Goal: Task Accomplishment & Management: Manage account settings

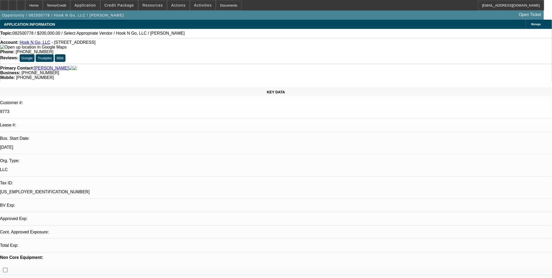
select select "0"
select select "2"
select select "0.1"
select select "4"
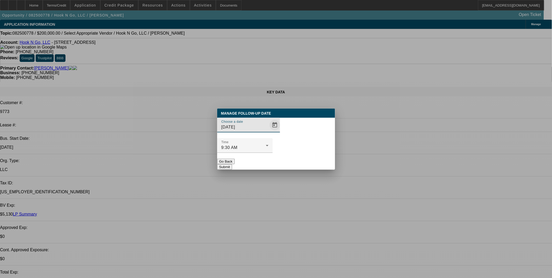
click at [269, 131] on span "Open calendar" at bounding box center [275, 125] width 13 height 13
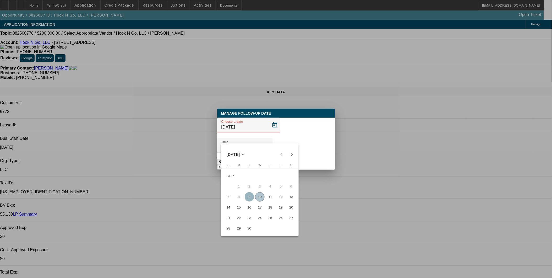
click at [273, 198] on span "11" at bounding box center [270, 196] width 9 height 9
type input "9/11/2025"
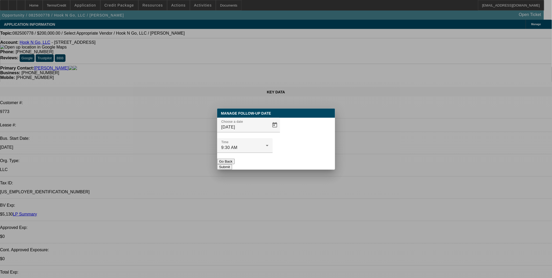
click at [232, 164] on button "Submit" at bounding box center [224, 167] width 15 height 6
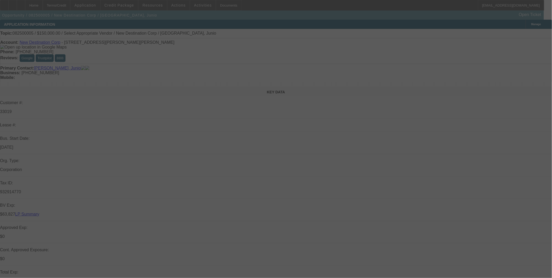
select select "0"
select select "2"
select select "0.1"
select select "4"
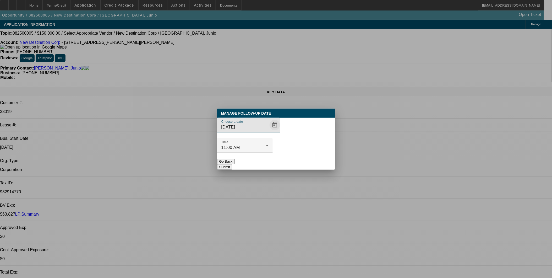
click at [269, 131] on span "Open calendar" at bounding box center [275, 125] width 13 height 13
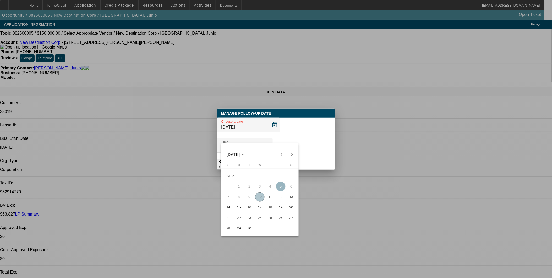
click at [267, 197] on span "11" at bounding box center [270, 196] width 9 height 9
type input "9/11/2025"
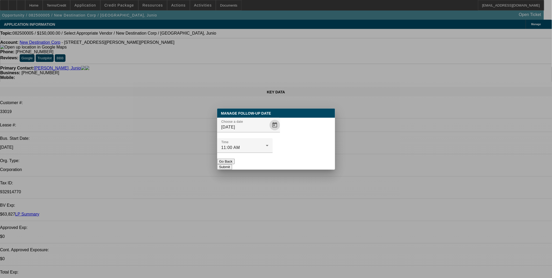
click at [232, 164] on button "Submit" at bounding box center [224, 167] width 15 height 6
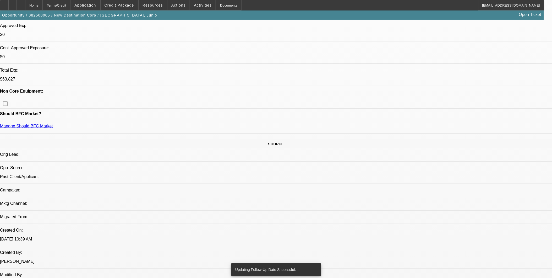
scroll to position [204, 0]
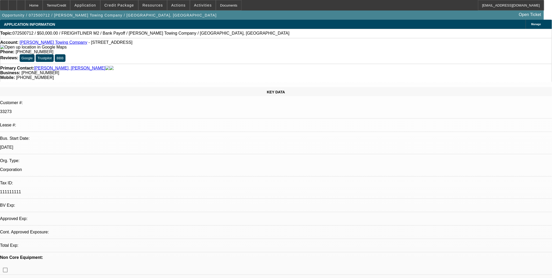
select select "0"
select select "2"
select select "0.1"
select select "1"
select select "2"
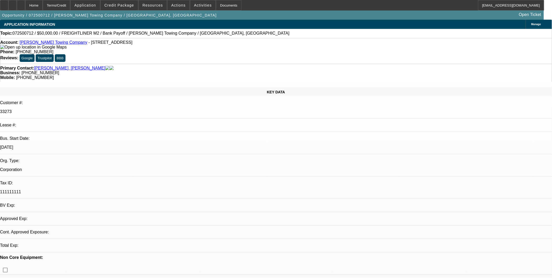
select select "4"
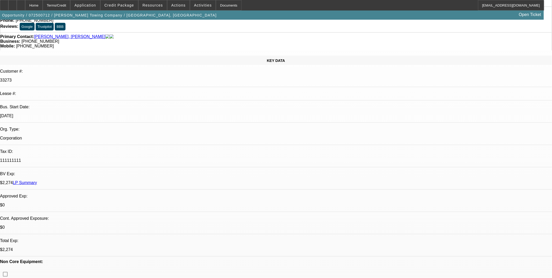
scroll to position [29, 0]
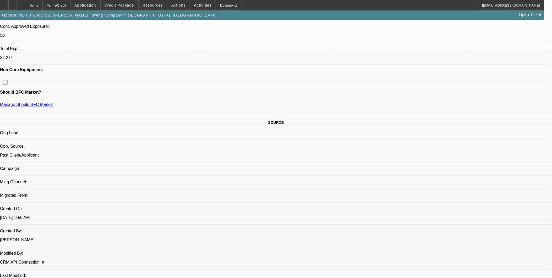
scroll to position [146, 0]
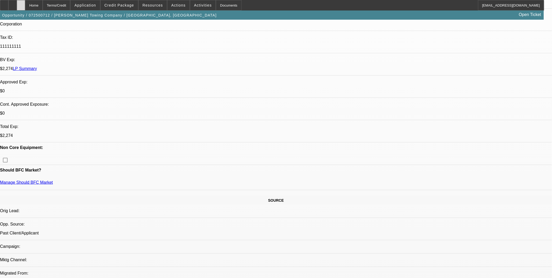
click at [25, 6] on div at bounding box center [21, 5] width 8 height 10
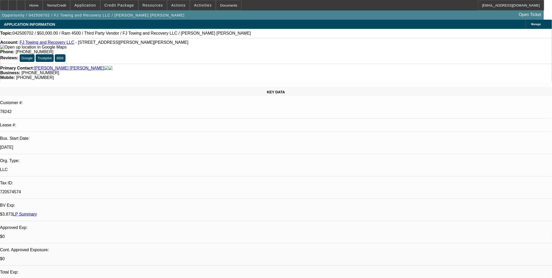
select select "0"
select select "6"
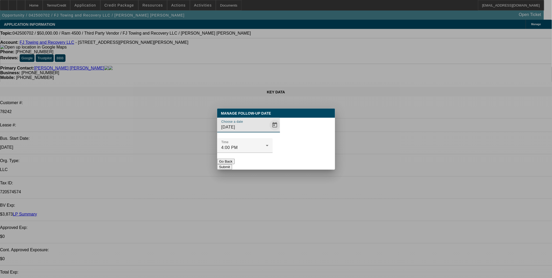
click at [269, 131] on span "Open calendar" at bounding box center [275, 125] width 13 height 13
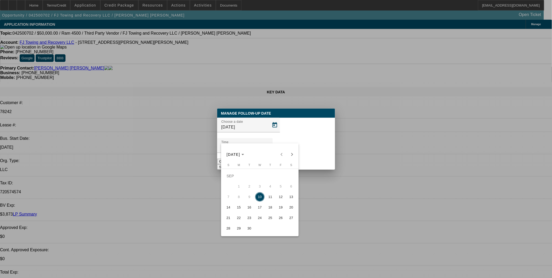
click at [282, 199] on span "12" at bounding box center [280, 196] width 9 height 9
type input "9/12/2025"
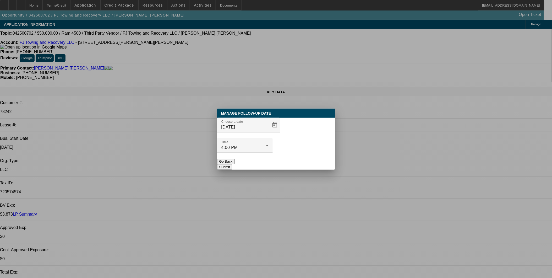
click at [232, 164] on button "Submit" at bounding box center [224, 167] width 15 height 6
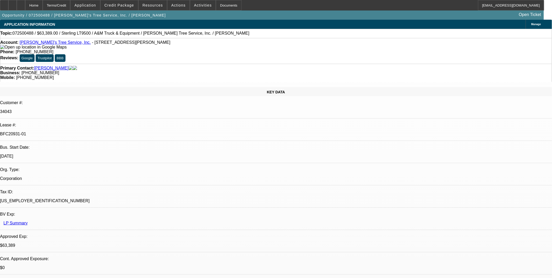
select select "0"
select select "2"
select select "0.1"
select select "0"
select select "2"
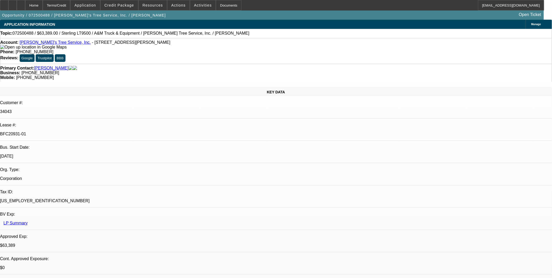
select select "0.1"
select select "0"
select select "2"
select select "0.1"
select select "0"
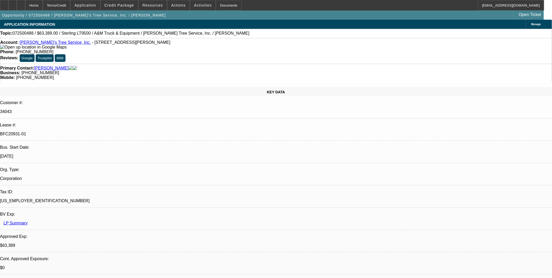
select select "2"
select select "0.1"
select select "1"
select select "2"
select select "4"
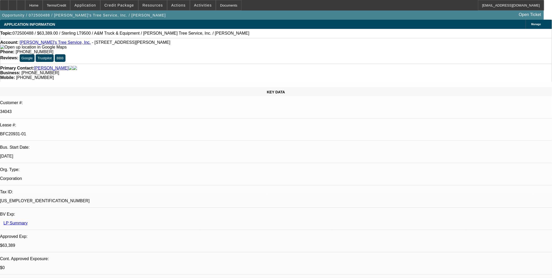
select select "1"
select select "2"
select select "4"
select select "1"
select select "2"
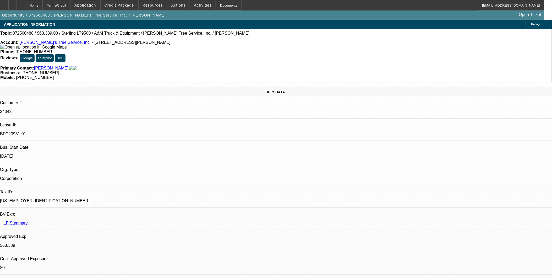
select select "4"
select select "1"
select select "2"
select select "4"
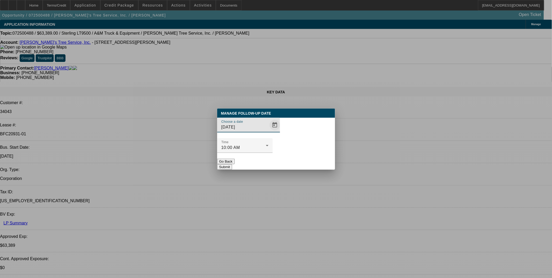
click at [269, 131] on span "Open calendar" at bounding box center [275, 125] width 13 height 13
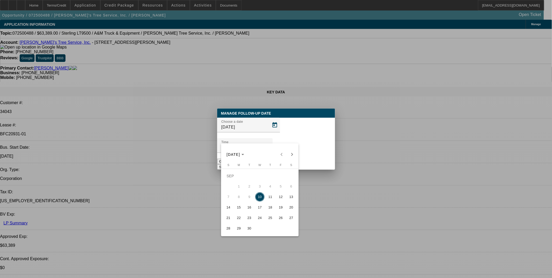
click at [280, 198] on span "12" at bounding box center [280, 196] width 9 height 9
type input "[DATE]"
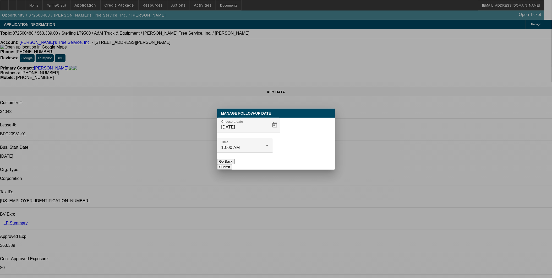
drag, startPoint x: 303, startPoint y: 148, endPoint x: 303, endPoint y: 151, distance: 3.7
click at [273, 153] on div at bounding box center [245, 156] width 56 height 6
click at [232, 164] on button "Submit" at bounding box center [224, 167] width 15 height 6
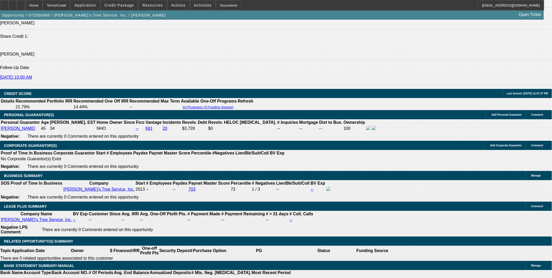
scroll to position [757, 0]
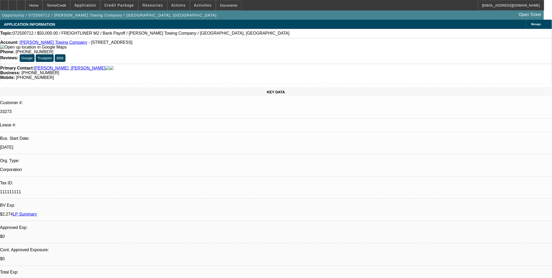
select select "0"
select select "2"
select select "0.1"
select select "1"
select select "2"
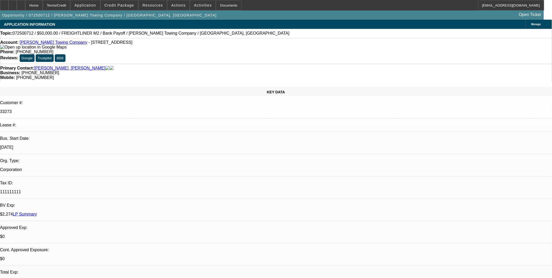
select select "4"
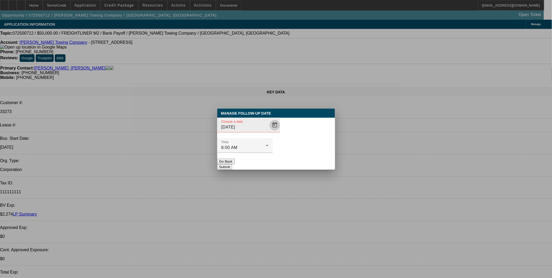
click span "Open calendar"
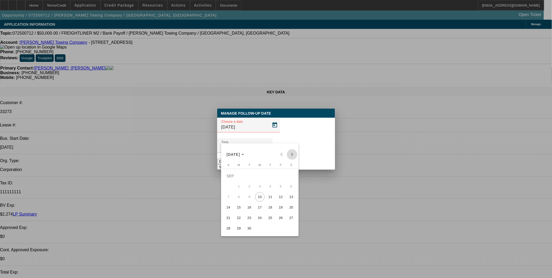
click span "Next month"
click span "10"
type input "10/10/2025"
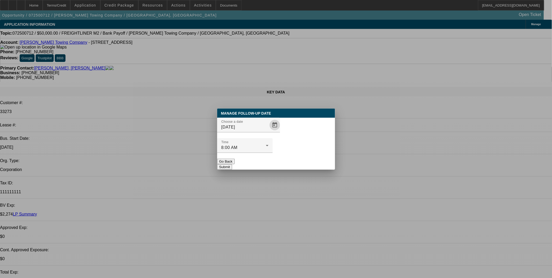
click button "Submit"
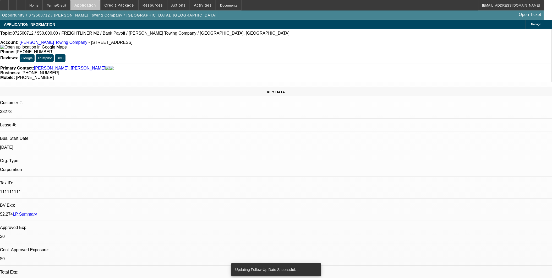
click span
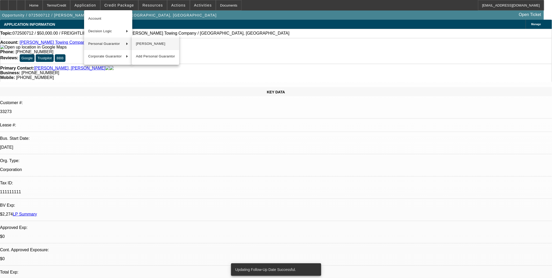
click span "Sain Yadala"
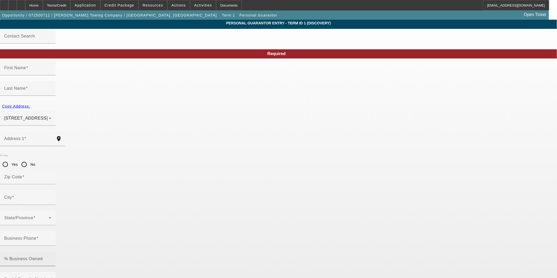
type input "Sain"
type input "Yadala"
type input "1555 Marble Court"
radio input "true"
type input "91911"
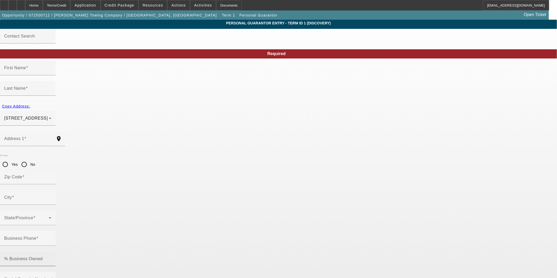
type input "Chula Vista"
type input "(619) 480-5324"
type input "100"
type input "561-73-6445"
type input "yadalatowing@gmail.com"
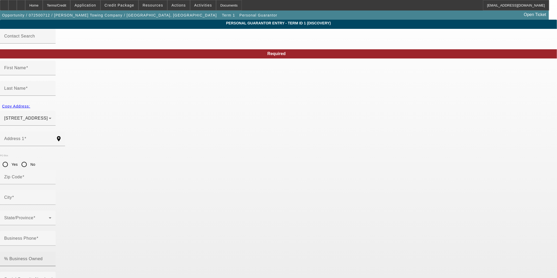
type input "(858) 549-9550"
type input "(619) 771-2364"
click input "yadalatowing@gmail.com"
type input "yadalatowing@gmail.co"
click div "Required First Name Sain Last Name Yadala Copy Address: 1555 Marble Court Chula…"
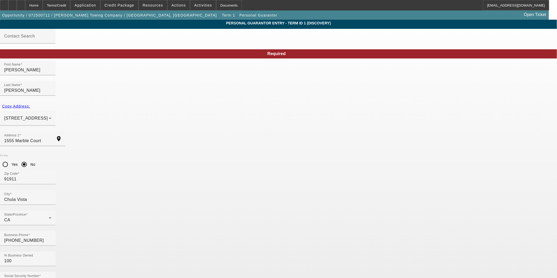
click div "Submit"
click button "Submit"
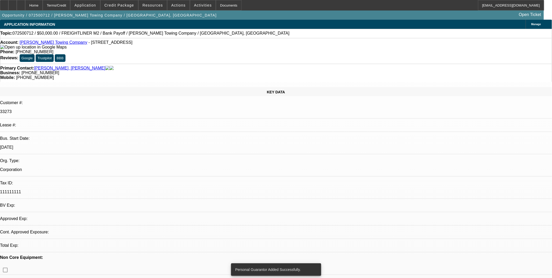
select select "0"
select select "2"
select select "0.1"
select select "4"
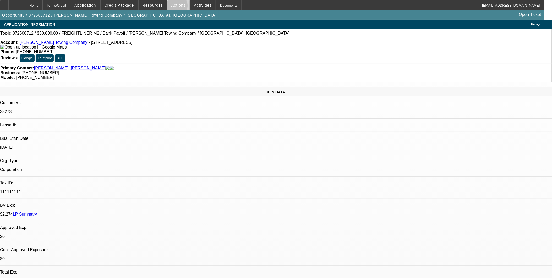
click span "Actions"
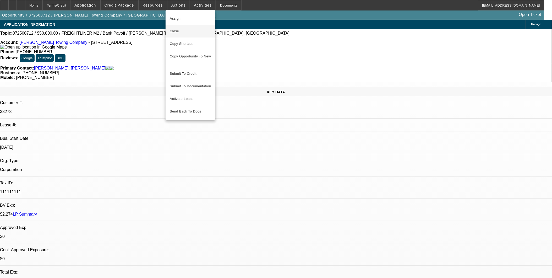
click span "Close"
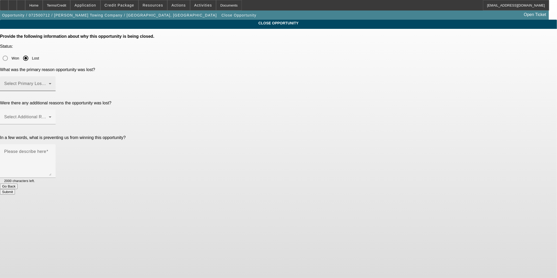
click div "Select Primary Lost Reason"
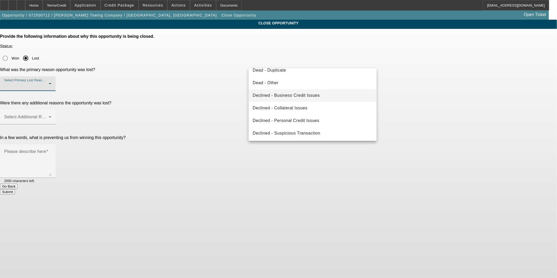
scroll to position [70, 0]
click span "Declined - Personal Credit Issues"
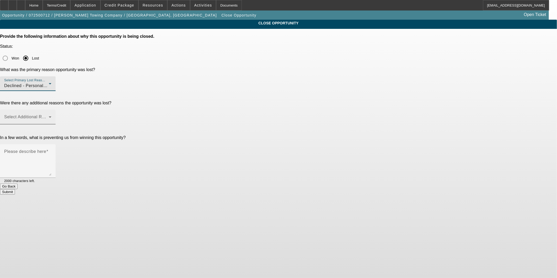
click span
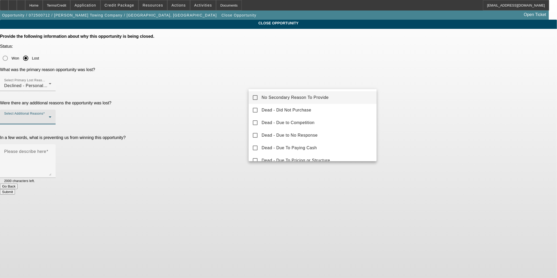
click div
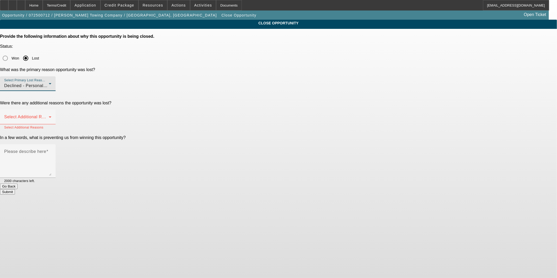
click div "Declined - Personal Credit Issues"
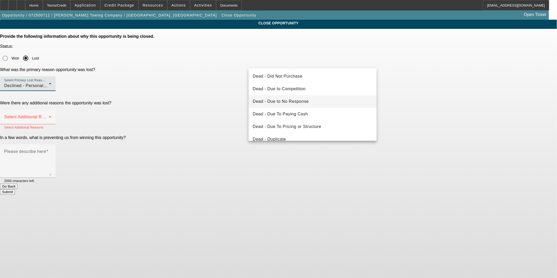
scroll to position [0, 0]
click span "Dead - Due to No Response"
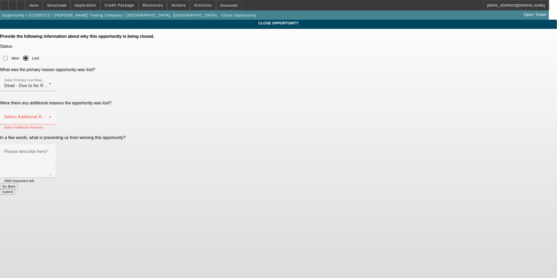
click app-close-opportunity "CLOSE OPPORTUNITY Provide the following information about why this opportunity …"
click div "Dead - Due to No Response"
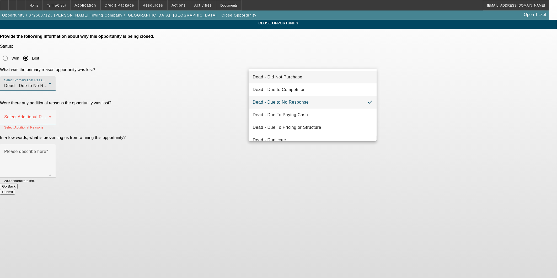
click mat-option "Dead - Did Not Purchase"
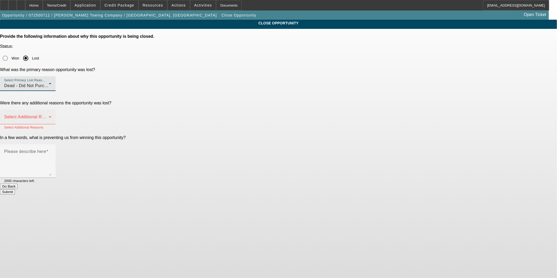
click span
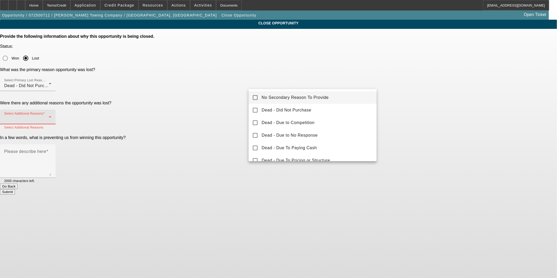
click span "No Secondary Reason To Provide"
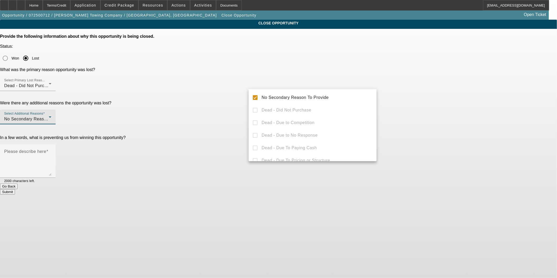
click div
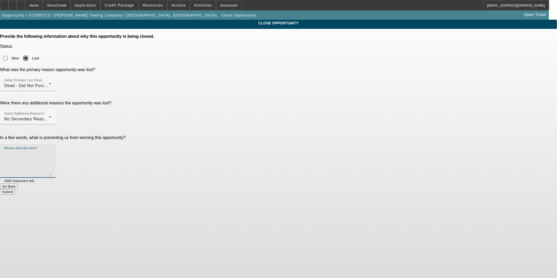
click textarea "Please describe here"
type textarea "R"
type textarea "Potential refi deal; holding off"
click button "Submit"
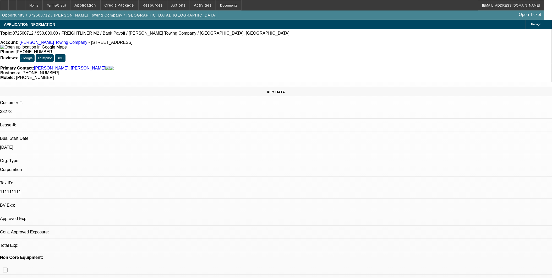
select select "0"
select select "2"
select select "0.1"
select select "1"
select select "2"
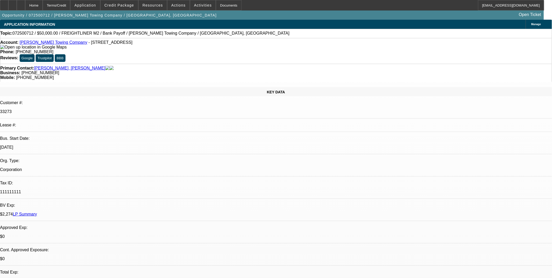
select select "4"
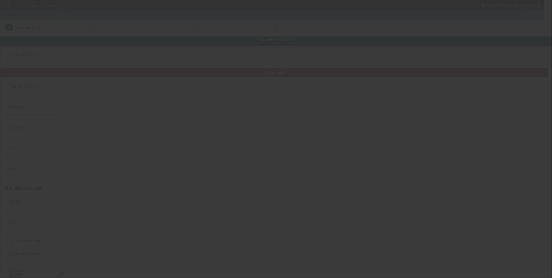
click at [375, 105] on div at bounding box center [276, 139] width 552 height 278
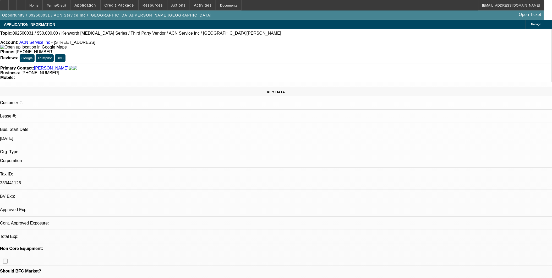
select select "0"
select select "0.1"
select select "0"
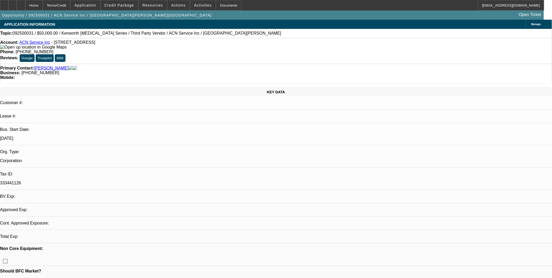
select select "0.1"
select select "0.15"
select select "2"
select select "0.1"
select select "1"
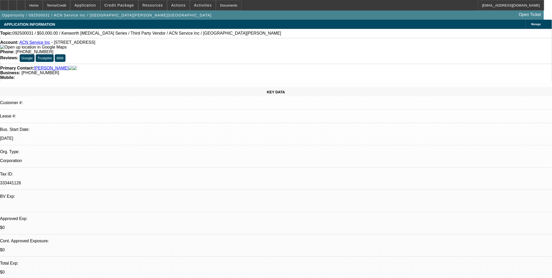
select select "1"
select select "4"
select select "1"
select select "4"
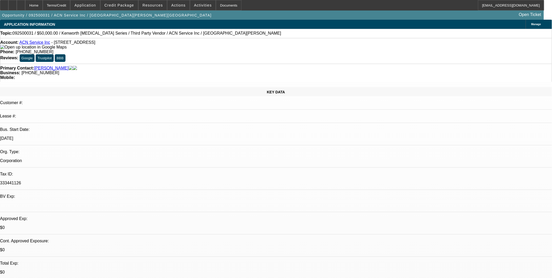
select select "1"
select select "2"
select select "4"
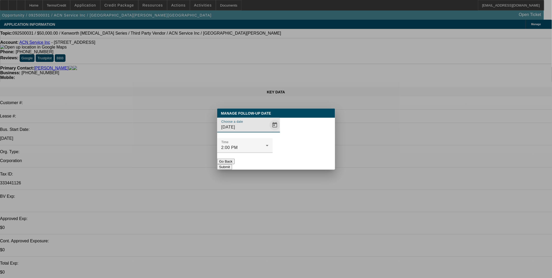
click at [270, 131] on span "Open calendar" at bounding box center [275, 125] width 13 height 13
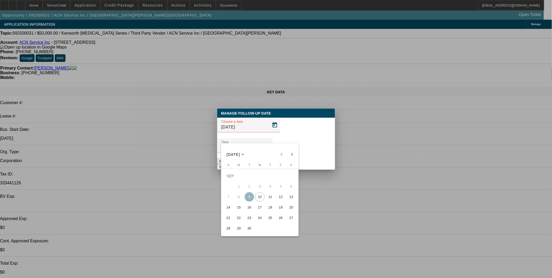
click at [259, 202] on span "10" at bounding box center [259, 196] width 9 height 9
type input "[DATE]"
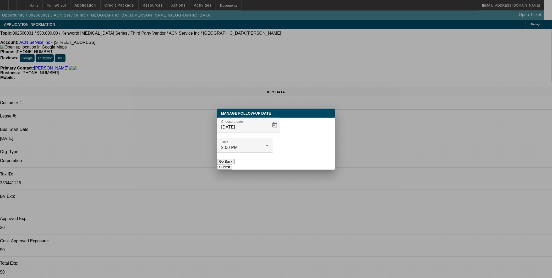
click at [232, 164] on button "Submit" at bounding box center [224, 167] width 15 height 6
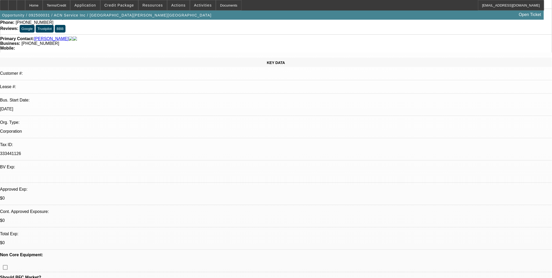
scroll to position [29, 0]
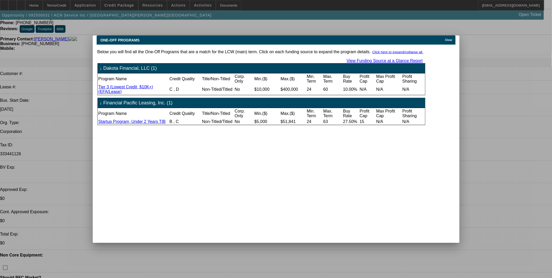
scroll to position [0, 0]
click at [452, 39] on span "Close" at bounding box center [448, 40] width 7 height 3
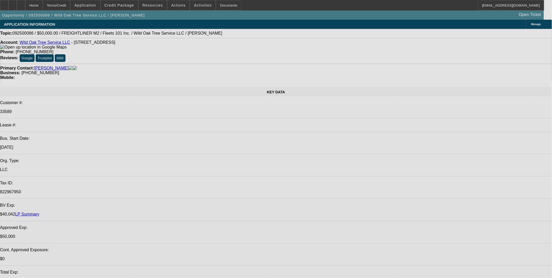
select select "0"
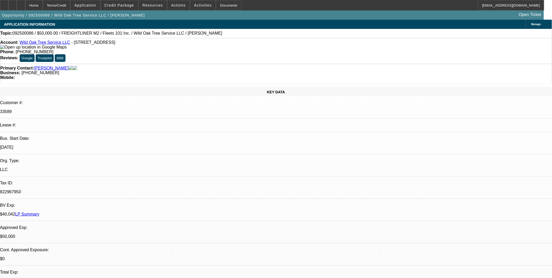
select select "2"
select select "0"
select select "2"
select select "0.1"
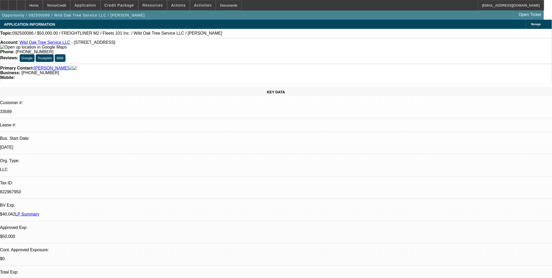
select select "0.1"
select select "2"
select select "0.1"
select select "1"
select select "2"
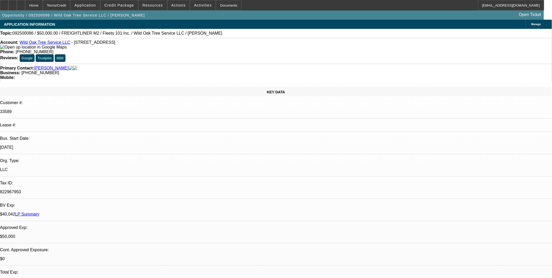
select select "6"
select select "1"
select select "2"
select select "4"
select select "1"
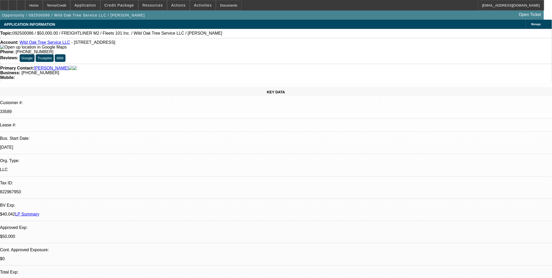
select select "2"
select select "4"
click at [50, 44] on link "Wild Oak Tree Service LLC" at bounding box center [45, 42] width 51 height 4
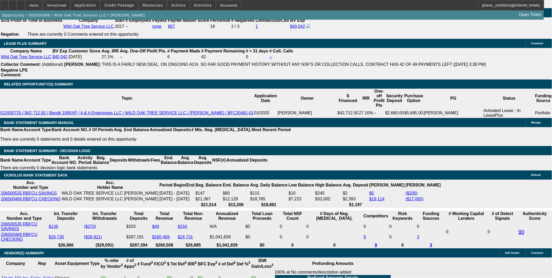
scroll to position [874, 0]
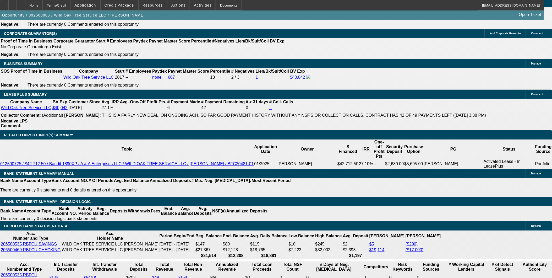
scroll to position [87, 0]
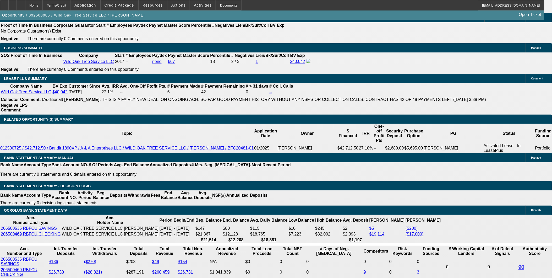
scroll to position [845, 0]
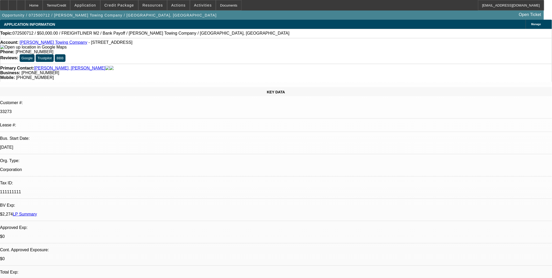
select select "0"
select select "2"
select select "0.1"
select select "4"
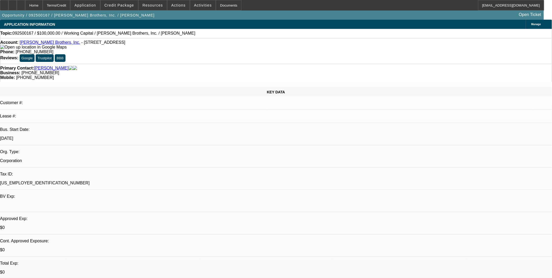
select select "0"
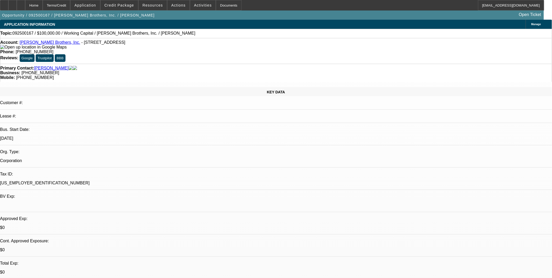
select select "0"
select select "1"
select select "2"
select select "6"
select select "1"
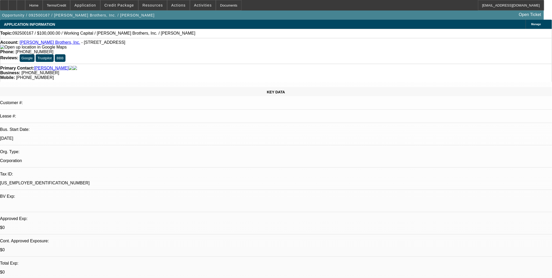
select select "2"
select select "6"
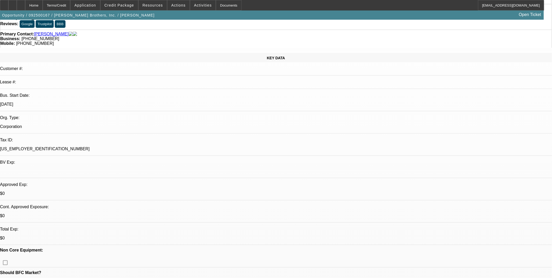
scroll to position [87, 0]
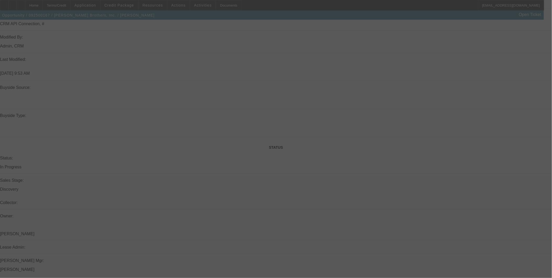
scroll to position [583, 0]
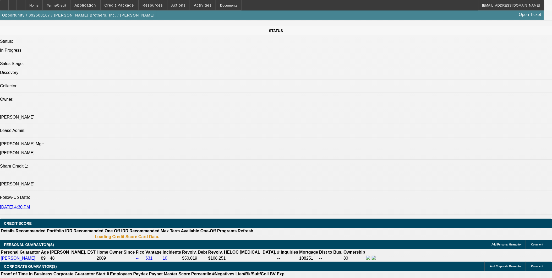
select select "0"
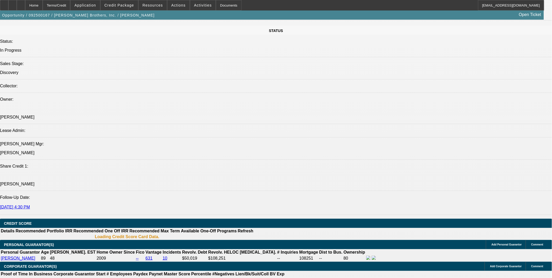
select select "0"
select select "1"
select select "2"
select select "1"
select select "2"
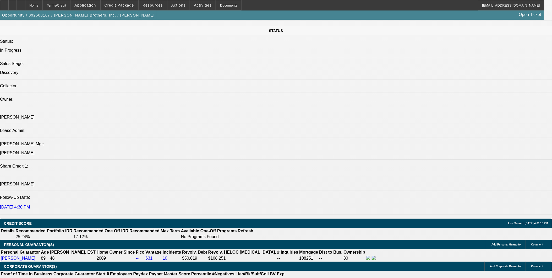
select select "6"
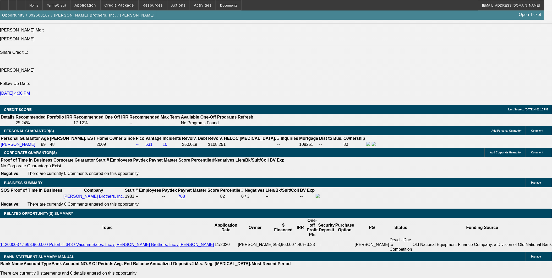
scroll to position [704, 0]
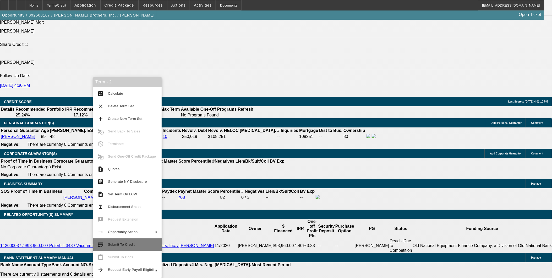
click at [128, 244] on span "Submit To Credit" at bounding box center [121, 245] width 27 height 4
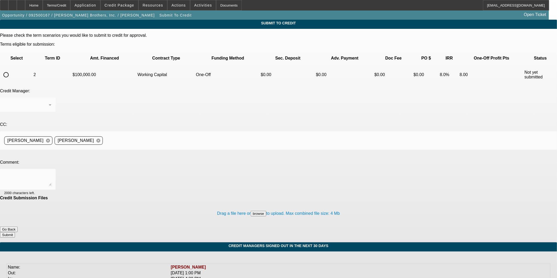
click at [11, 69] on input "radio" at bounding box center [6, 74] width 10 height 10
radio input "true"
click at [51, 173] on textarea at bounding box center [27, 179] width 47 height 13
type textarea "P"
type textarea "I"
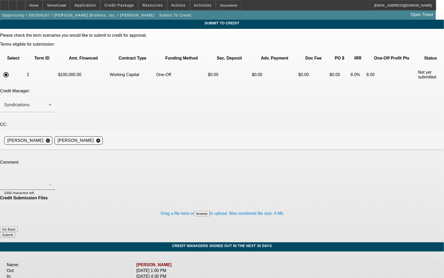
click at [51, 173] on textarea at bounding box center [27, 179] width 47 height 13
paste textarea "The customer explained that the charge-off occurred during a particularly chall…"
click at [51, 173] on textarea "The customer explained that the charge-off occurred during a particularly chall…" at bounding box center [27, 179] width 47 height 13
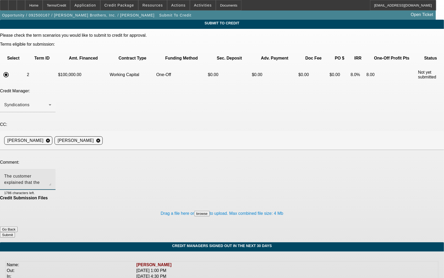
type textarea "The customer explained that the charge-off occurred during a particularly chall…"
click at [15, 232] on button "Submit" at bounding box center [7, 235] width 15 height 6
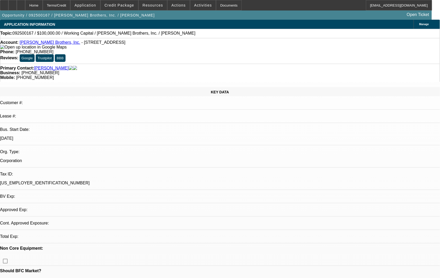
select select "0"
select select "2"
select select "0"
select select "6"
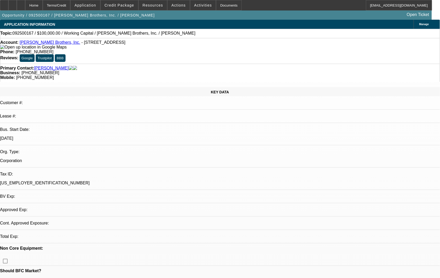
select select "0"
select select "2"
select select "0"
select select "6"
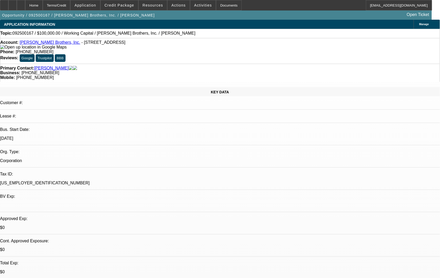
drag, startPoint x: 363, startPoint y: 245, endPoint x: 375, endPoint y: 228, distance: 21.5
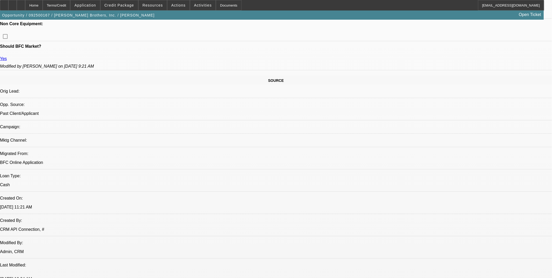
scroll to position [320, 0]
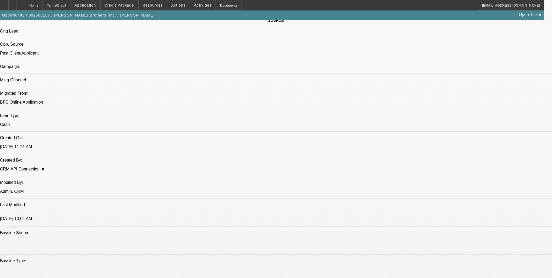
drag, startPoint x: 419, startPoint y: 217, endPoint x: 416, endPoint y: 96, distance: 120.7
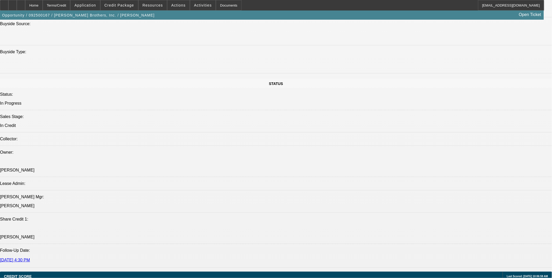
scroll to position [590, 0]
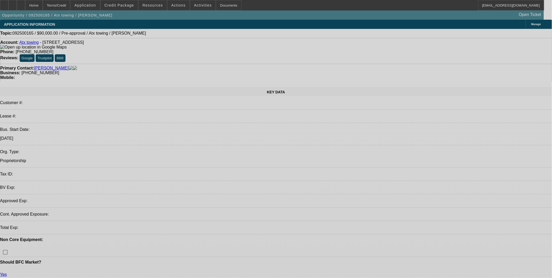
select select "0.1"
select select "2"
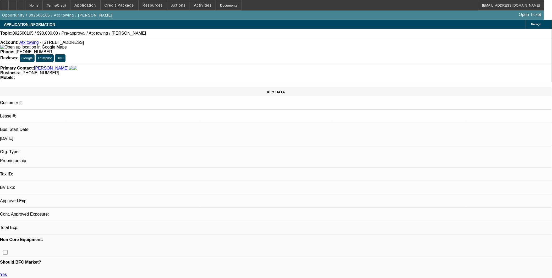
select select "2"
select select "0"
select select "6"
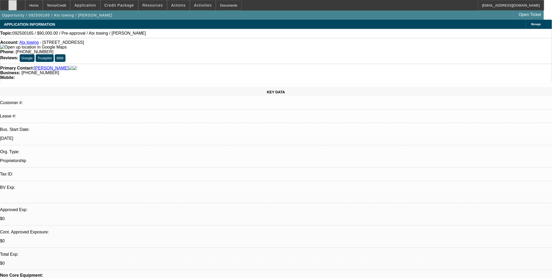
click at [13, 3] on icon at bounding box center [13, 3] width 0 height 0
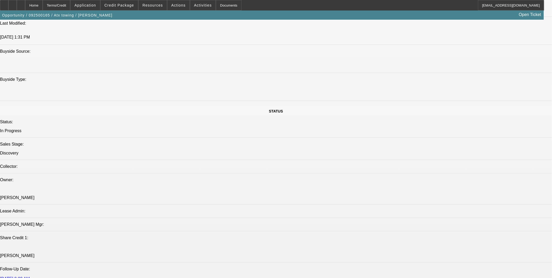
scroll to position [524, 0]
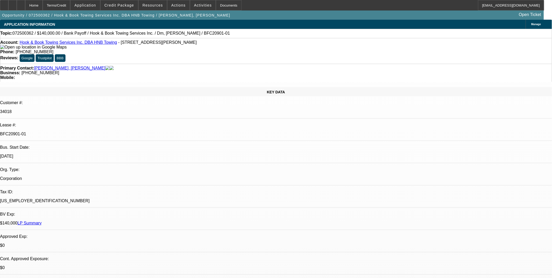
select select "0"
select select "2"
select select "0.1"
select select "0"
select select "2"
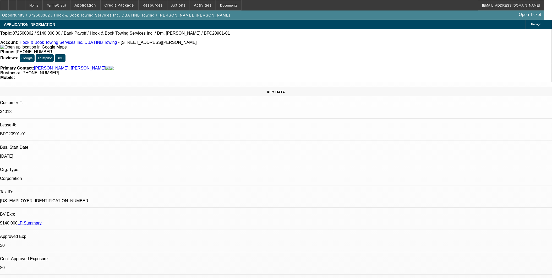
select select "0.1"
select select "0"
select select "2"
select select "0.1"
select select "0"
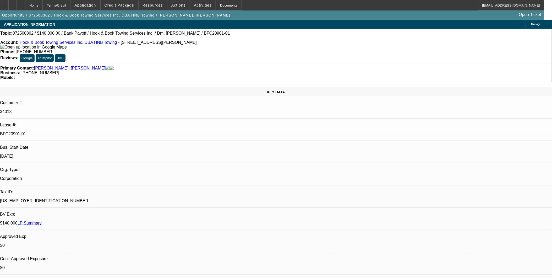
select select "2"
select select "0.1"
select select "1"
select select "2"
select select "4"
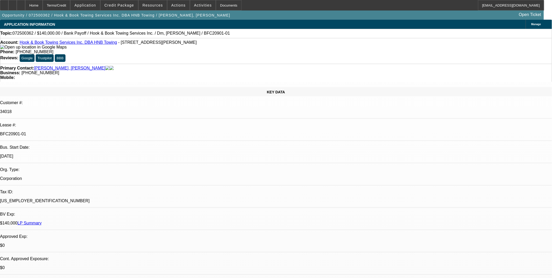
select select "1"
select select "2"
select select "4"
select select "1"
select select "2"
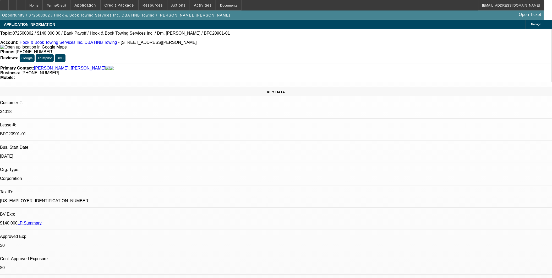
select select "4"
select select "1"
select select "2"
select select "4"
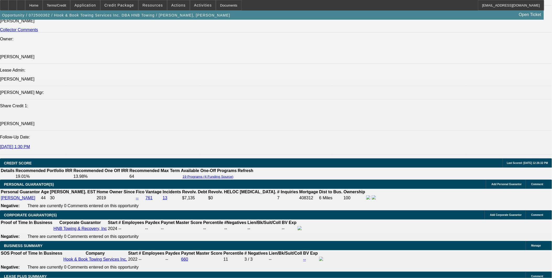
scroll to position [699, 0]
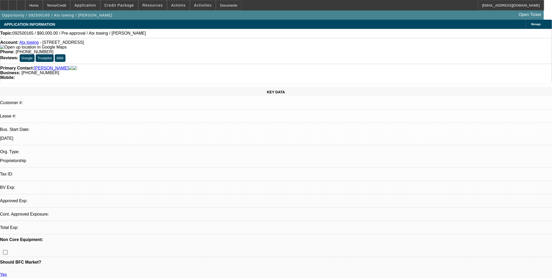
select select "0.1"
select select "2"
select select "0"
select select "1"
select select "2"
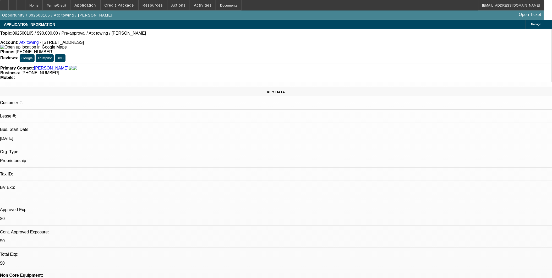
select select "6"
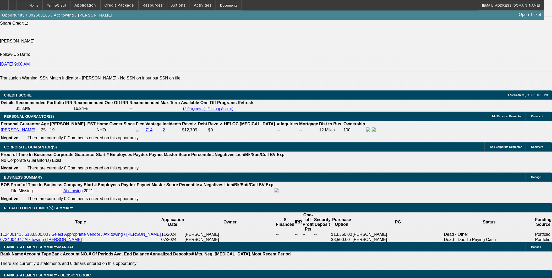
scroll to position [680, 0]
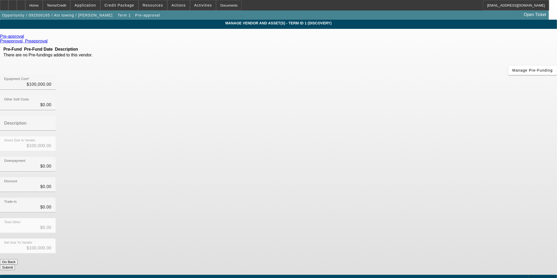
click at [155, 37] on div "Pre-approval" at bounding box center [278, 36] width 557 height 5
click at [25, 37] on icon at bounding box center [25, 36] width 0 height 4
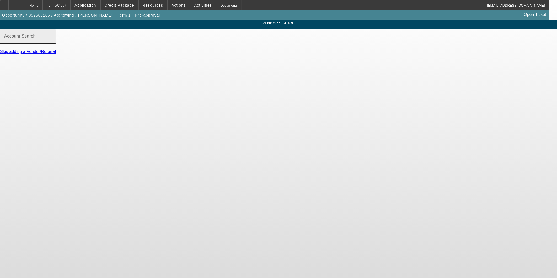
click at [36, 38] on mat-label "Account Search" at bounding box center [19, 36] width 31 height 4
click at [51, 41] on input "Account Search" at bounding box center [27, 38] width 47 height 6
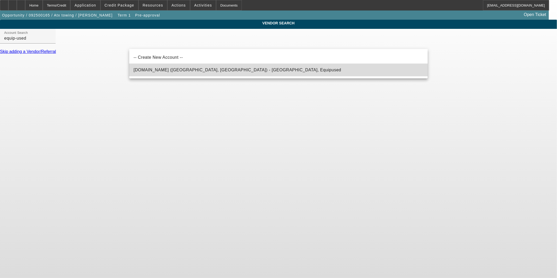
click at [185, 68] on span "[DOMAIN_NAME] ([GEOGRAPHIC_DATA], [GEOGRAPHIC_DATA]) - [GEOGRAPHIC_DATA], Equip…" at bounding box center [237, 70] width 208 height 6
type input "[DOMAIN_NAME] ([GEOGRAPHIC_DATA], [GEOGRAPHIC_DATA]) - [GEOGRAPHIC_DATA], Equip…"
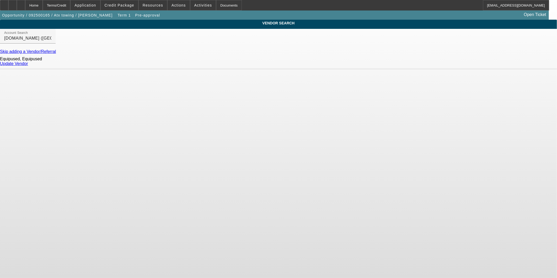
click at [28, 66] on link "Update Vendor" at bounding box center [14, 63] width 28 height 4
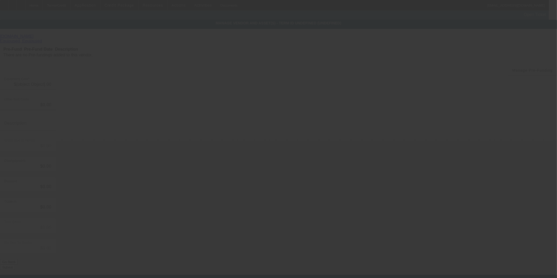
type input "$100,000.00"
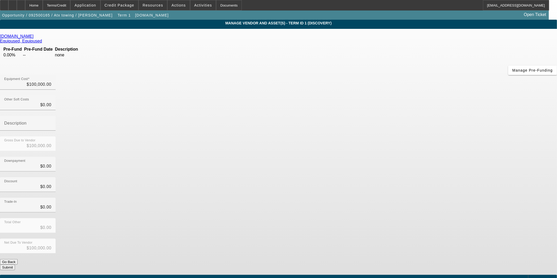
click at [534, 278] on span "Add Equipment" at bounding box center [543, 279] width 19 height 3
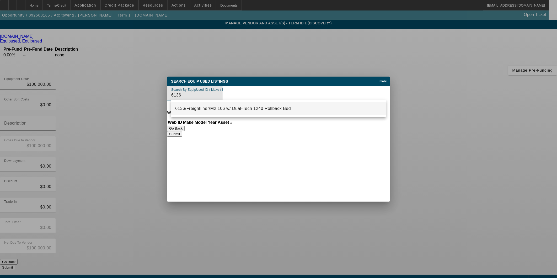
click at [263, 107] on span "6136/Freightliner/M2 106 w/ Dual-Tech 1240 Rollback Bed" at bounding box center [233, 108] width 116 height 4
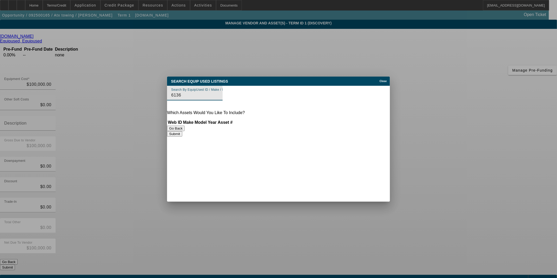
type input "6136/Freightliner/M2 106 w/ Dual-Tech 1240 Rollback Bed"
click at [182, 148] on button "Submit" at bounding box center [174, 146] width 15 height 6
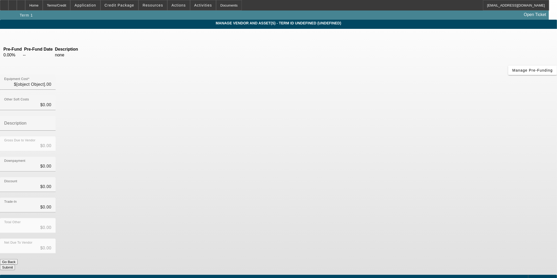
type input "$100,000.00"
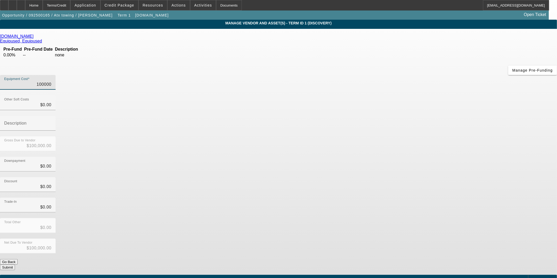
drag, startPoint x: 329, startPoint y: 43, endPoint x: 485, endPoint y: 69, distance: 158.2
click at [486, 69] on app-vendor-asset-manage "MANAGE VENDOR AND ASSET(S) - Term ID 1 (Discovery) Remove Vendor Equip-Used.com…" at bounding box center [278, 163] width 557 height 287
type input "8"
type input "$8.00"
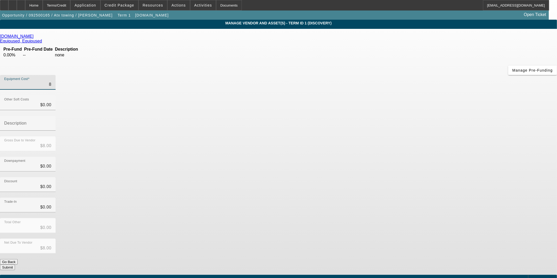
type input "89"
type input "$89.00"
type input "899"
type input "$899.00"
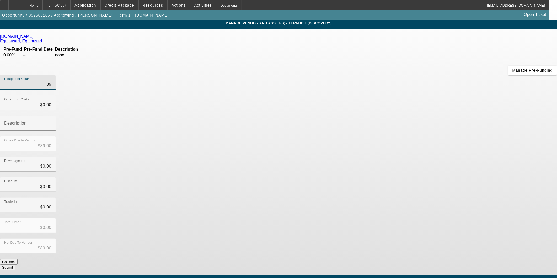
type input "$899.00"
type input "8999"
type input "$8,999.00"
type input "89995"
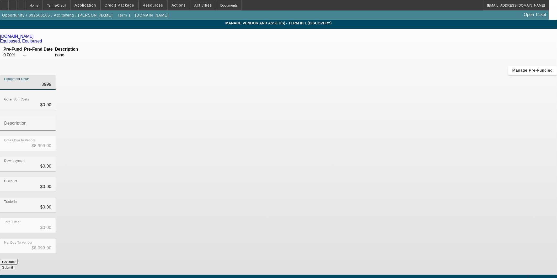
type input "$89,995.00"
click at [384, 198] on div "Trade-In $0.00" at bounding box center [278, 208] width 557 height 20
click at [15, 265] on button "Submit" at bounding box center [7, 268] width 15 height 6
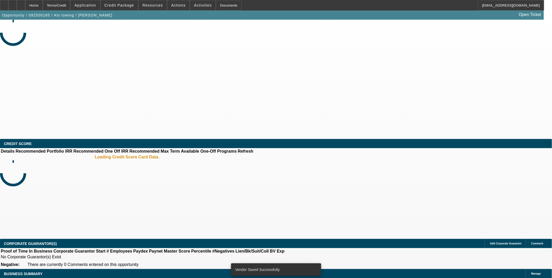
select select "0.1"
select select "2"
select select "0"
select select "6"
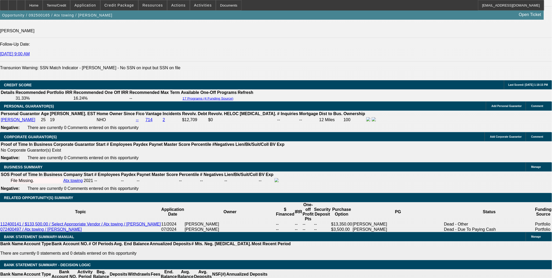
scroll to position [699, 0]
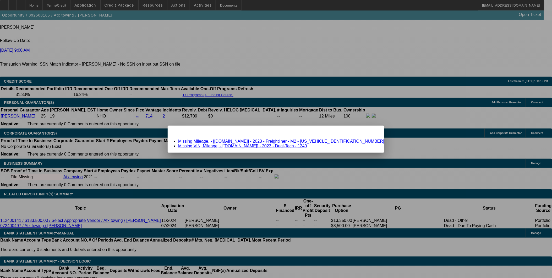
click at [307, 144] on link "Missing VIN, Mileage, - [Equip-Used.com] - 2023 - Dual-Tech - 1240" at bounding box center [242, 146] width 129 height 4
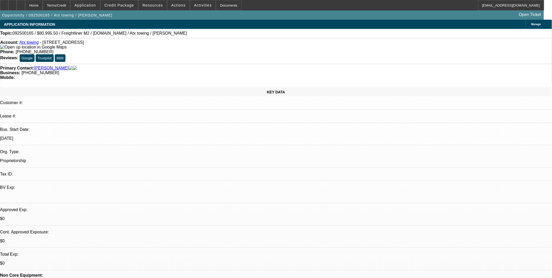
scroll to position [699, 0]
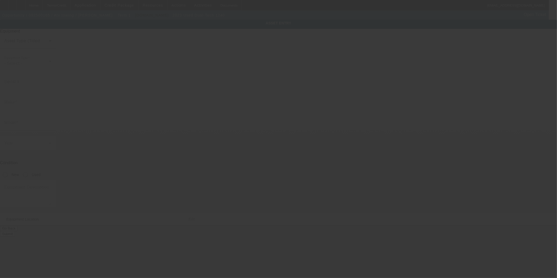
type input "Dual-Tech"
type input "1240"
radio input "true"
type textarea "Dual-Tech 1240"
type input "102 Kelsey Ave"
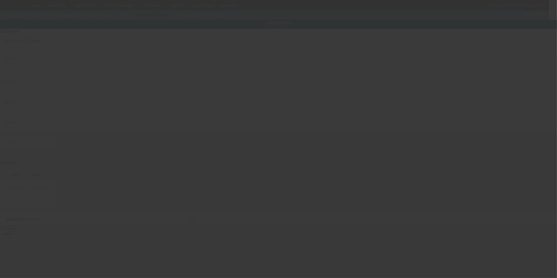
type input "San Antonio"
type input "78211"
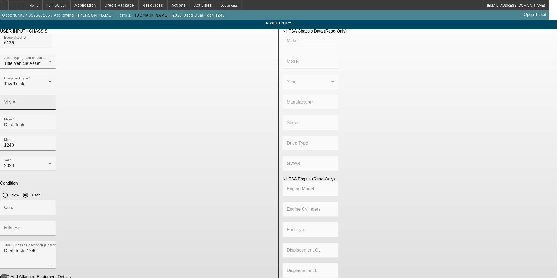
click at [51, 101] on input "VIN #" at bounding box center [27, 104] width 47 height 6
click at [43, 4] on div "Home" at bounding box center [34, 5] width 18 height 10
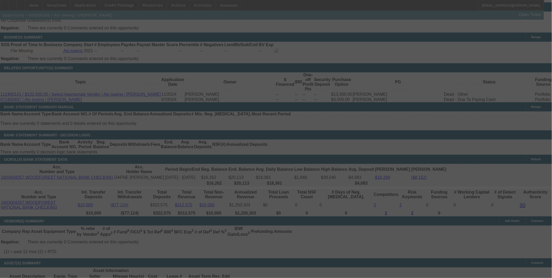
scroll to position [694, 0]
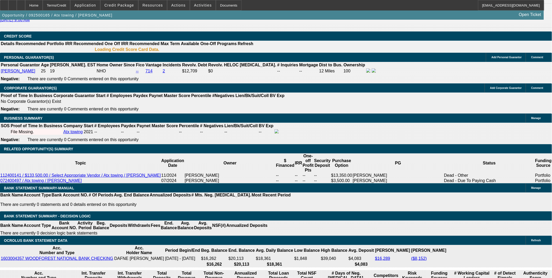
select select "0.1"
select select "2"
select select "0"
select select "6"
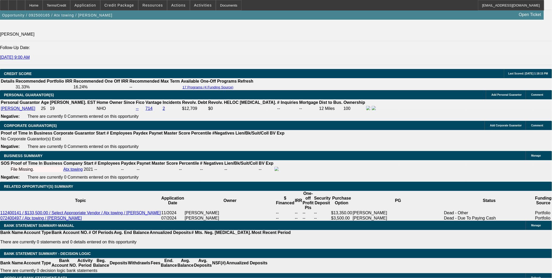
scroll to position [715, 0]
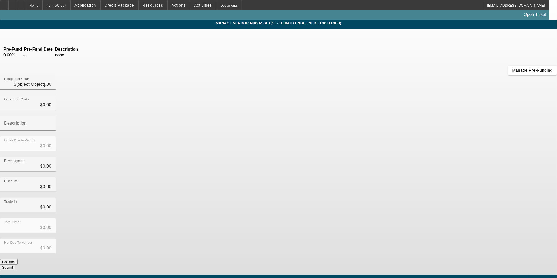
type input "$89,995.00"
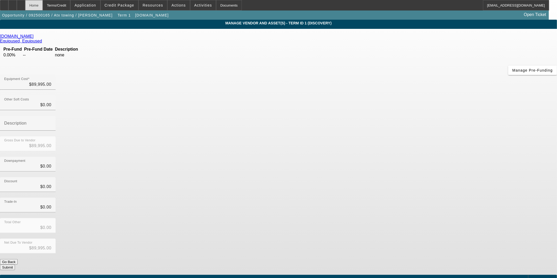
click at [43, 8] on div "Home" at bounding box center [34, 5] width 18 height 10
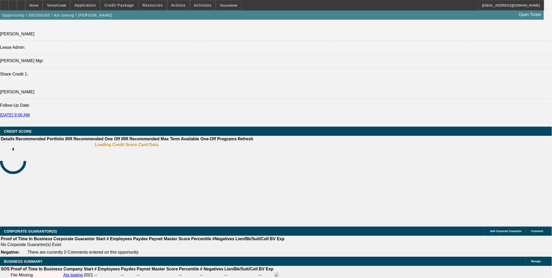
select select "0.1"
select select "2"
select select "0"
select select "6"
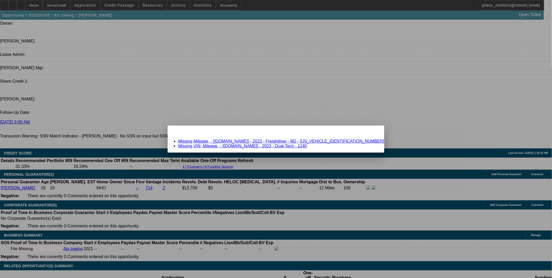
click at [331, 142] on link "Missing Mileage, - [Equip-Used.com] - 2023 - Freightliner - M2 - 3ALACWFC5PDUM0…" at bounding box center [281, 141] width 206 height 4
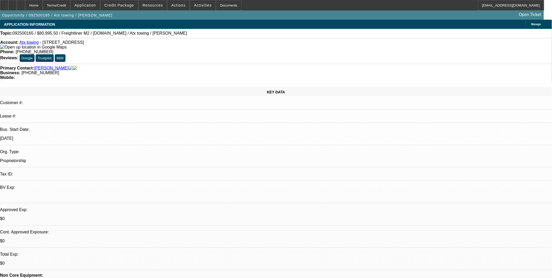
scroll to position [627, 0]
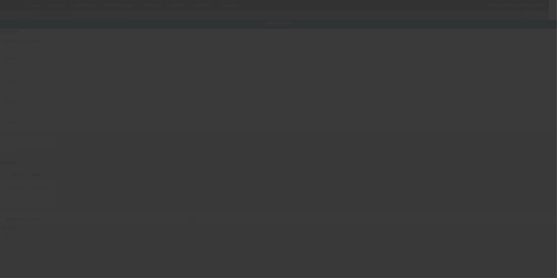
type input "[US_VEHICLE_IDENTIFICATION_NUMBER]"
type input "Freightliner"
type input "M2"
radio input "true"
type textarea "Freightliner M2"
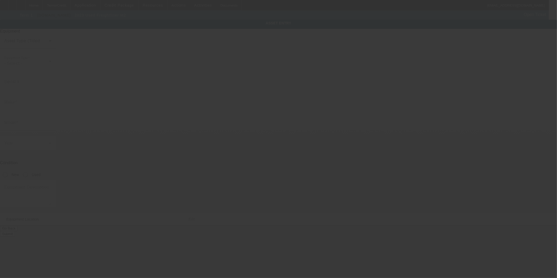
type input "[STREET_ADDRESS]"
type input "San Antonio"
type input "78211"
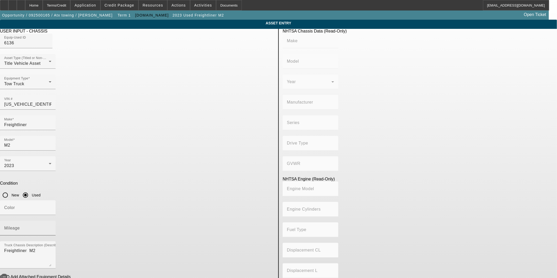
click at [51, 221] on div "Mileage" at bounding box center [27, 228] width 47 height 15
paste input "164235"
type input "164235"
click at [51, 207] on input "Color" at bounding box center [27, 210] width 47 height 6
type input "Black"
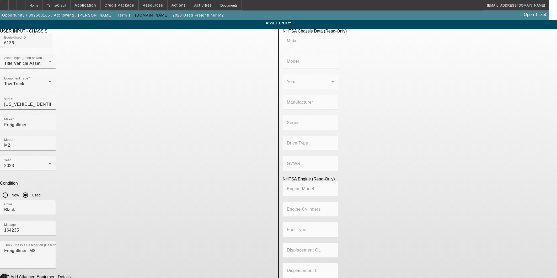
click at [9, 272] on span "button" at bounding box center [4, 277] width 10 height 10
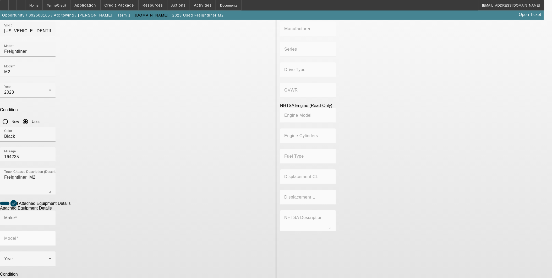
scroll to position [80, 0]
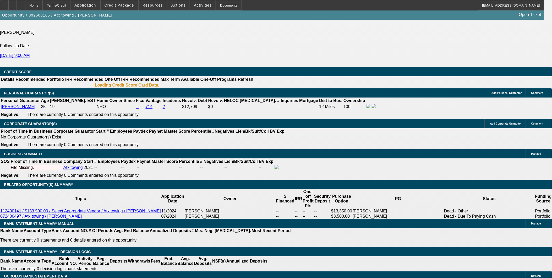
select select "0.1"
select select "2"
select select "0"
select select "6"
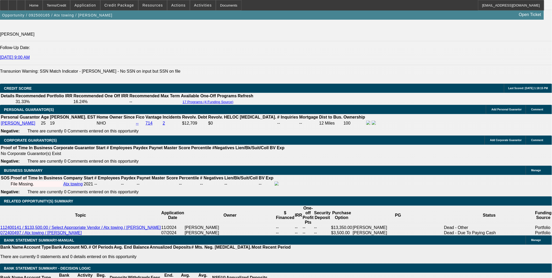
scroll to position [715, 0]
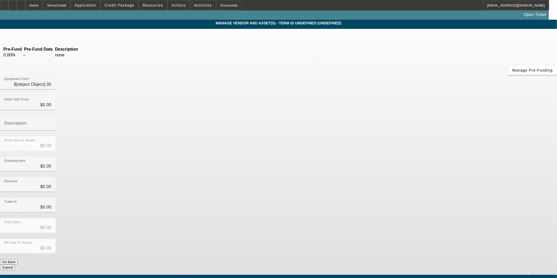
type input "$89,995.00"
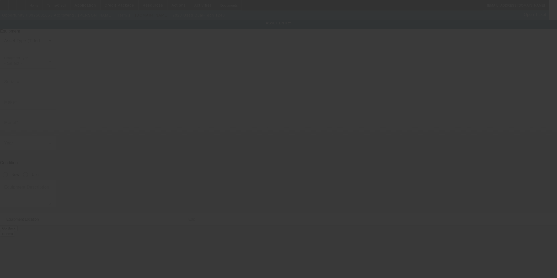
type input "Dual-Tech"
type input "1240"
radio input "true"
type textarea "Dual-Tech 1240"
type input "102 Kelsey Ave"
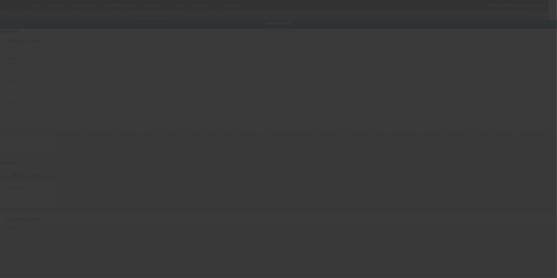
type input "San Antonio"
type input "78211"
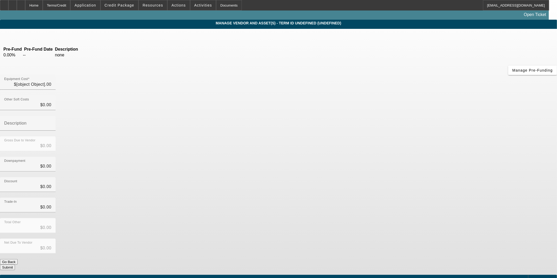
type input "$89,995.00"
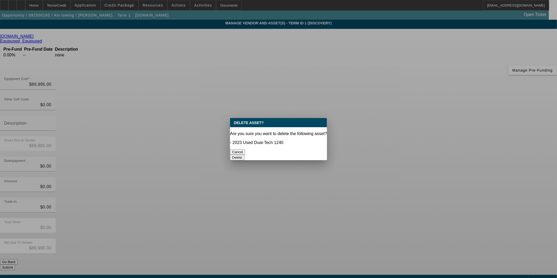
click at [244, 155] on button "Delete" at bounding box center [237, 158] width 14 height 6
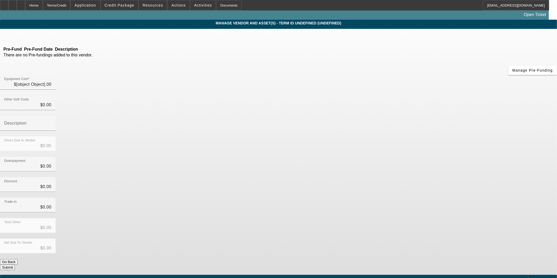
type input "$89,995.00"
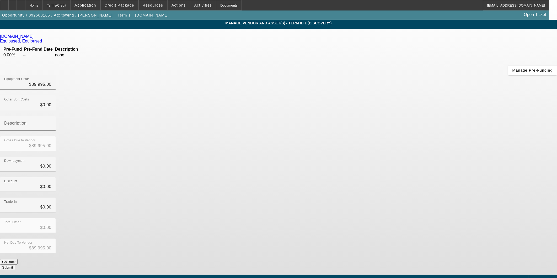
click at [528, 275] on div "Add Equipment" at bounding box center [542, 279] width 29 height 9
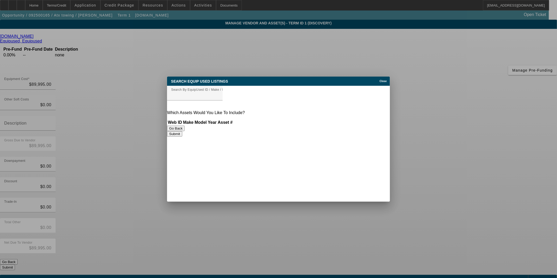
click at [384, 81] on span "Close" at bounding box center [383, 81] width 7 height 3
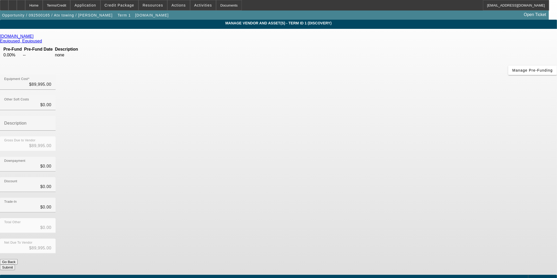
click at [15, 265] on button "Submit" at bounding box center [7, 268] width 15 height 6
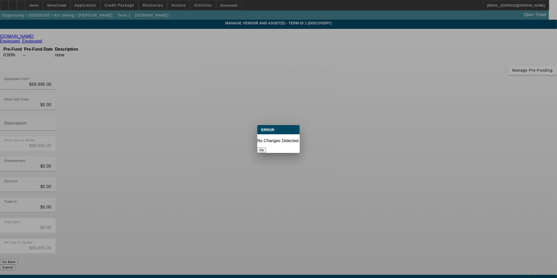
click at [266, 147] on button "Ok" at bounding box center [261, 150] width 9 height 6
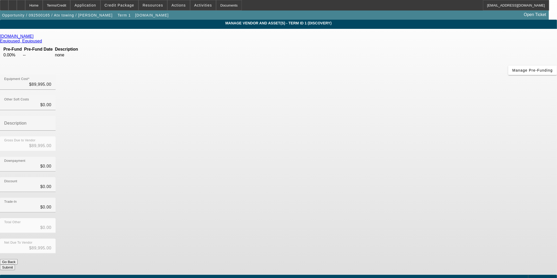
click at [534, 278] on span "Add Equipment" at bounding box center [543, 279] width 19 height 3
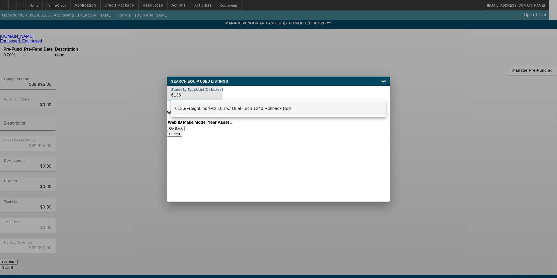
click at [219, 106] on span "6136/Freightliner/M2 106 w/ Dual-Tech 1240 Rollback Bed" at bounding box center [233, 108] width 116 height 6
type input "6136/Freightliner/M2 106 w/ Dual-Tech 1240 Rollback Bed"
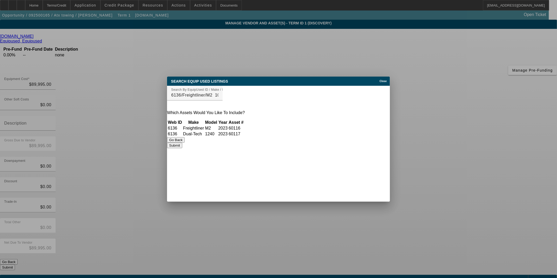
click at [182, 147] on button "Submit" at bounding box center [174, 146] width 15 height 6
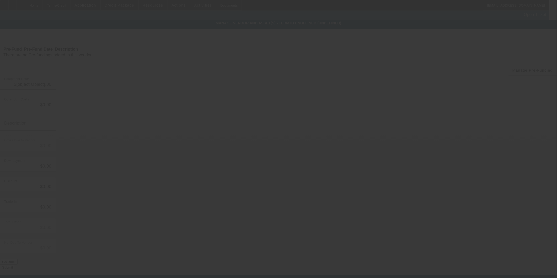
type input "$89,995.00"
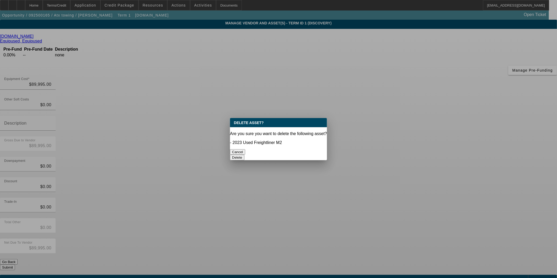
click at [244, 155] on button "Delete" at bounding box center [237, 158] width 14 height 6
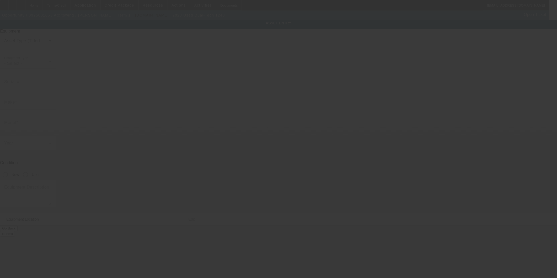
type input "Dual-Tech"
type input "1240"
radio input "true"
type textarea "Dual-Tech 1240"
type input "[STREET_ADDRESS]"
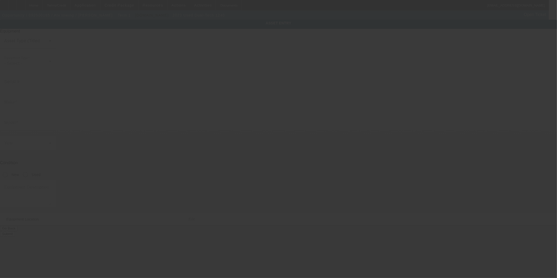
type input "San Antonio"
type input "78211"
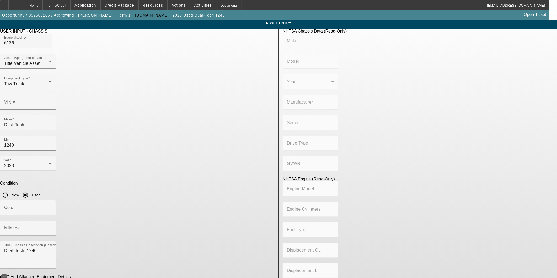
click at [536, 6] on span "Delete asset" at bounding box center [544, 4] width 16 height 3
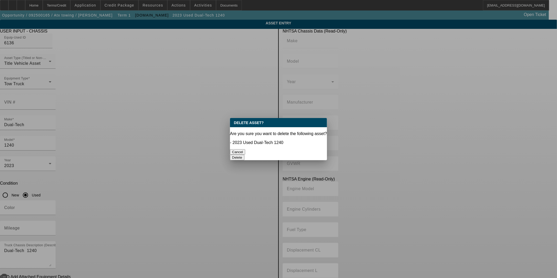
click at [244, 155] on button "Delete" at bounding box center [237, 158] width 14 height 6
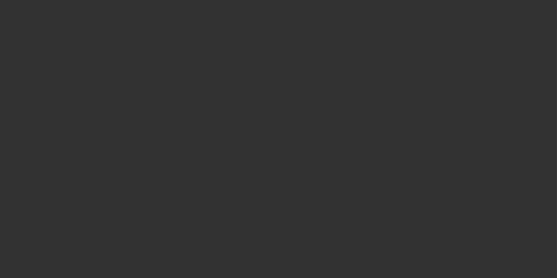
type input "$89,995.00"
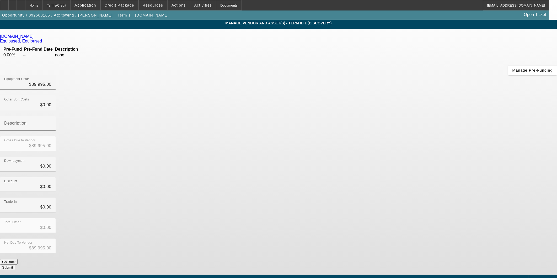
click at [446, 145] on app-vendor-asset-manage "MANAGE VENDOR AND ASSET(S) - Term ID 1 (Discovery) Remove Vendor [DOMAIN_NAME] …" at bounding box center [278, 161] width 557 height 282
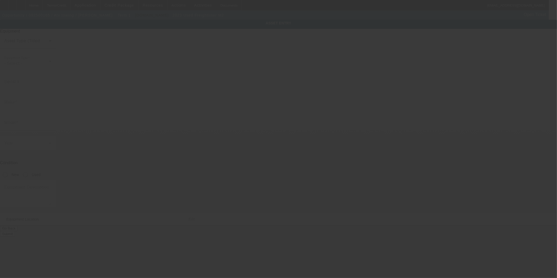
type input "[US_VEHICLE_IDENTIFICATION_NUMBER]"
type input "Freightliner"
type input "M2"
radio input "true"
type textarea "Freightliner M2"
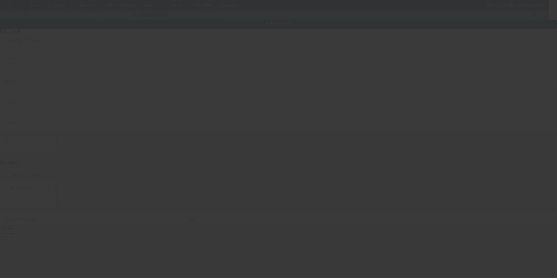
type input "[STREET_ADDRESS]"
type input "San Antonio"
type input "78211"
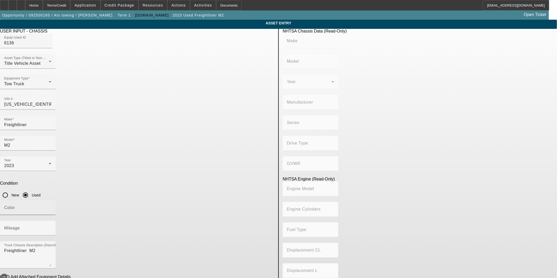
click at [51, 207] on input "Color" at bounding box center [27, 210] width 47 height 6
type input "Black"
paste input "164235"
type input "164235"
click at [51, 247] on textarea "Freightliner M2" at bounding box center [27, 256] width 47 height 19
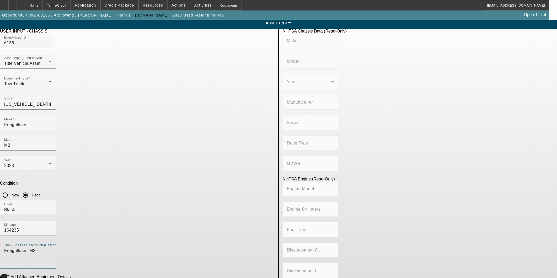
click at [9, 272] on span "button" at bounding box center [4, 277] width 10 height 10
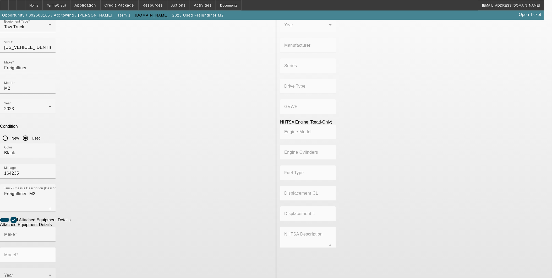
scroll to position [58, 0]
click at [51, 232] on input "Make" at bounding box center [27, 235] width 47 height 6
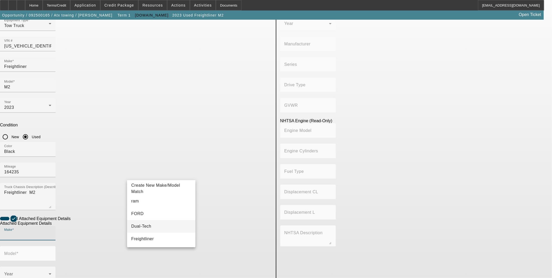
click at [155, 226] on mat-option "Dual-Tech" at bounding box center [161, 226] width 68 height 13
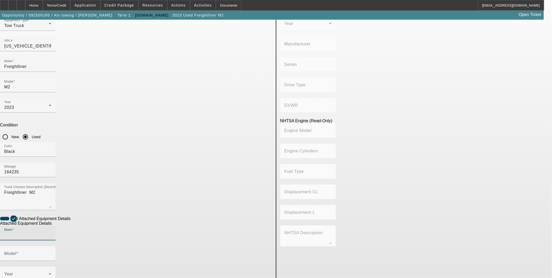
type input "Dual-Tech"
click at [51, 252] on input "Model" at bounding box center [27, 255] width 47 height 6
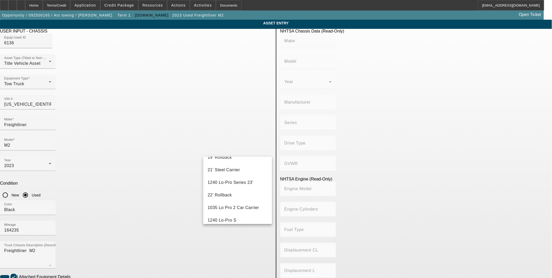
click at [351, 234] on div "NHTSA Chassis Data (Read-Only) Make Model Year Manufacturer Series Drive Type G…" at bounding box center [417, 238] width 280 height 419
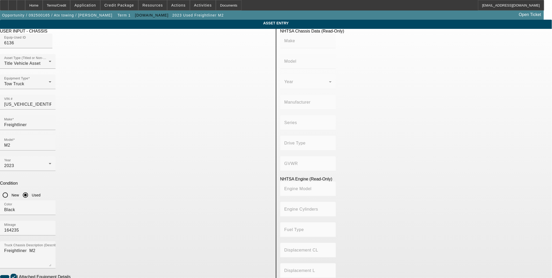
type input "1240 low"
click at [248, 247] on span "Create New Make/Model Match" at bounding box center [232, 246] width 49 height 11
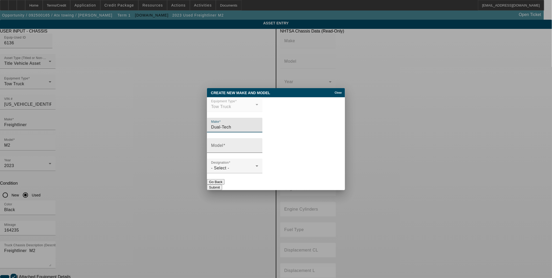
click at [258, 148] on input "Model" at bounding box center [234, 147] width 47 height 6
type input "gen 2 1240 LoPro"
click at [222, 186] on button "Submit" at bounding box center [214, 188] width 15 height 6
click at [256, 169] on div "- Select -" at bounding box center [233, 168] width 45 height 6
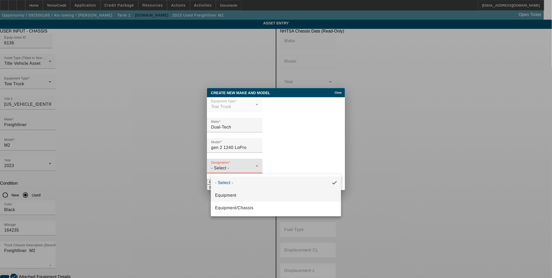
click at [252, 195] on mat-option "Equipment" at bounding box center [276, 195] width 130 height 13
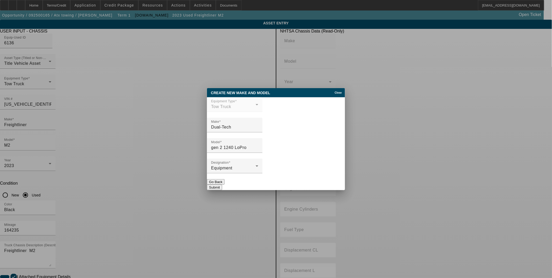
click at [222, 185] on button "Submit" at bounding box center [214, 188] width 15 height 6
type input "gen 2 1240 LoPro"
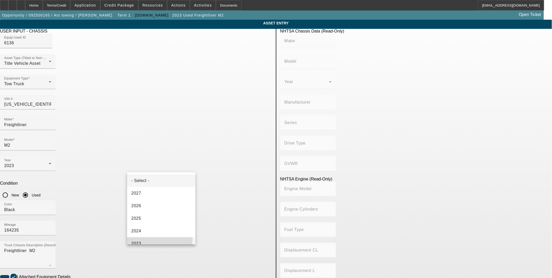
click at [142, 239] on mat-option "2023" at bounding box center [161, 243] width 68 height 13
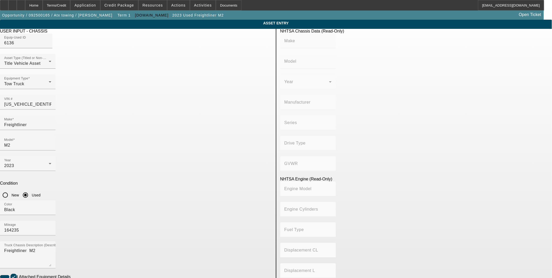
radio input "true"
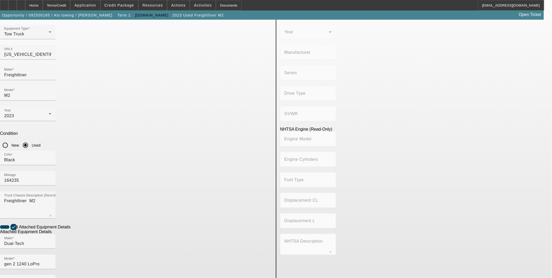
scroll to position [58, 0]
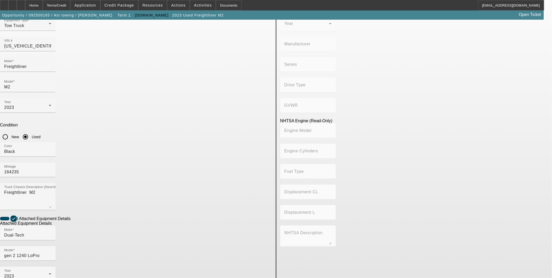
click at [377, 217] on div "NHTSA Chassis Data (Read-Only) Make Model Year Manufacturer Series Drive Type G…" at bounding box center [417, 180] width 280 height 419
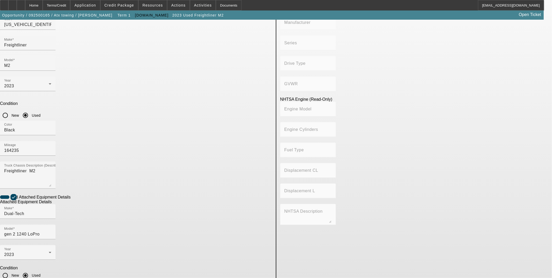
scroll to position [80, 0]
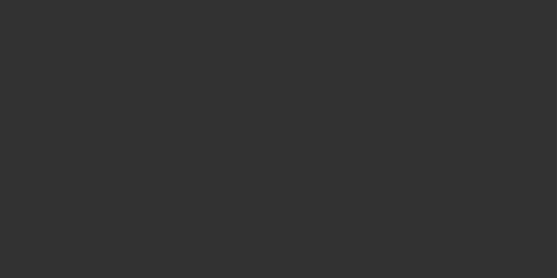
type input "$89,995.00"
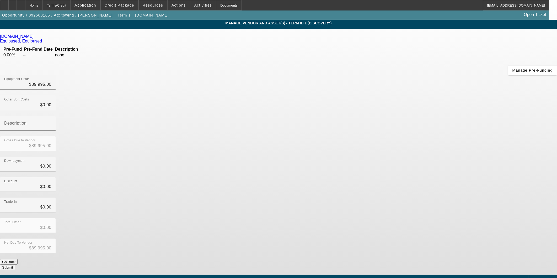
click at [15, 265] on button "Submit" at bounding box center [7, 268] width 15 height 6
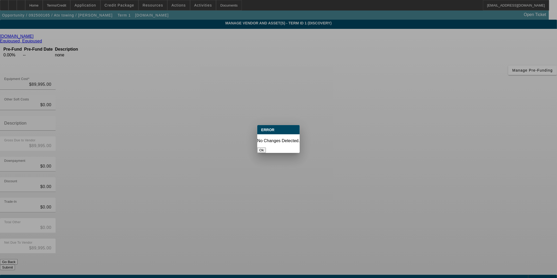
click at [285, 153] on div "Ok" at bounding box center [278, 150] width 42 height 6
click at [266, 148] on button "Ok" at bounding box center [261, 150] width 9 height 6
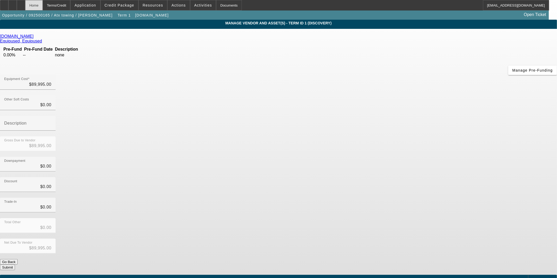
click at [43, 6] on div "Home" at bounding box center [34, 5] width 18 height 10
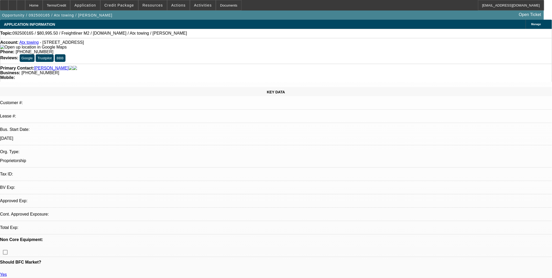
select select "0.1"
select select "2"
select select "0"
select select "1"
select select "2"
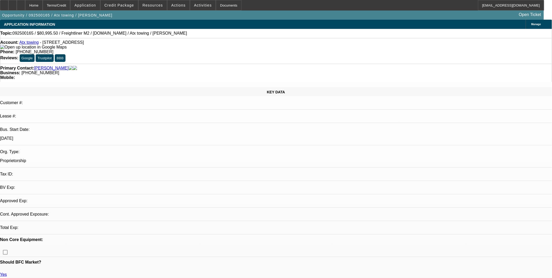
select select "6"
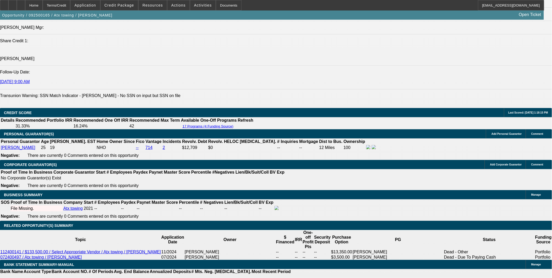
scroll to position [728, 0]
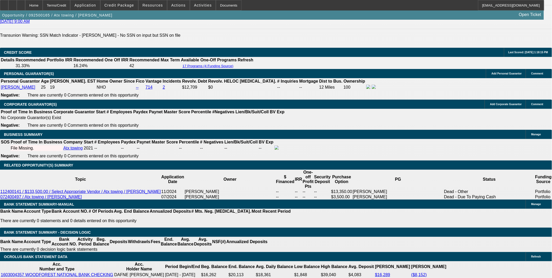
type input "10000"
drag, startPoint x: 80, startPoint y: 188, endPoint x: 155, endPoint y: 193, distance: 75.1
type input "UNKNOWN"
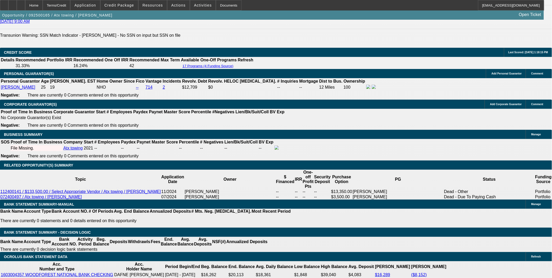
type input "$89,995.00"
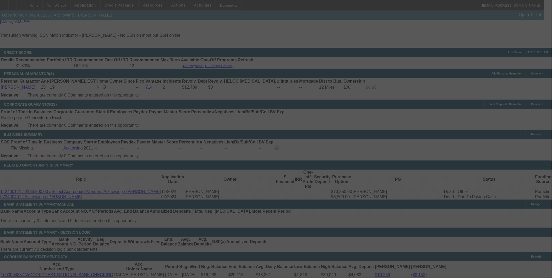
select select "0.1"
select select "2"
select select "0"
select select "6"
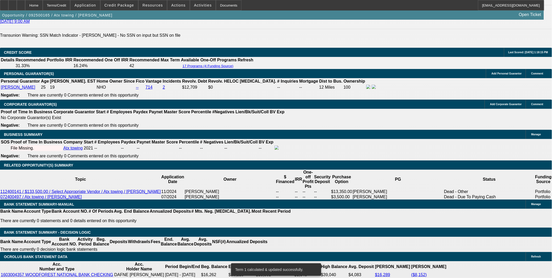
type input "89995"
type input "UNKNOWN"
type input "$8,999.50"
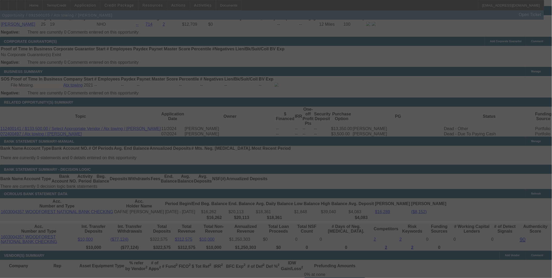
scroll to position [757, 0]
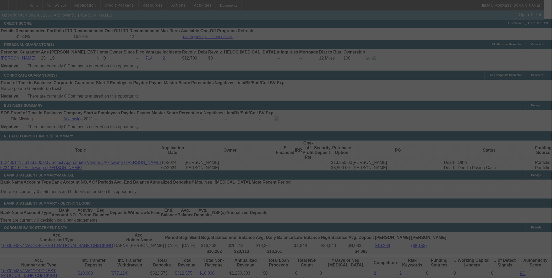
select select "0.1"
select select "2"
select select "0"
select select "6"
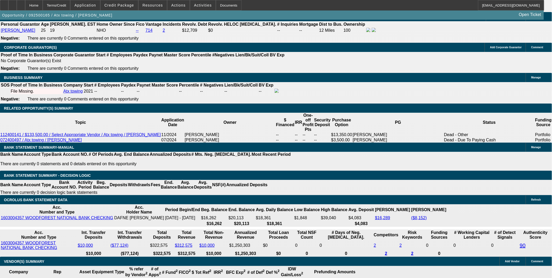
scroll to position [786, 0]
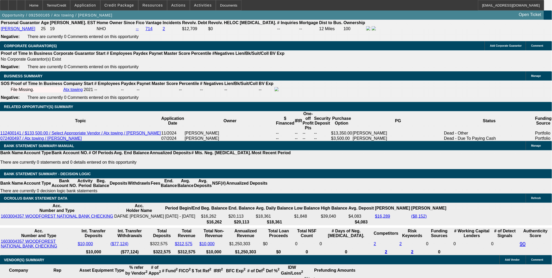
select select "0.15"
type input "$13,499.25"
type input "UNKNOWN"
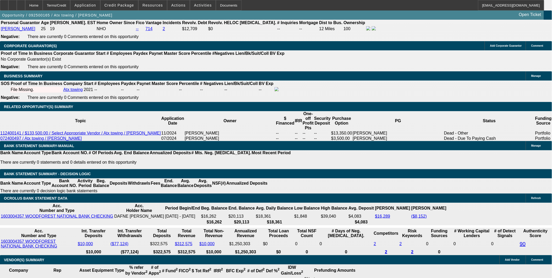
type input "$4,380.70"
type input "$2,190.35"
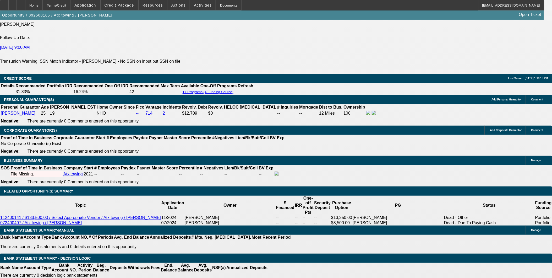
scroll to position [699, 0]
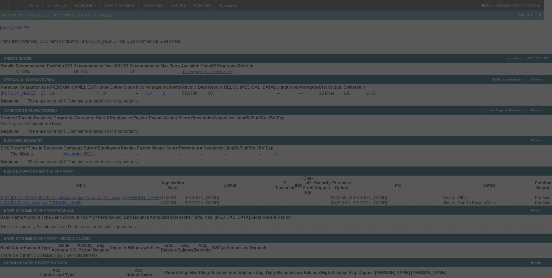
scroll to position [757, 0]
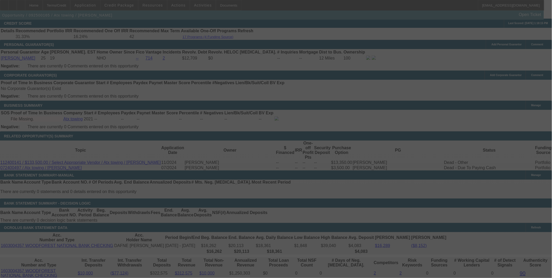
select select "0.15"
select select "2"
select select "0"
select select "6"
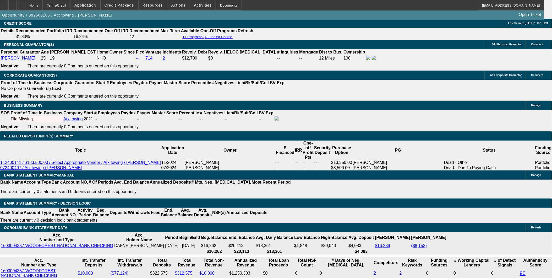
drag, startPoint x: 109, startPoint y: 151, endPoint x: 165, endPoint y: 146, distance: 57.1
type input "UNKNOWN"
type input "43"
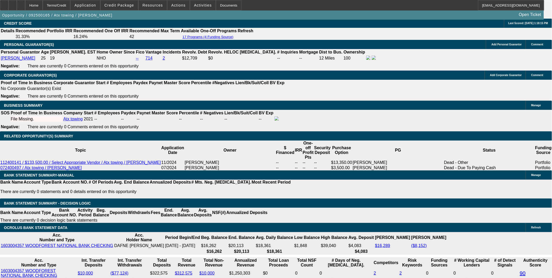
type input "$4,972.30"
type input "$2,486.15"
type input "$39,814.22"
type input "$19,907.11"
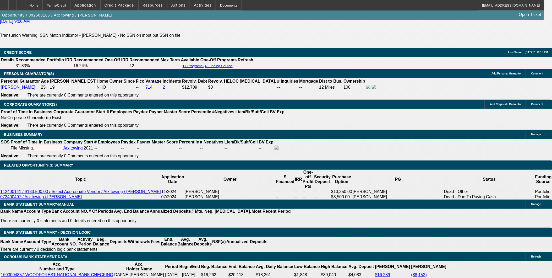
type input "4"
type input "43"
type input "$0.39"
type input "$0.20"
type input "$6.25"
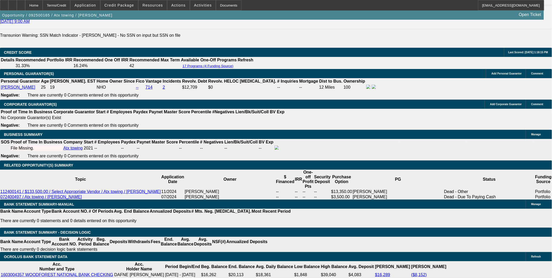
type input "$3.12"
type input "43"
type input "2"
type input "$3,689.92"
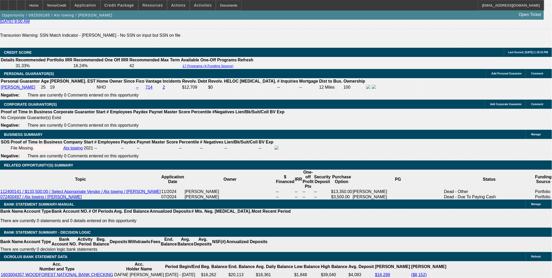
type input "$1,844.96"
type input "20."
type input "$5,012.22"
type input "$2,506.11"
type input "20.5"
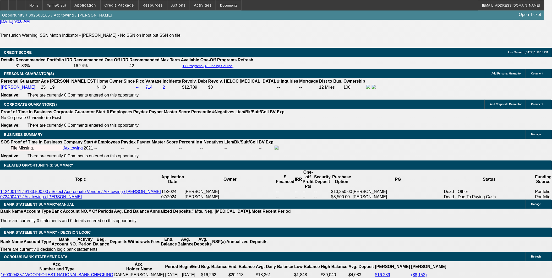
type input "$5,052.30"
type input "$2,526.15"
type input "20.5"
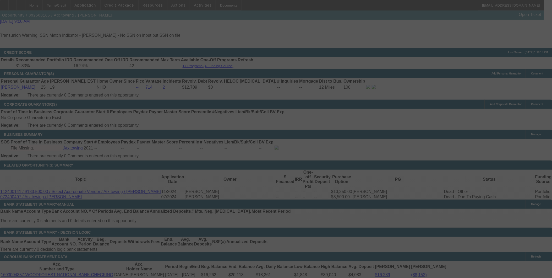
select select "0.15"
select select "2"
select select "0"
select select "6"
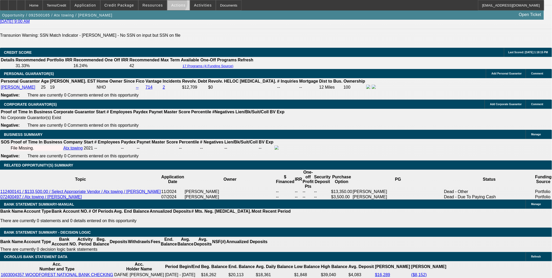
click at [174, 4] on span "Actions" at bounding box center [178, 5] width 14 height 4
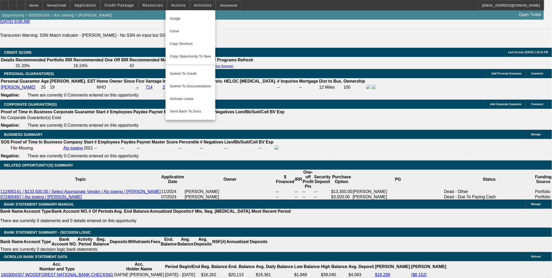
scroll to position [699, 0]
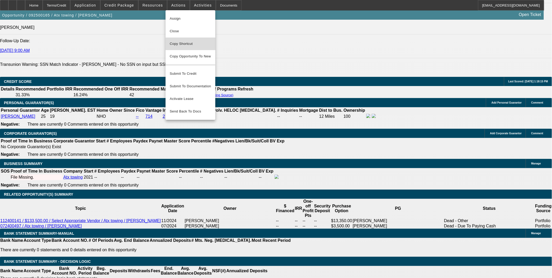
click at [193, 45] on span "Copy Shortcut" at bounding box center [190, 44] width 41 height 6
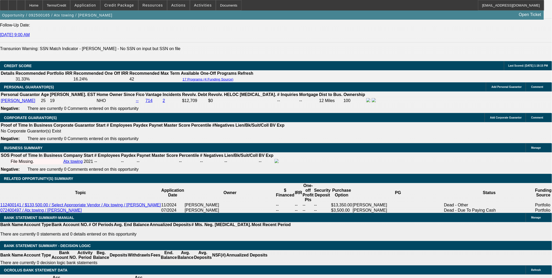
scroll to position [728, 0]
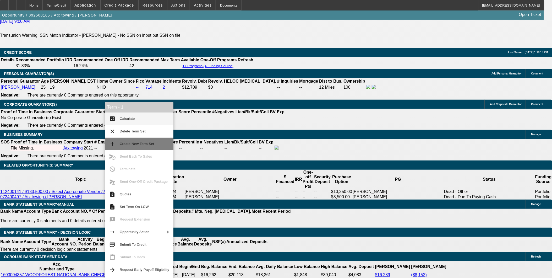
click at [142, 142] on span "Create New Term Set" at bounding box center [145, 144] width 50 height 6
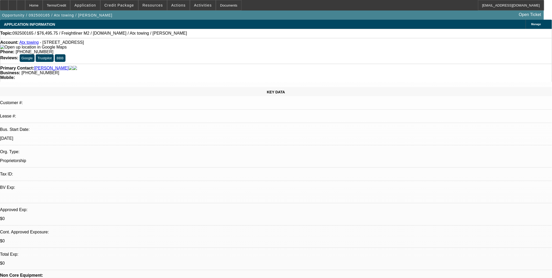
select select "0.15"
select select "2"
select select "0"
select select "0.15"
select select "2"
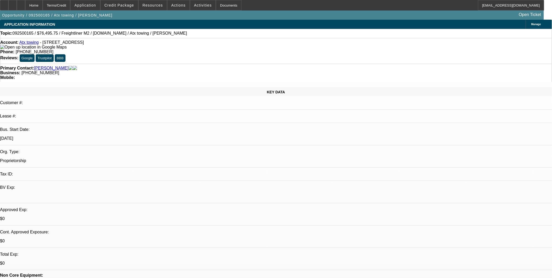
select select "0"
select select "1"
select select "2"
select select "6"
select select "1"
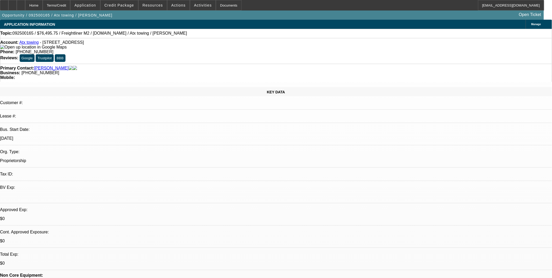
select select "2"
select select "6"
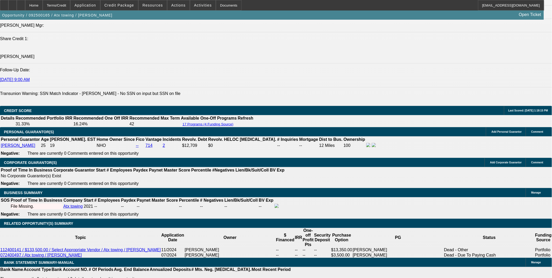
scroll to position [677, 0]
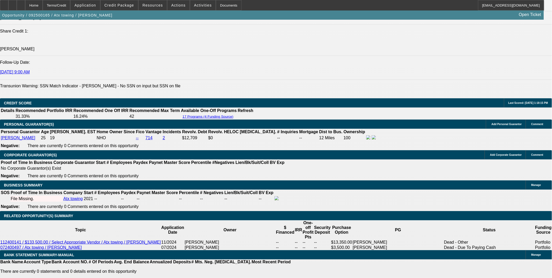
drag, startPoint x: 109, startPoint y: 232, endPoint x: 127, endPoint y: 228, distance: 18.3
type input "UNKNOWN"
type input "57"
type input "$32,184.16"
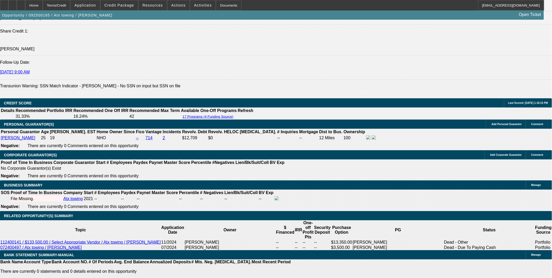
type input "$16,092.08"
type input "$4,220.82"
type input "$2,110.41"
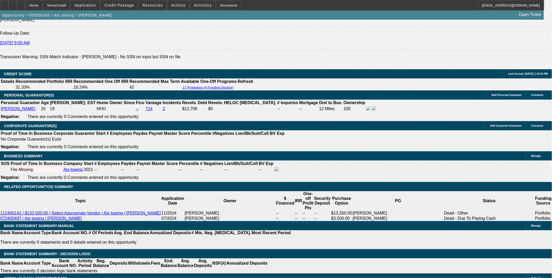
scroll to position [736, 0]
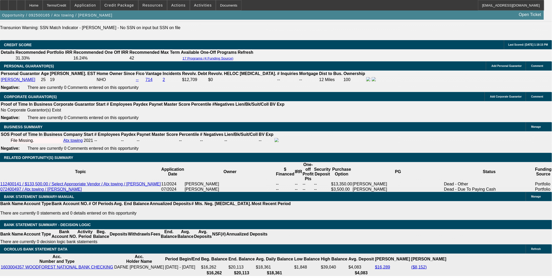
type input "57"
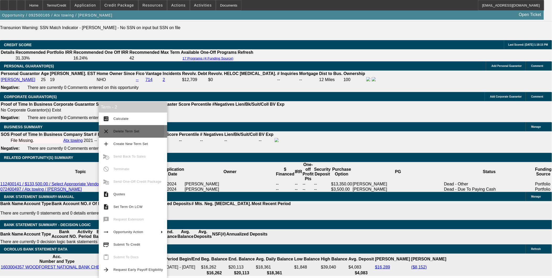
click at [120, 131] on span "Delete Term Set" at bounding box center [127, 131] width 26 height 4
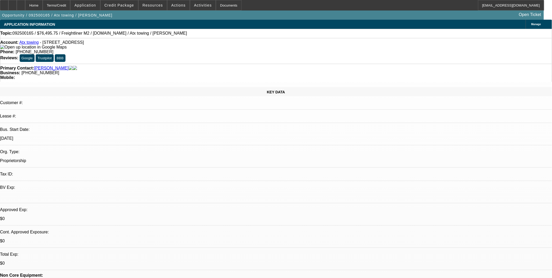
select select "0.15"
select select "2"
select select "0"
select select "1"
select select "2"
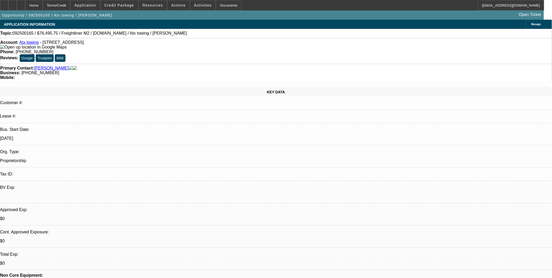
select select "6"
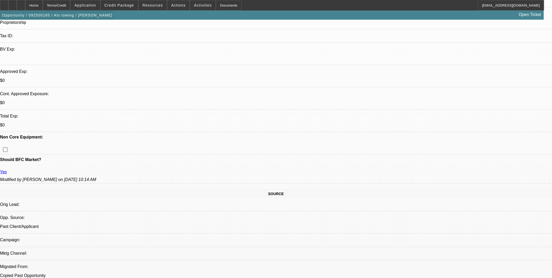
scroll to position [124, 0]
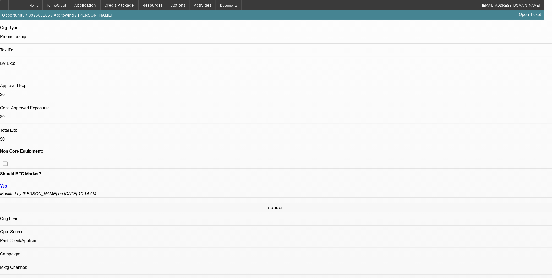
drag, startPoint x: 55, startPoint y: 54, endPoint x: 175, endPoint y: 64, distance: 120.2
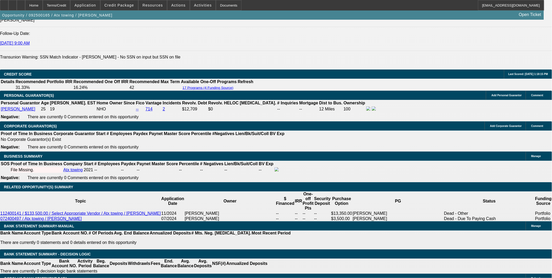
scroll to position [707, 0]
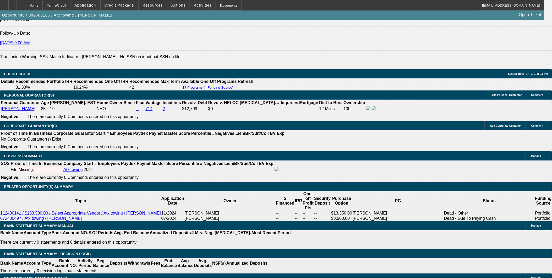
click at [131, 6] on span "Credit Package" at bounding box center [120, 5] width 30 height 4
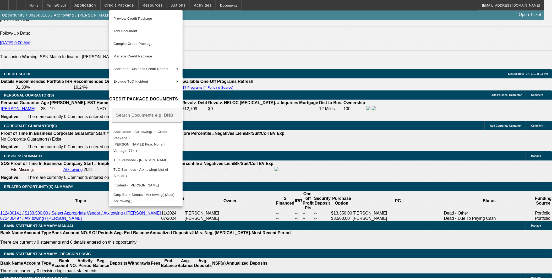
click at [292, 187] on div at bounding box center [276, 139] width 552 height 278
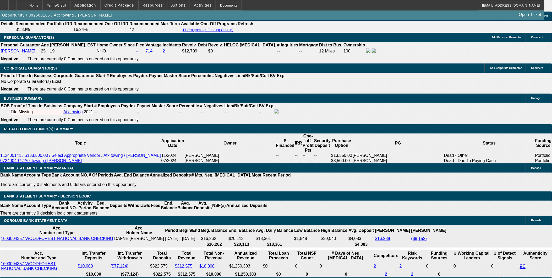
scroll to position [765, 0]
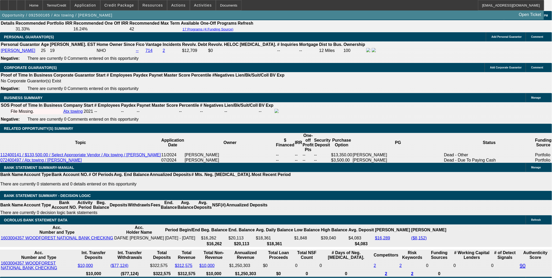
drag, startPoint x: 202, startPoint y: 167, endPoint x: 155, endPoint y: 142, distance: 53.4
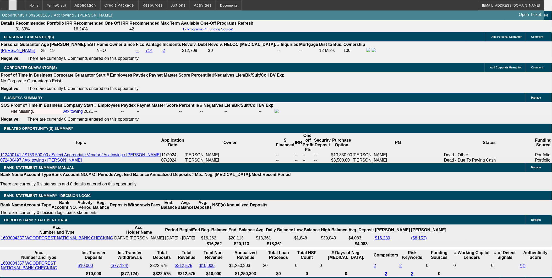
click at [17, 4] on div at bounding box center [12, 5] width 8 height 10
click at [25, 9] on div at bounding box center [21, 5] width 8 height 10
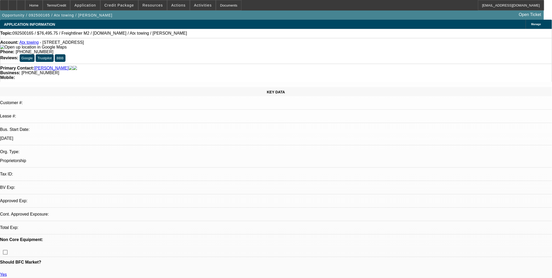
select select "0.15"
select select "2"
select select "0"
select select "1"
select select "2"
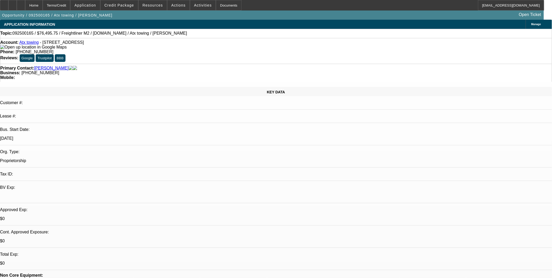
select select "6"
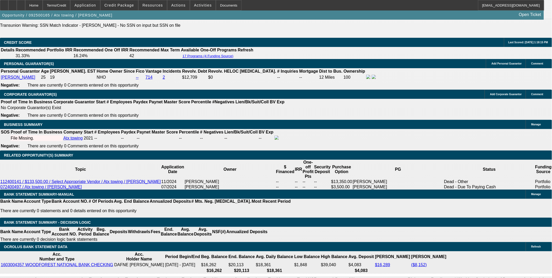
scroll to position [736, 0]
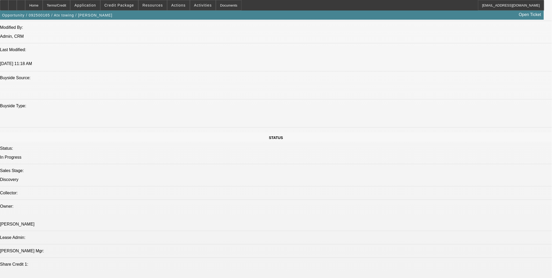
scroll to position [357, 0]
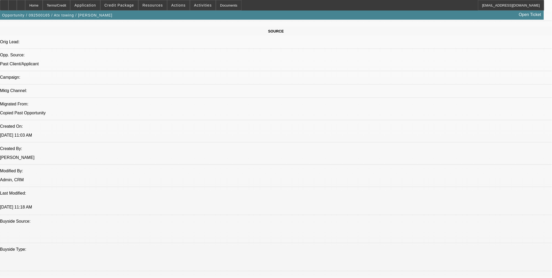
scroll to position [299, 0]
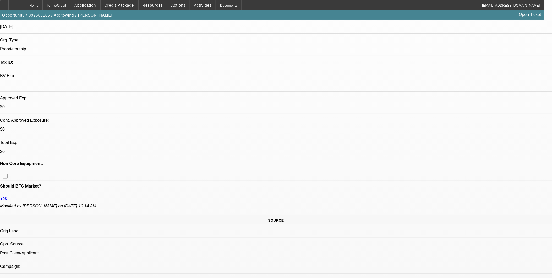
scroll to position [95, 0]
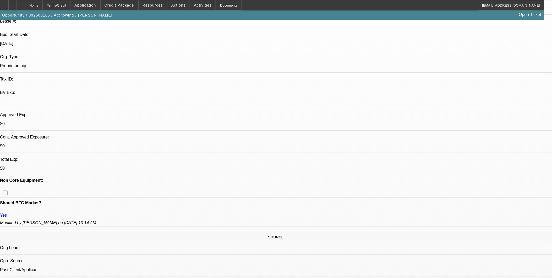
drag, startPoint x: 60, startPoint y: 82, endPoint x: 165, endPoint y: 84, distance: 104.9
drag, startPoint x: 165, startPoint y: 84, endPoint x: 172, endPoint y: 118, distance: 34.9
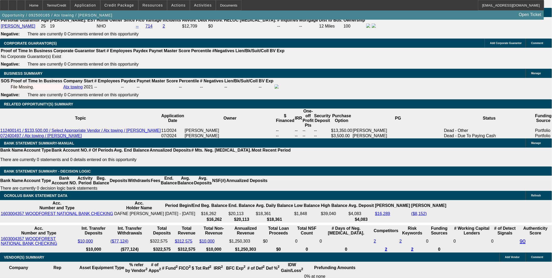
scroll to position [794, 0]
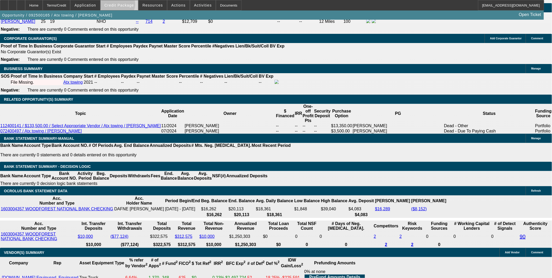
click at [126, 5] on span "Credit Package" at bounding box center [120, 5] width 30 height 4
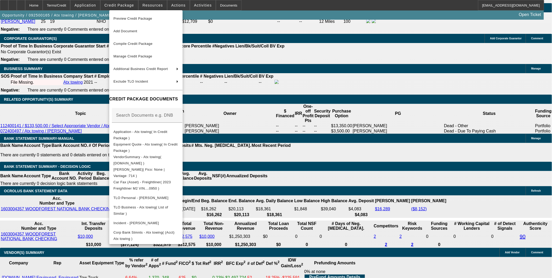
click at [311, 189] on div at bounding box center [276, 139] width 552 height 278
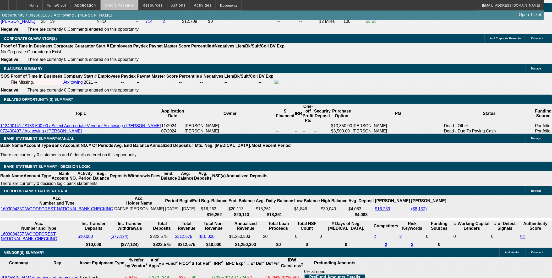
click at [134, 7] on span "Credit Package" at bounding box center [120, 5] width 30 height 4
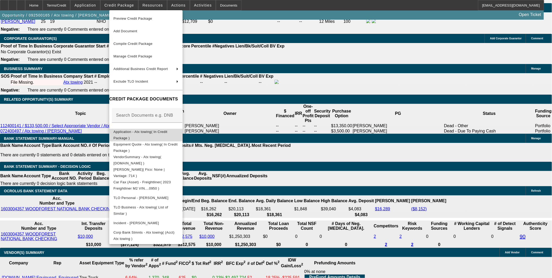
click at [168, 131] on span "Application - Atx towing( In Credit Package )" at bounding box center [141, 135] width 54 height 10
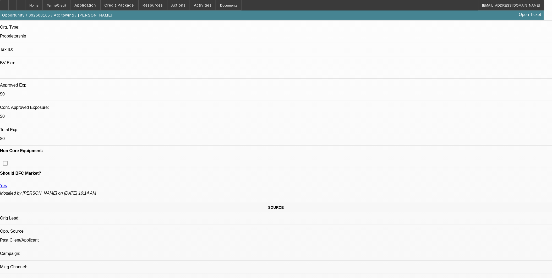
scroll to position [124, 0]
drag, startPoint x: 46, startPoint y: 125, endPoint x: 55, endPoint y: 128, distance: 9.4
drag, startPoint x: 55, startPoint y: 128, endPoint x: 56, endPoint y: 133, distance: 4.7
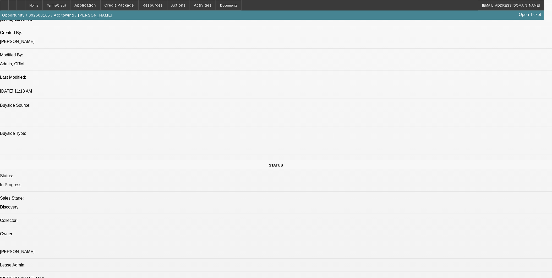
scroll to position [415, 0]
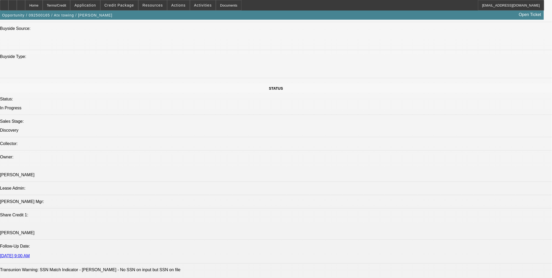
scroll to position [444, 0]
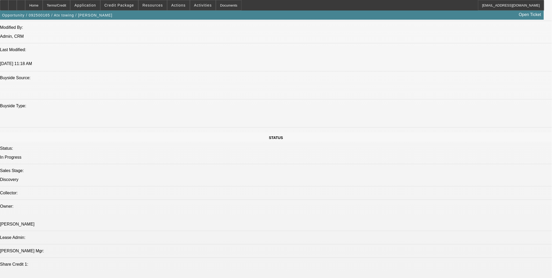
drag, startPoint x: 146, startPoint y: 85, endPoint x: 182, endPoint y: 111, distance: 44.7
drag, startPoint x: 182, startPoint y: 111, endPoint x: 177, endPoint y: 109, distance: 4.9
drag, startPoint x: 180, startPoint y: 90, endPoint x: 186, endPoint y: 111, distance: 21.6
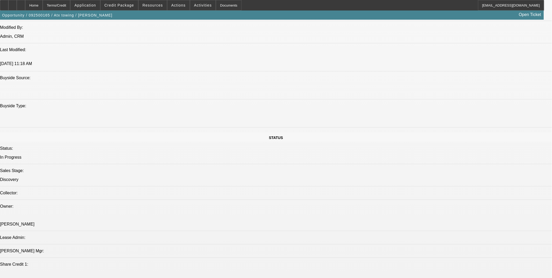
drag, startPoint x: 186, startPoint y: 111, endPoint x: 187, endPoint y: 115, distance: 3.7
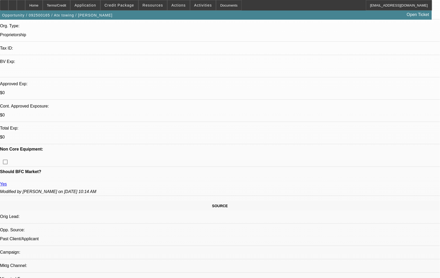
scroll to position [111, 0]
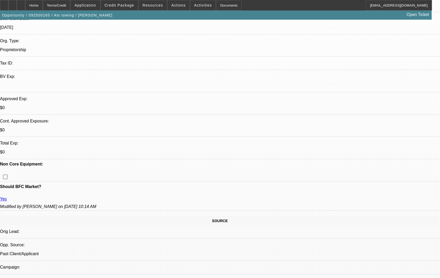
drag, startPoint x: 58, startPoint y: 72, endPoint x: 131, endPoint y: 79, distance: 72.7
drag, startPoint x: 131, startPoint y: 79, endPoint x: 116, endPoint y: 114, distance: 37.2
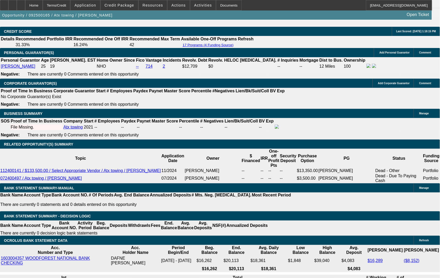
scroll to position [752, 0]
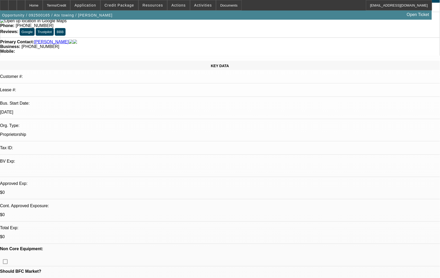
scroll to position [0, 0]
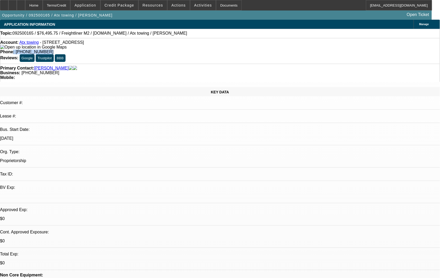
drag, startPoint x: 160, startPoint y: 42, endPoint x: 187, endPoint y: 45, distance: 27.2
click at [187, 50] on div "Phone: (210) 718-8137" at bounding box center [219, 52] width 439 height 5
copy div ": (210) 718-8137"
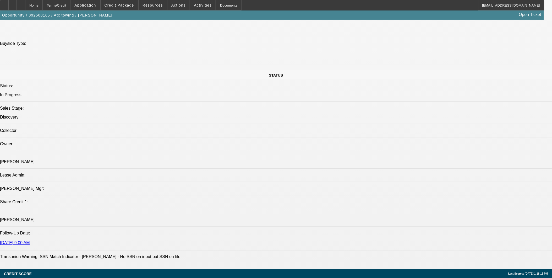
scroll to position [594, 0]
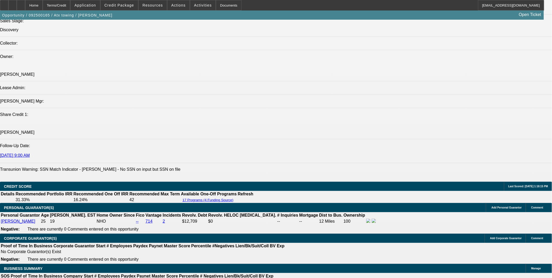
click at [21, 3] on icon at bounding box center [21, 3] width 0 height 0
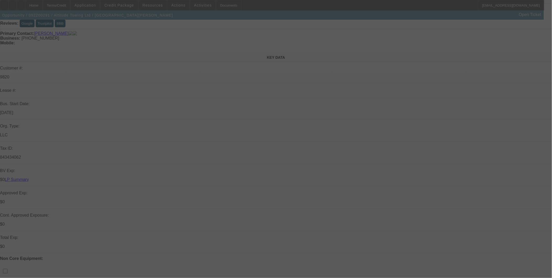
scroll to position [87, 0]
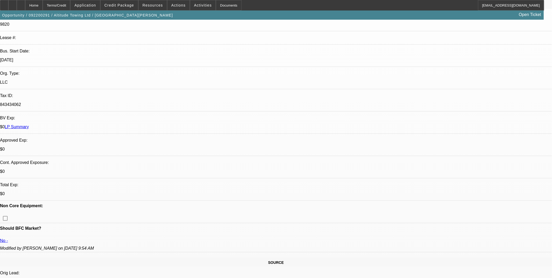
select select "0"
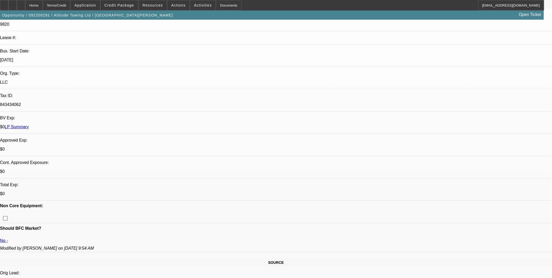
select select "0"
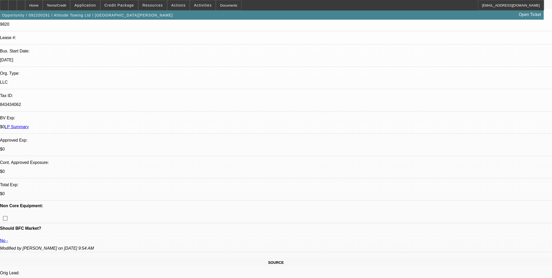
select select "2"
select select "0"
select select "1"
select select "2"
select select "6"
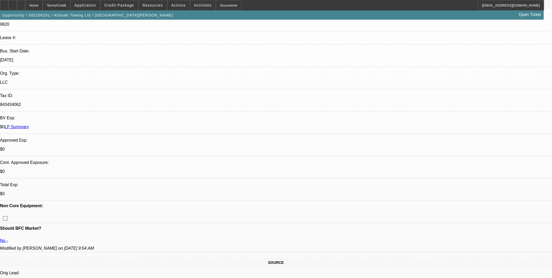
select select "1"
select select "2"
select select "6"
select select "1"
select select "2"
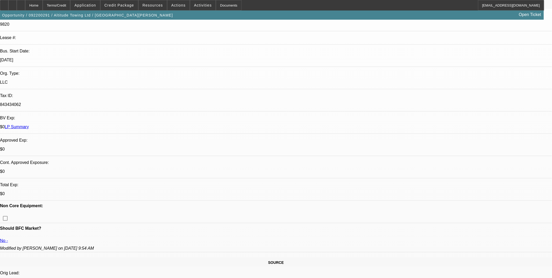
select select "6"
select select "1"
select select "2"
select select "6"
drag, startPoint x: 82, startPoint y: 118, endPoint x: 170, endPoint y: 117, distance: 88.4
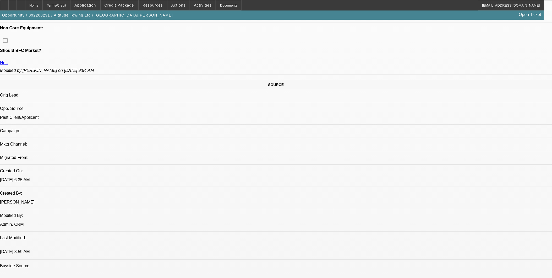
scroll to position [379, 0]
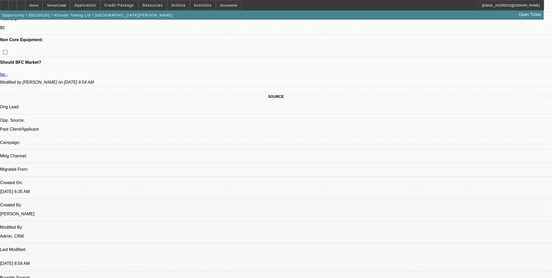
scroll to position [204, 0]
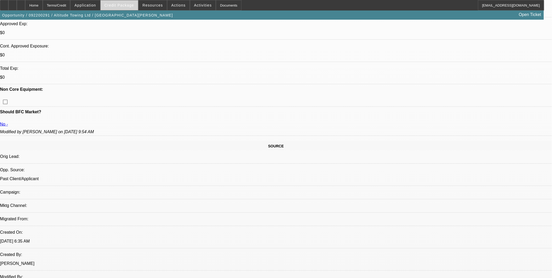
click at [117, 3] on span "Credit Package" at bounding box center [120, 5] width 30 height 4
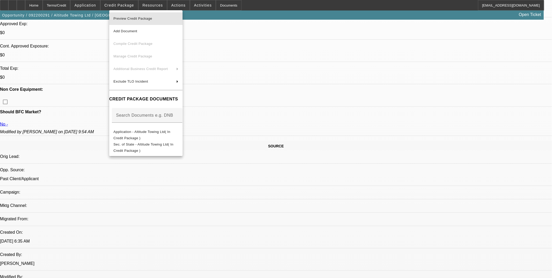
click at [130, 18] on span "Preview Credit Package" at bounding box center [133, 19] width 39 height 4
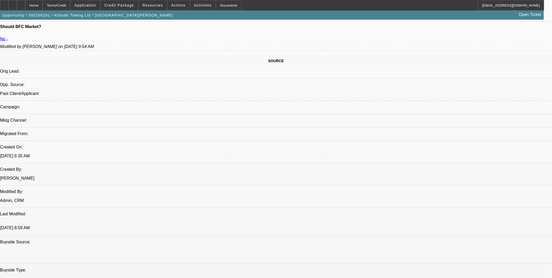
scroll to position [320, 0]
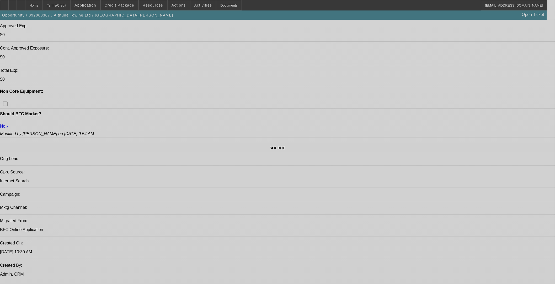
select select "0"
select select "2"
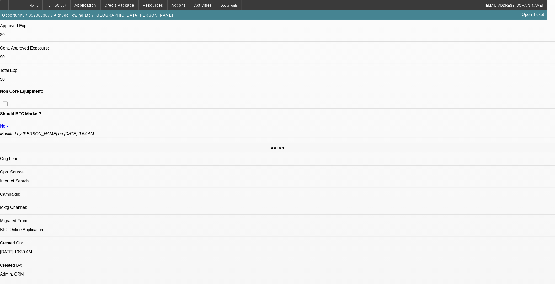
select select "0.1"
select select "0"
select select "2"
select select "0.1"
select select "0"
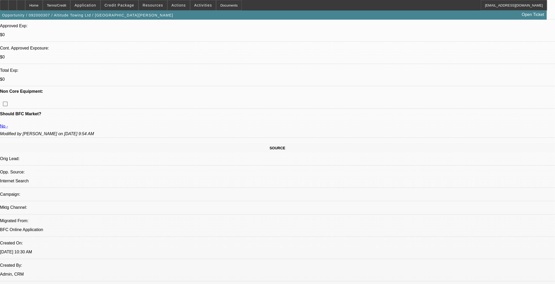
select select "2"
select select "0.1"
select select "0"
select select "2"
select select "0.1"
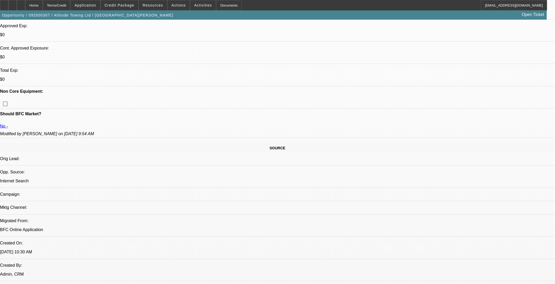
select select "1"
select select "2"
select select "4"
select select "1"
select select "2"
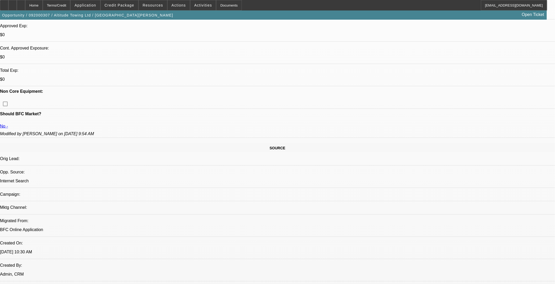
select select "4"
select select "1"
select select "2"
select select "4"
select select "1"
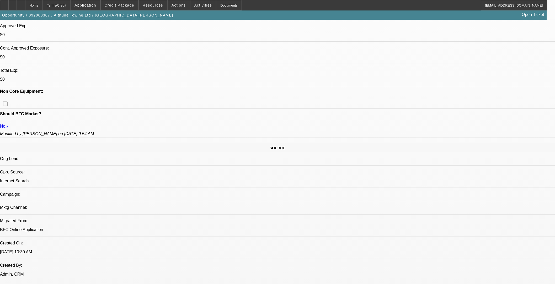
select select "2"
select select "4"
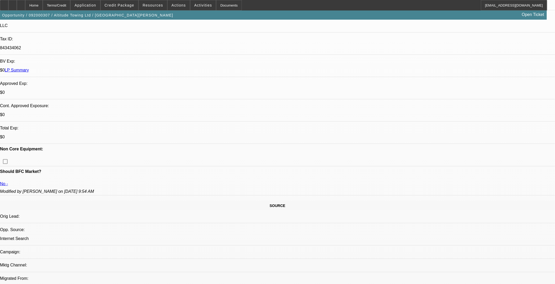
scroll to position [204, 0]
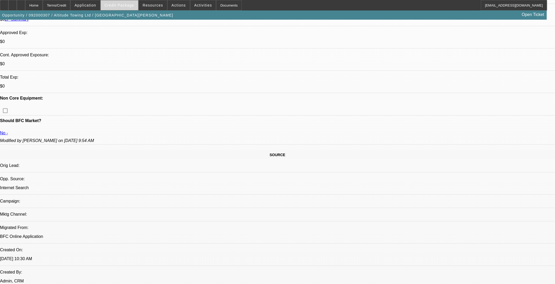
click at [132, 6] on span "Credit Package" at bounding box center [120, 5] width 30 height 4
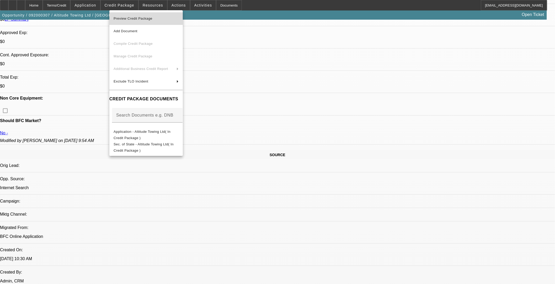
click at [132, 18] on span "Preview Credit Package" at bounding box center [133, 19] width 39 height 4
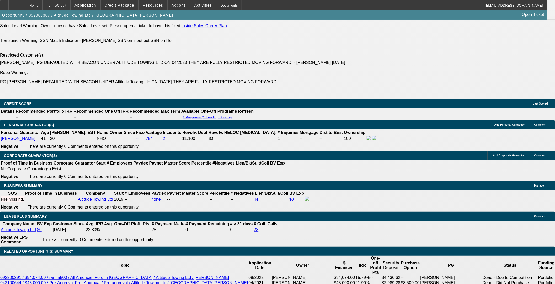
scroll to position [786, 0]
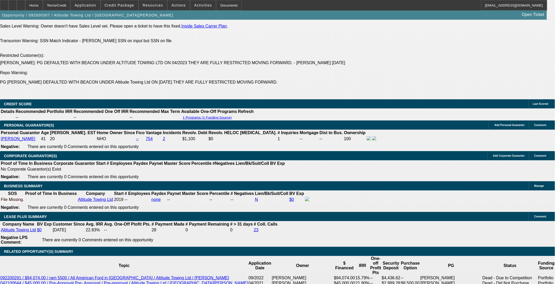
drag, startPoint x: 119, startPoint y: 84, endPoint x: 143, endPoint y: 90, distance: 25.2
drag, startPoint x: 141, startPoint y: 90, endPoint x: 105, endPoint y: 92, distance: 35.4
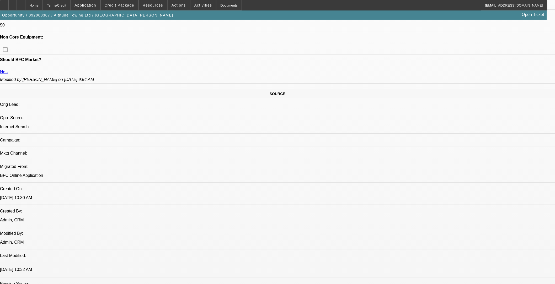
scroll to position [262, 0]
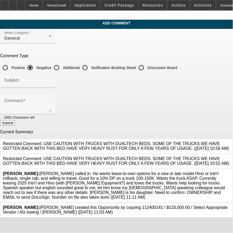
click at [62, 68] on input "Additional" at bounding box center [56, 67] width 10 height 10
radio input "true"
click at [51, 83] on input "Subject" at bounding box center [27, 82] width 47 height 6
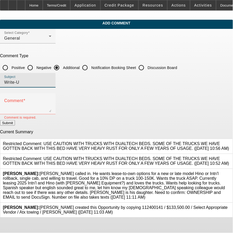
click at [51, 82] on input "Write-U" at bounding box center [27, 82] width 47 height 6
type input "Write-Up"
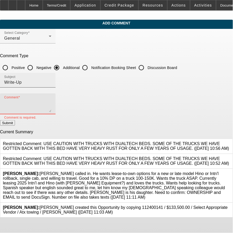
paste textarea "[PERSON_NAME] initially applied with us last year and opted to pay cash for a t…"
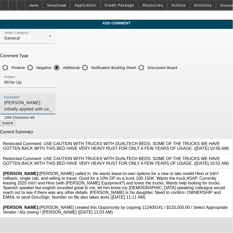
drag, startPoint x: 56, startPoint y: 101, endPoint x: 46, endPoint y: 103, distance: 10.9
click at [46, 103] on textarea "[PERSON_NAME] initially applied with us last year and opted to pay cash for a t…" at bounding box center [27, 106] width 47 height 13
click at [51, 108] on textarea "[PERSON_NAME] initially applied with us last year and opted to pay cash for a t…" at bounding box center [27, 106] width 47 height 13
click at [28, 109] on textarea "[PERSON_NAME] initially applied with us last year and opted to pay cash for a t…" at bounding box center [27, 106] width 47 height 13
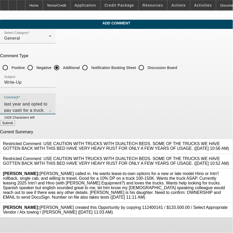
click at [51, 109] on textarea "[PERSON_NAME] initially applied with us last year and opted to pay cash for a t…" at bounding box center [27, 106] width 47 height 13
click at [51, 100] on textarea "Dafne initially applied with us last year and opted to pay cash for a truck. Sh…" at bounding box center [27, 106] width 47 height 13
type textarea "[PERSON_NAME] initially applied with us last year and opted to pay cash for a t…"
click at [15, 122] on button "Submit" at bounding box center [7, 123] width 15 height 6
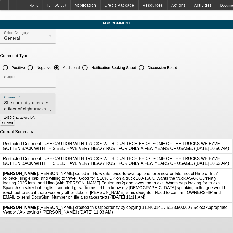
radio input "true"
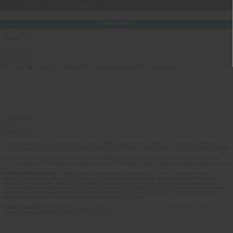
scroll to position [0, 0]
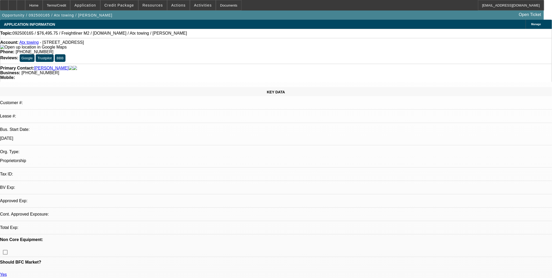
select select "0.15"
select select "2"
select select "0"
select select "1"
select select "2"
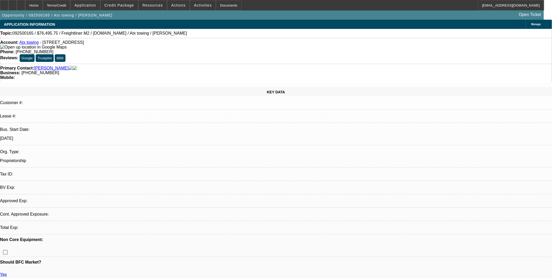
select select "6"
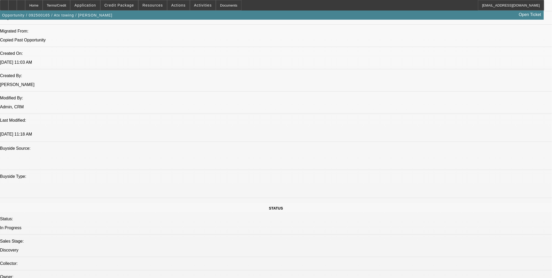
scroll to position [408, 0]
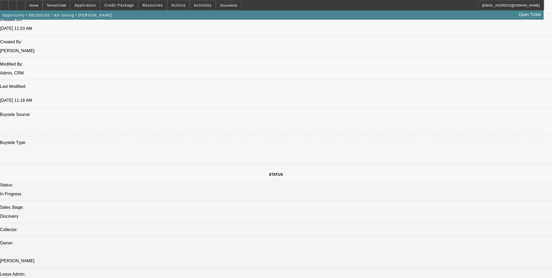
drag, startPoint x: 373, startPoint y: 139, endPoint x: 419, endPoint y: 169, distance: 54.8
copy div "[PERSON_NAME] initially applied with us last year and opted to pay cash for a t…"
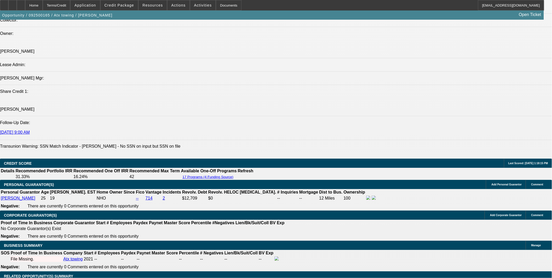
scroll to position [553, 0]
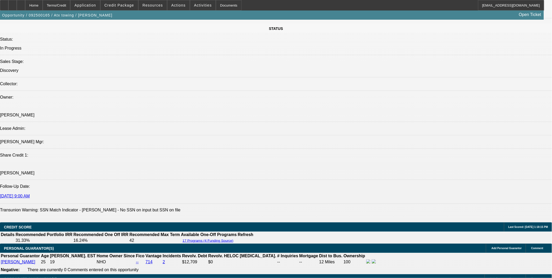
drag, startPoint x: 349, startPoint y: 213, endPoint x: 332, endPoint y: 211, distance: 17.1
click at [21, 3] on icon at bounding box center [21, 3] width 0 height 0
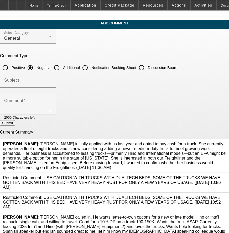
click at [62, 66] on input "Additional" at bounding box center [56, 67] width 10 height 10
radio input "true"
click at [51, 76] on div "Subject" at bounding box center [27, 80] width 47 height 15
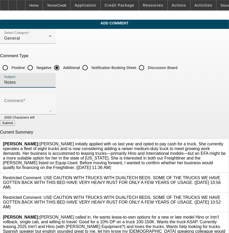
type input "Notes"
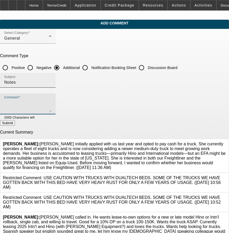
paste textarea "Dafne initially applied with us last year and opted to pay cash for a truck. Sh…"
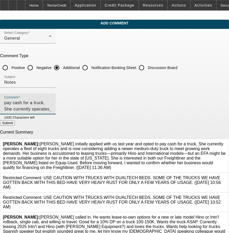
scroll to position [24, 0]
type textarea "Dafne initially applied with us last year and opted to pay cash for a truck. Sh…"
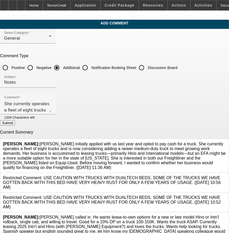
click at [15, 124] on button "Submit" at bounding box center [7, 123] width 15 height 6
radio input "true"
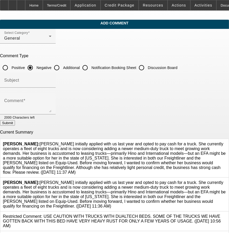
click at [197, 177] on div "Oliva, Nicholas: Dafne initially applied with us last year and opted to pay cas…" at bounding box center [114, 194] width 228 height 34
click at [226, 180] on icon at bounding box center [226, 180] width 0 height 0
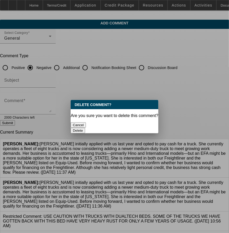
click at [85, 128] on button "Delete" at bounding box center [78, 131] width 14 height 6
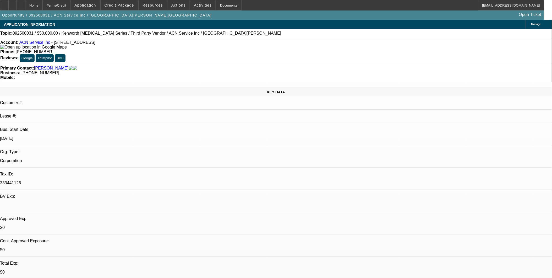
select select "0"
select select "2"
select select "0.1"
select select "0"
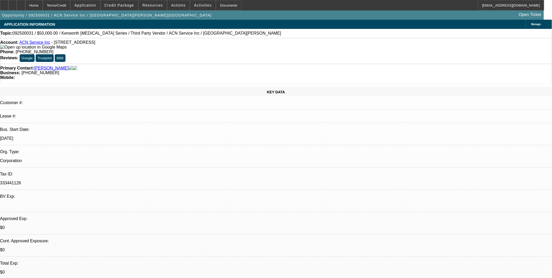
select select "0.1"
select select "0.15"
select select "2"
select select "0.1"
select select "1"
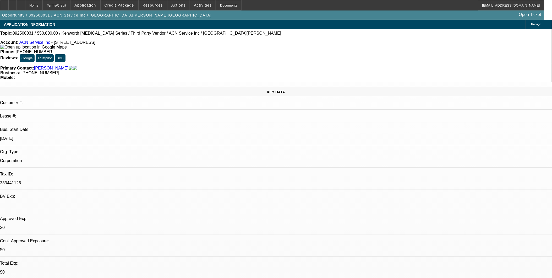
select select "2"
select select "4"
select select "1"
select select "4"
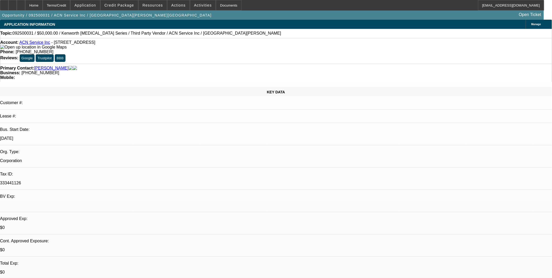
select select "1"
select select "2"
select select "4"
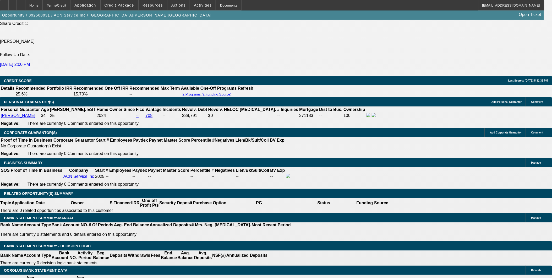
scroll to position [728, 0]
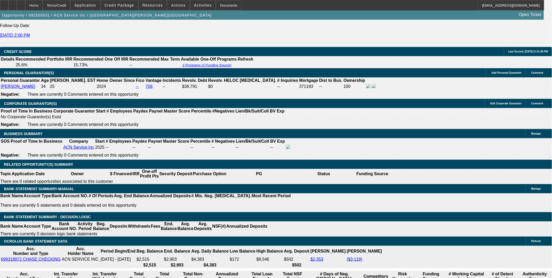
drag, startPoint x: 353, startPoint y: 124, endPoint x: 328, endPoint y: 122, distance: 24.2
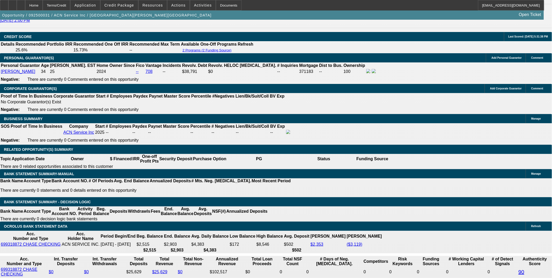
scroll to position [757, 0]
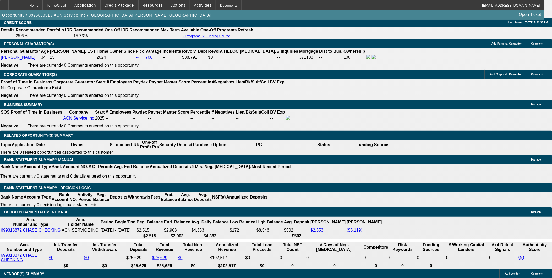
click at [25, 6] on div at bounding box center [21, 5] width 8 height 10
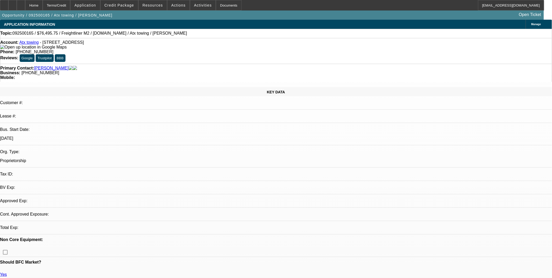
select select "0.15"
select select "2"
select select "0"
select select "1"
select select "2"
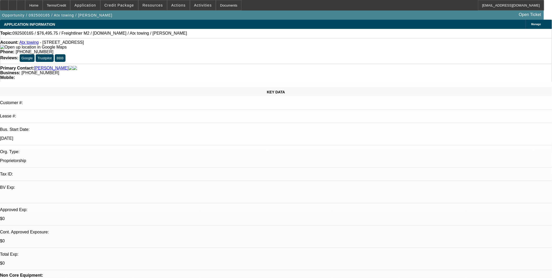
select select "6"
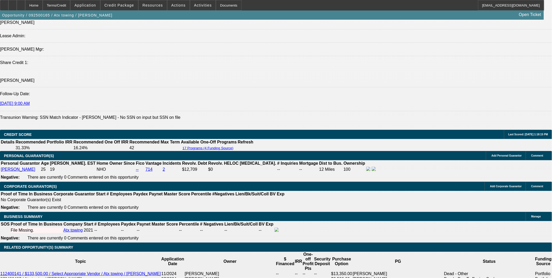
scroll to position [728, 0]
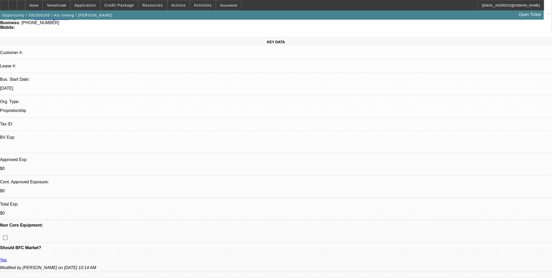
scroll to position [0, 0]
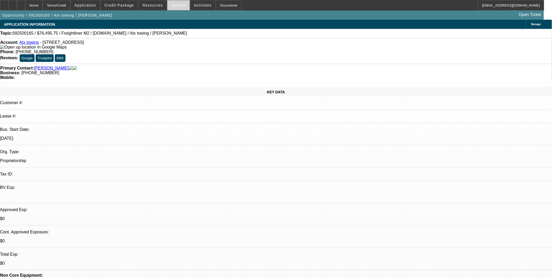
click at [174, 7] on span at bounding box center [179, 5] width 22 height 13
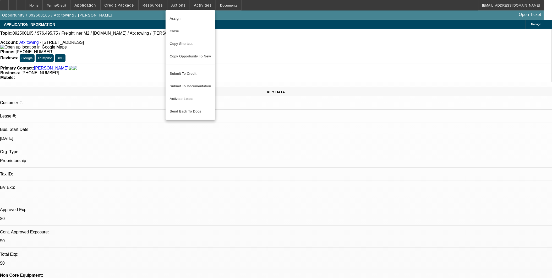
click at [137, 37] on div at bounding box center [276, 139] width 552 height 278
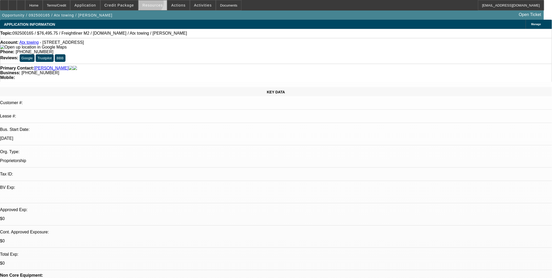
click at [153, 3] on span "Resources" at bounding box center [153, 5] width 20 height 4
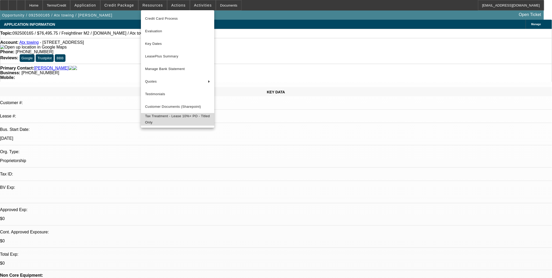
click at [167, 118] on span "Tax Treatment - Lease 10%+ PO - Titled Only" at bounding box center [177, 119] width 65 height 13
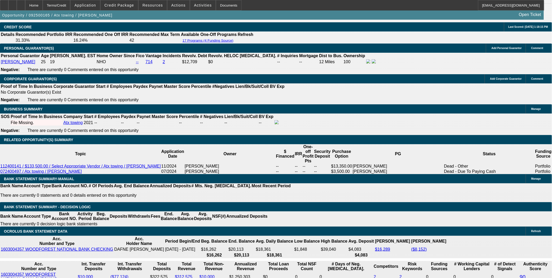
scroll to position [757, 0]
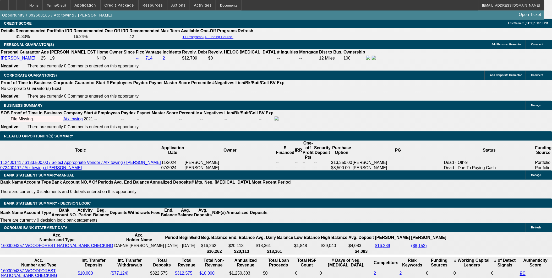
type input "8999.50"
drag, startPoint x: 86, startPoint y: 173, endPoint x: 149, endPoint y: 182, distance: 63.6
type input "UNKNOWN"
type input "$0.00"
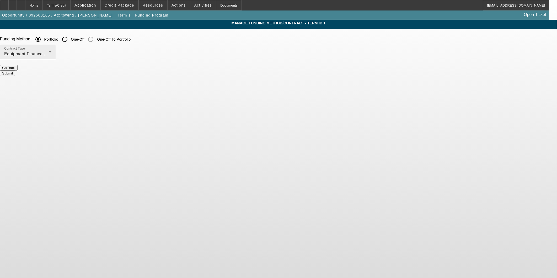
click at [49, 57] on div "Equipment Finance Agreement" at bounding box center [26, 54] width 45 height 6
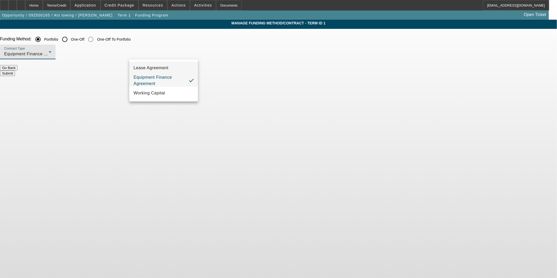
click at [161, 68] on span "Lease Agreement" at bounding box center [150, 68] width 35 height 6
click at [15, 71] on button "Submit" at bounding box center [7, 74] width 15 height 6
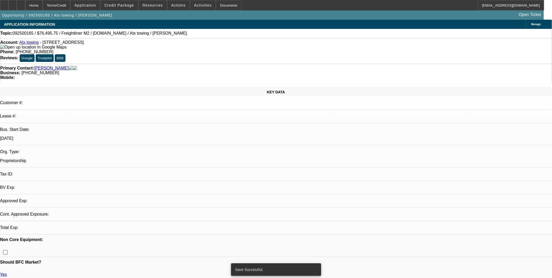
select select "0.15"
select select "2"
select select "0"
select select "6"
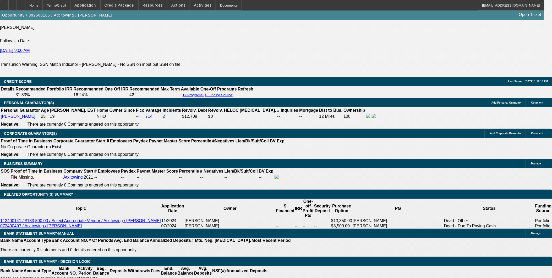
scroll to position [728, 0]
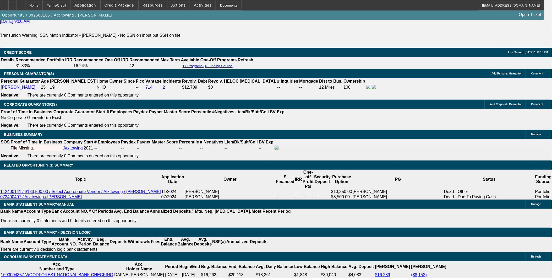
select select "0.2"
type input "$17,999.00"
type input "UNKNOWN"
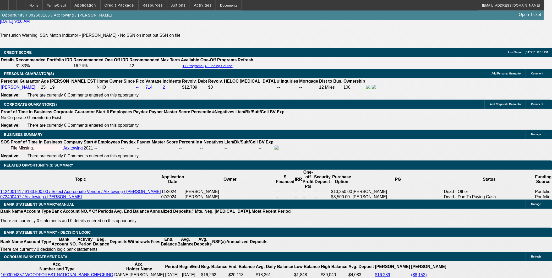
select select "17"
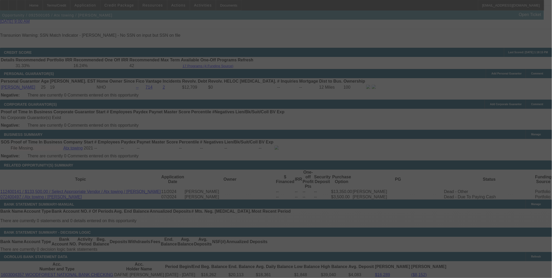
select select "0.15"
select select "2"
select select "0.2"
select select "17"
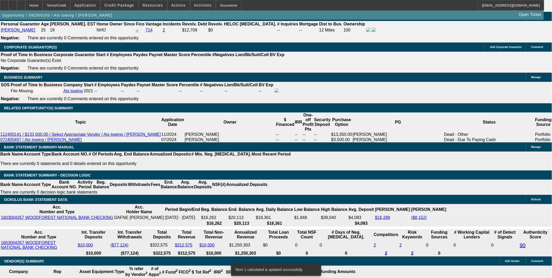
scroll to position [786, 0]
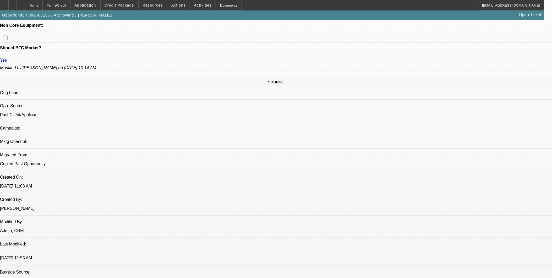
scroll to position [146, 0]
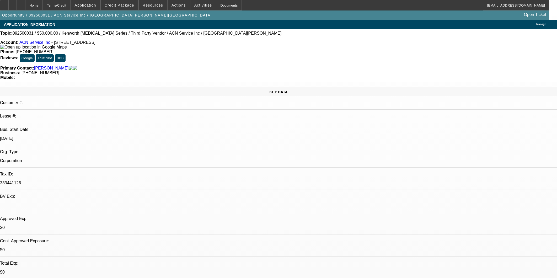
select select "0"
select select "2"
select select "0.1"
select select "4"
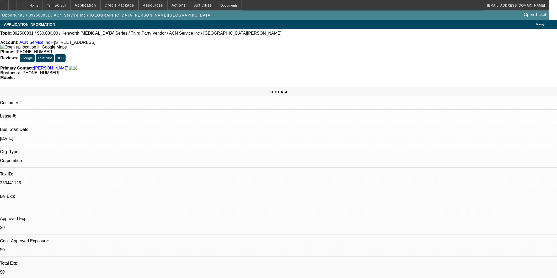
select select "0"
select select "2"
select select "0.1"
select select "4"
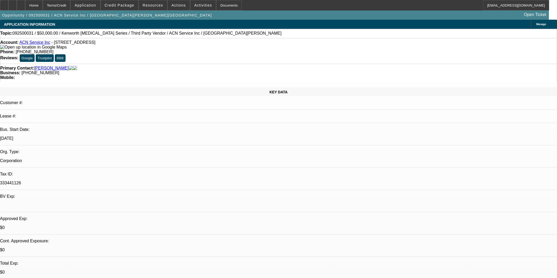
select select "0"
select select "0.1"
select select "4"
select select "0.15"
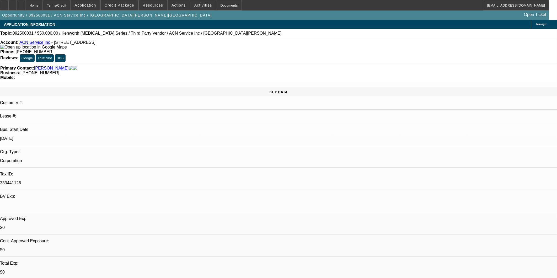
select select "2"
select select "0.1"
select select "4"
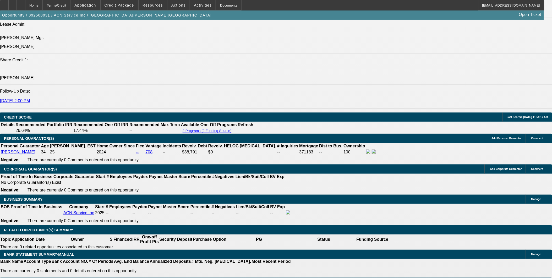
scroll to position [699, 0]
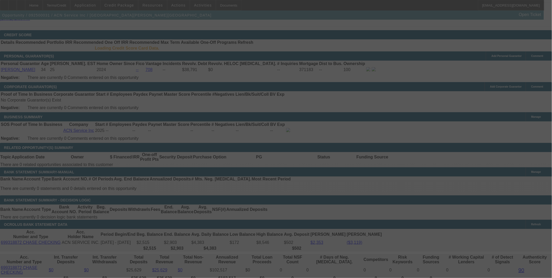
scroll to position [742, 0]
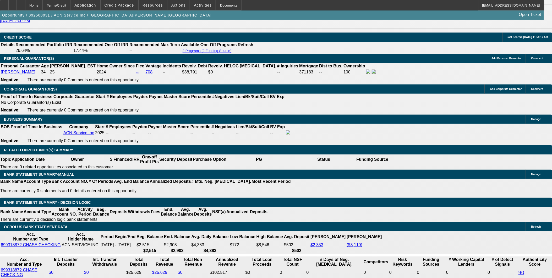
select select "0"
select select "2"
select select "0.1"
select select "0"
select select "2"
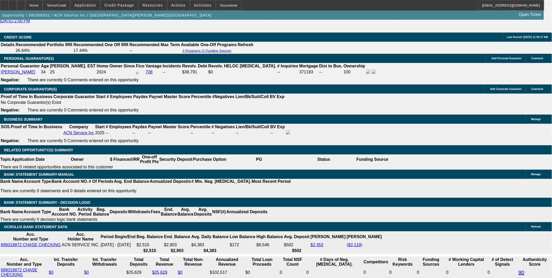
select select "0.1"
select select "0"
select select "0.1"
select select "0.15"
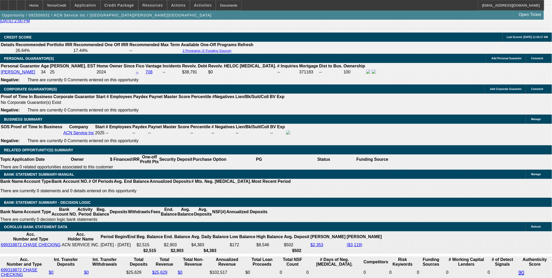
select select "2"
select select "0.1"
select select "1"
select select "2"
select select "4"
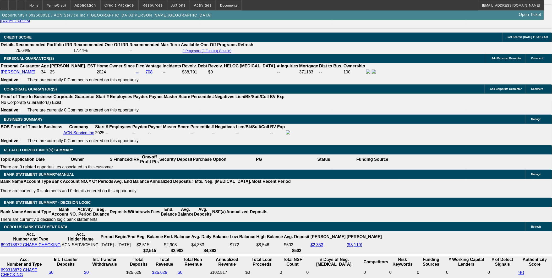
select select "1"
select select "2"
select select "4"
select select "1"
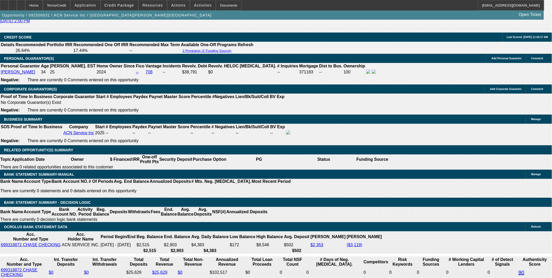
select select "4"
select select "1"
select select "2"
select select "4"
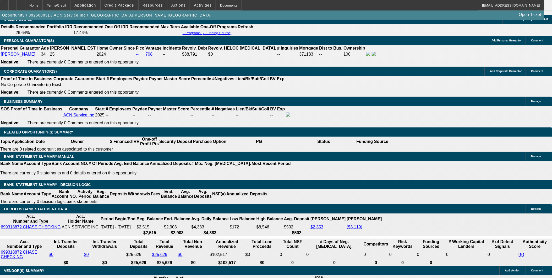
scroll to position [816, 0]
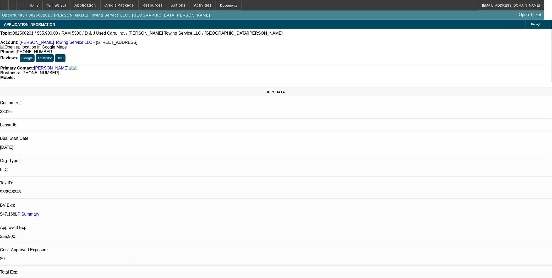
select select "0"
select select "2"
select select "0.1"
select select "0"
select select "2"
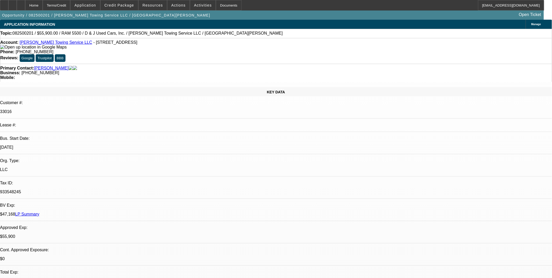
select select "0.1"
select select "0"
select select "2"
select select "0.1"
select select "1"
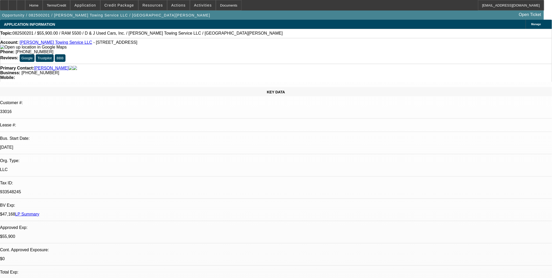
select select "2"
select select "4"
select select "1"
select select "2"
select select "4"
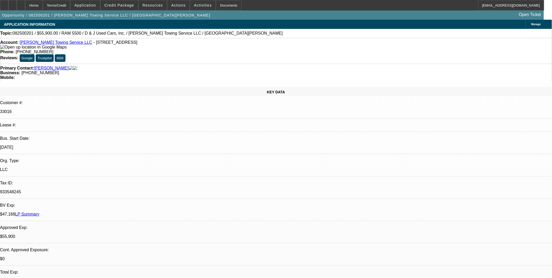
select select "1"
select select "2"
select select "4"
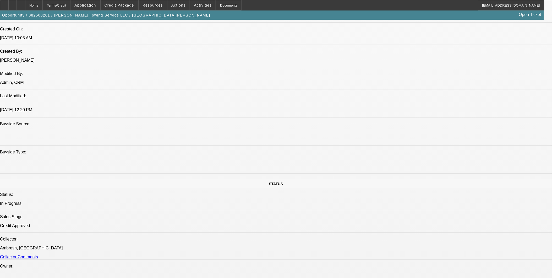
scroll to position [349, 0]
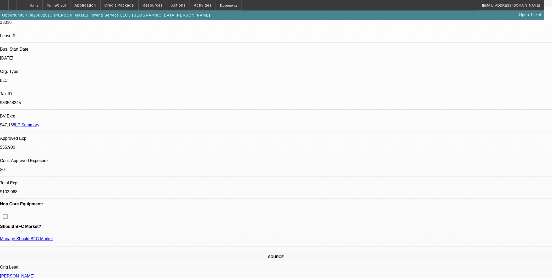
scroll to position [0, 0]
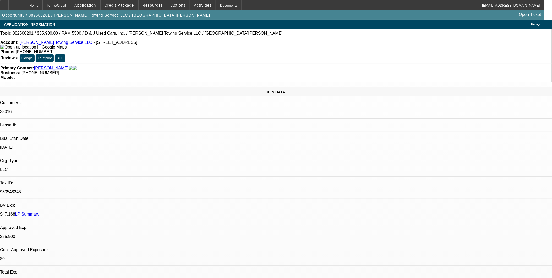
click at [190, 6] on span at bounding box center [203, 5] width 26 height 13
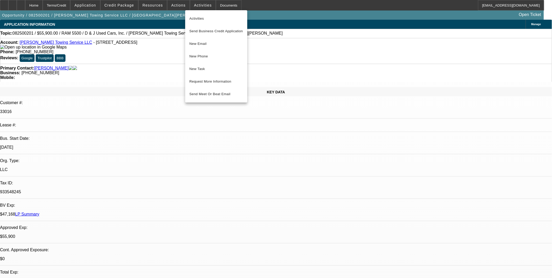
click at [161, 88] on div at bounding box center [276, 139] width 552 height 278
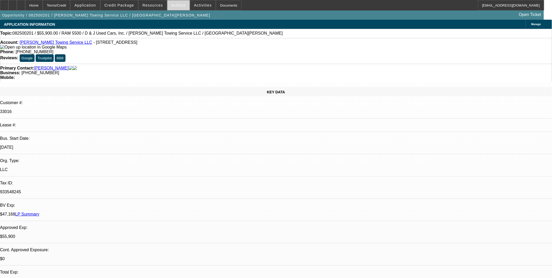
click at [177, 6] on span "Actions" at bounding box center [178, 5] width 14 height 4
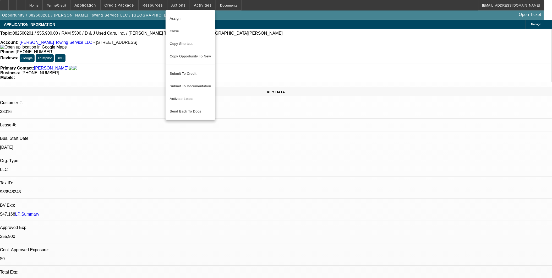
click at [140, 64] on div at bounding box center [276, 139] width 552 height 278
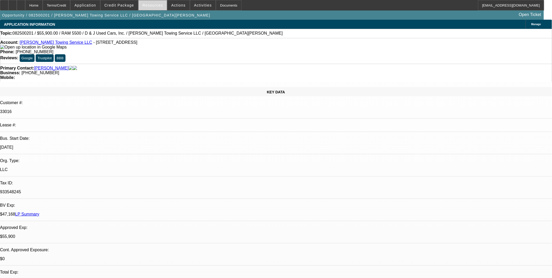
click at [148, 4] on span "Resources" at bounding box center [153, 5] width 20 height 4
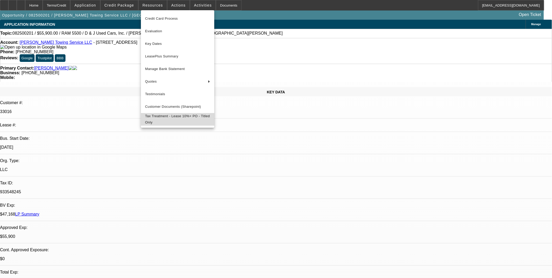
click at [167, 117] on span "Tax Treatment - Lease 10%+ PO - Titled Only" at bounding box center [177, 119] width 65 height 13
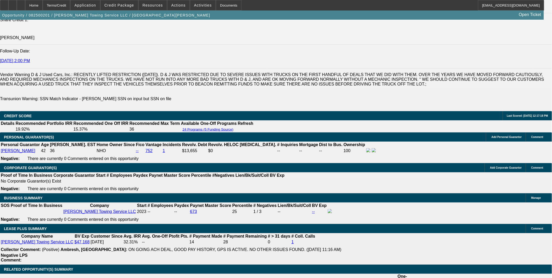
scroll to position [786, 0]
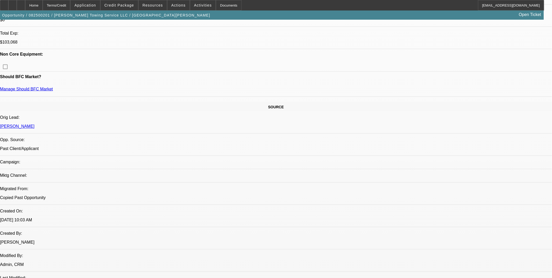
scroll to position [146, 0]
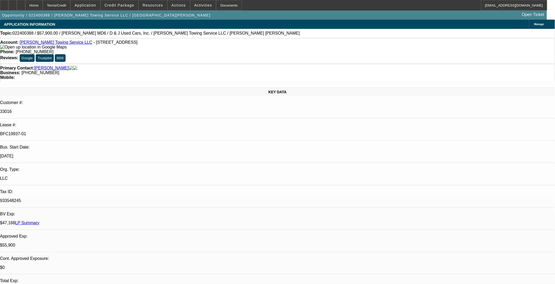
select select "0"
select select "2"
select select "0"
select select "2"
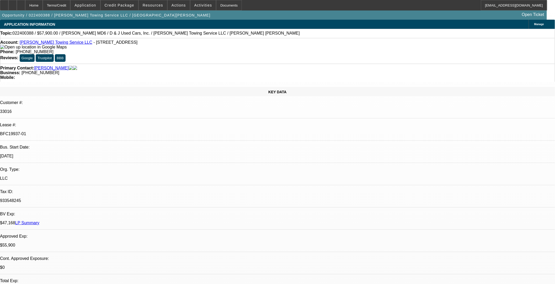
select select "0.1"
select select "0"
select select "2"
select select "0.1"
select select "0"
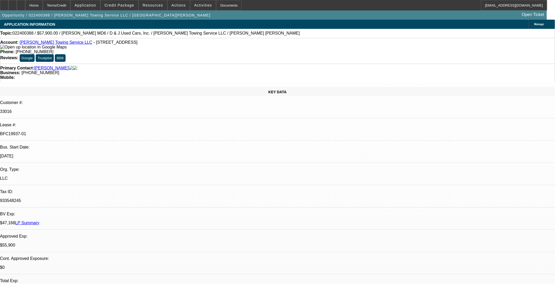
select select "2"
select select "0.1"
select select "1"
select select "2"
select select "6"
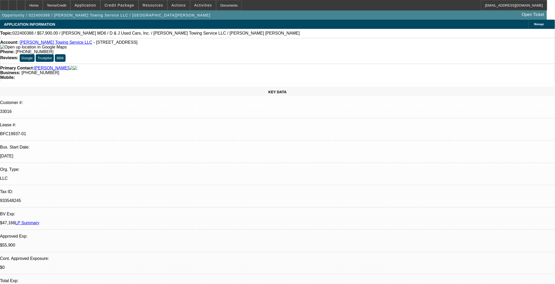
select select "1"
select select "2"
select select "4"
select select "1"
select select "2"
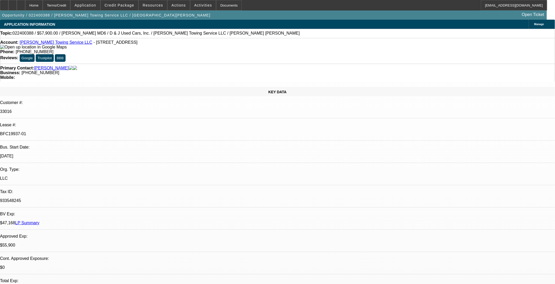
select select "4"
select select "1"
select select "2"
select select "4"
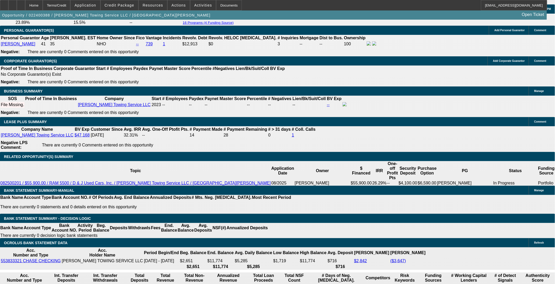
scroll to position [845, 0]
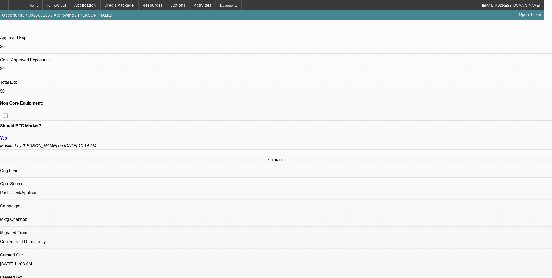
select select "0.15"
select select "2"
select select "0.2"
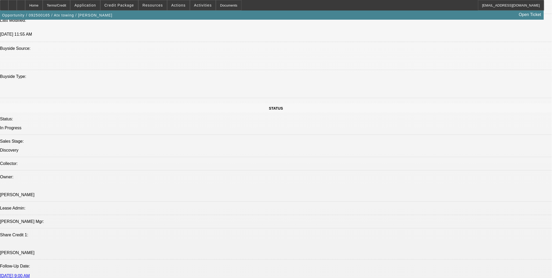
select select "1"
select select "2"
select select "17"
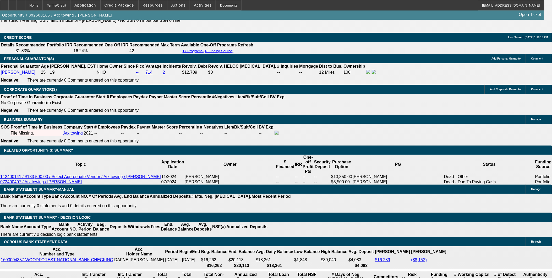
scroll to position [757, 0]
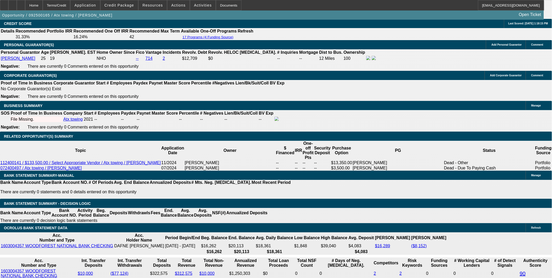
drag, startPoint x: 124, startPoint y: 240, endPoint x: 148, endPoint y: 242, distance: 24.5
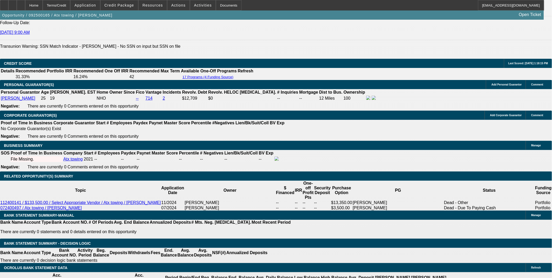
scroll to position [670, 0]
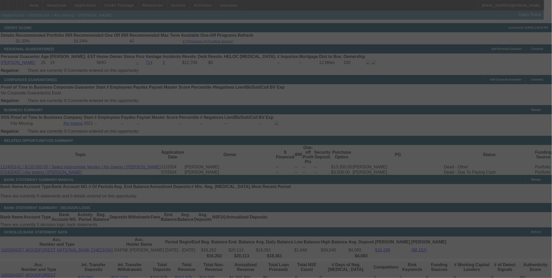
scroll to position [786, 0]
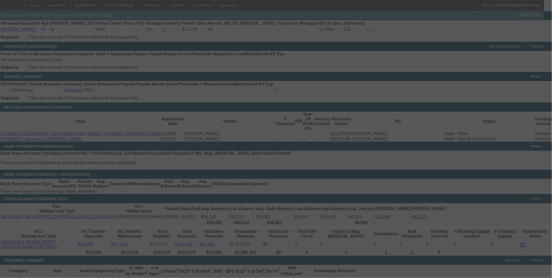
click at [114, 137] on div at bounding box center [276, 139] width 552 height 278
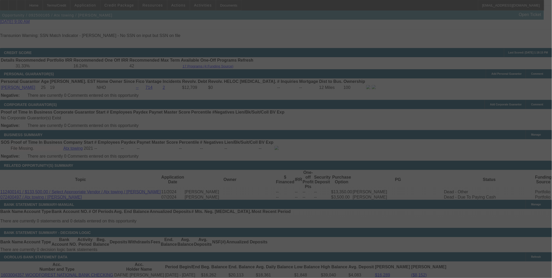
select select "0.15"
select select "2"
select select "0.2"
select select "17"
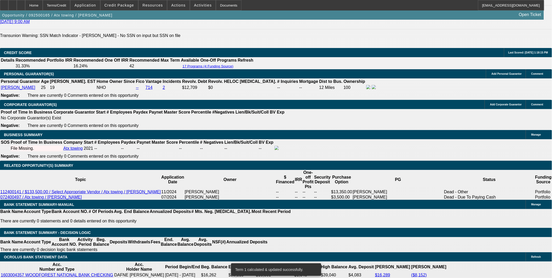
scroll to position [757, 0]
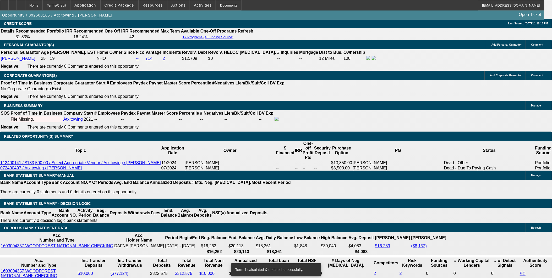
type input "4"
type input "UNKNOWN"
type input "$19,947.61"
type input "$39,895.22"
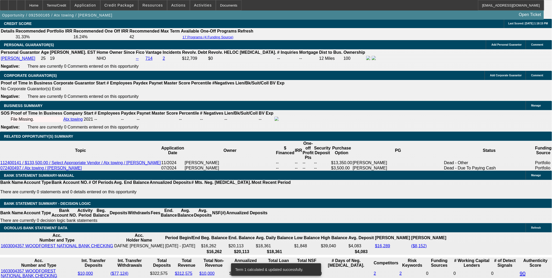
type input "44"
type input "$2,487.17"
type input "$4,974.34"
type input "44"
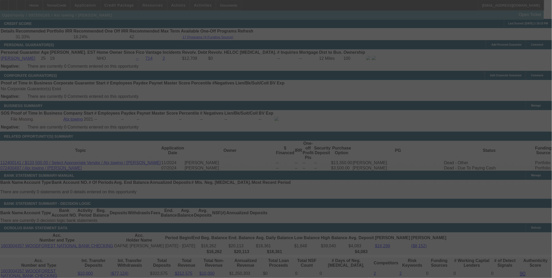
select select "0.15"
select select "2"
select select "0.2"
select select "17"
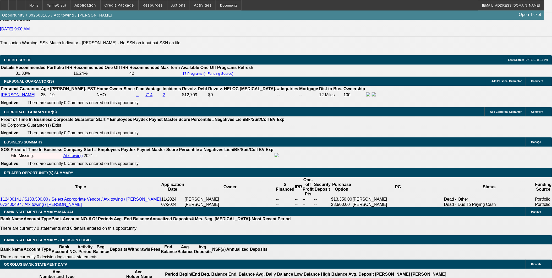
scroll to position [757, 0]
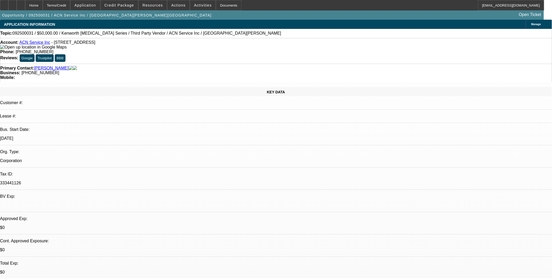
select select "0"
select select "2"
select select "0.1"
select select "0"
select select "2"
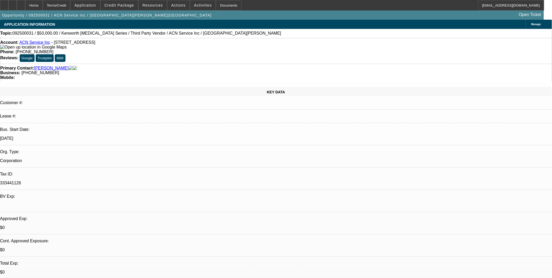
select select "0.1"
select select "0"
select select "0.1"
select select "0.15"
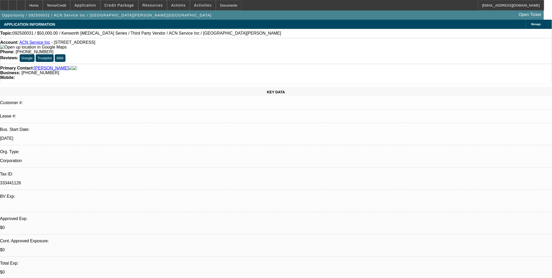
select select "2"
select select "0.1"
select select "1"
select select "2"
select select "4"
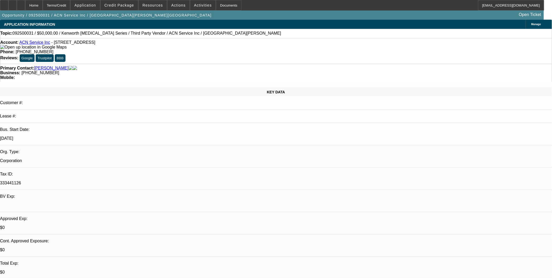
select select "1"
select select "2"
select select "4"
select select "1"
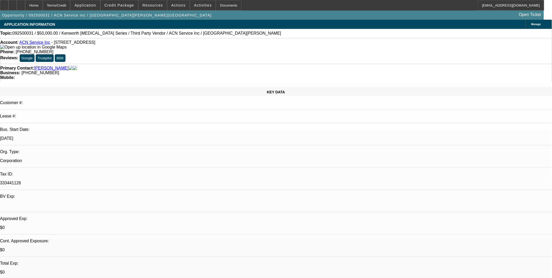
select select "4"
select select "1"
select select "2"
select select "4"
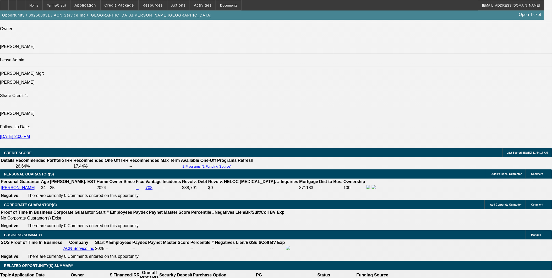
scroll to position [699, 0]
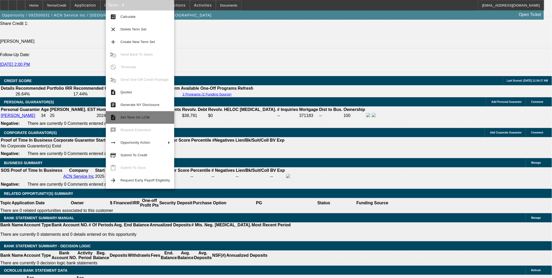
click at [138, 113] on button "description Set Term On LCW" at bounding box center [140, 117] width 68 height 13
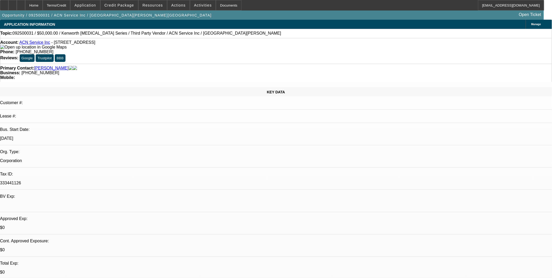
select select "0"
select select "2"
select select "0.1"
select select "0"
select select "2"
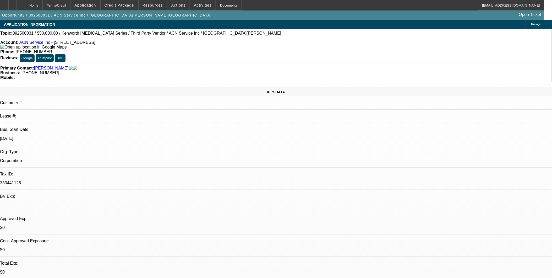
select select "0.1"
select select "0"
select select "0.1"
select select "0.15"
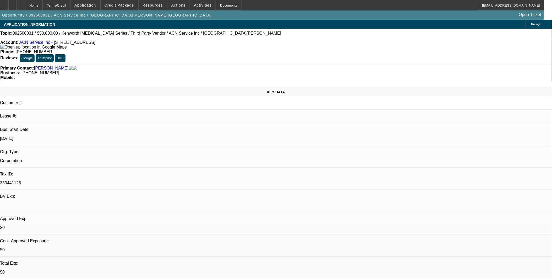
select select "2"
select select "0.1"
select select "1"
select select "2"
select select "4"
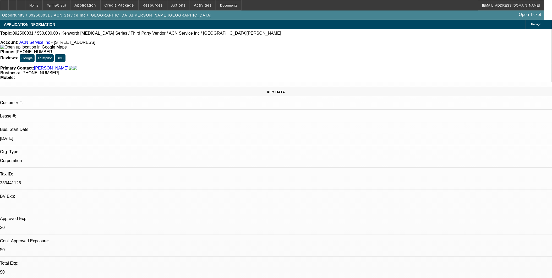
select select "1"
select select "2"
select select "4"
select select "1"
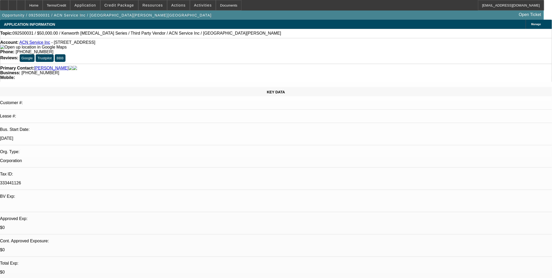
select select "4"
select select "1"
select select "2"
select select "4"
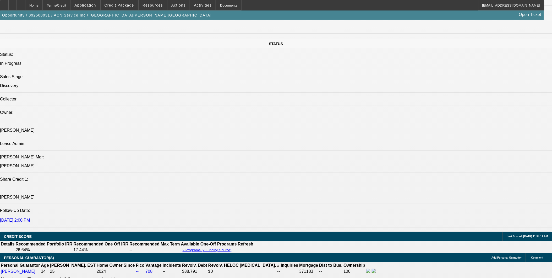
scroll to position [553, 0]
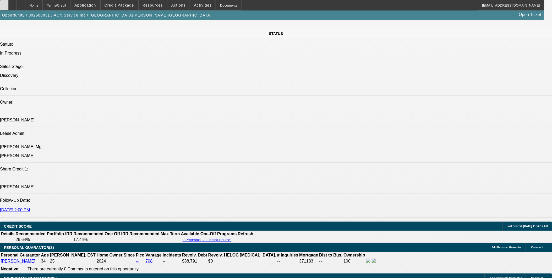
click at [4, 3] on icon at bounding box center [4, 3] width 0 height 0
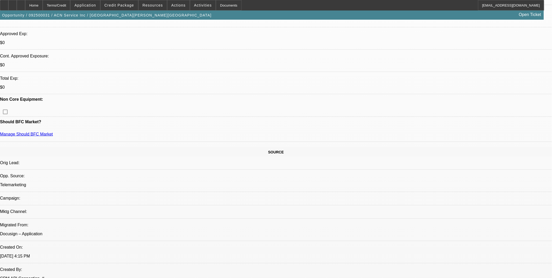
scroll to position [175, 0]
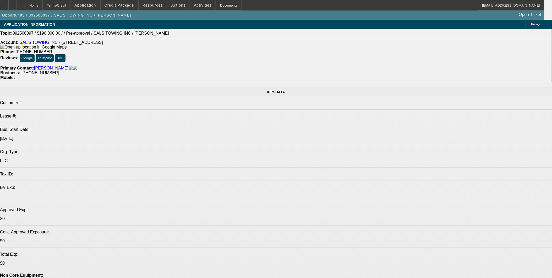
select select "0"
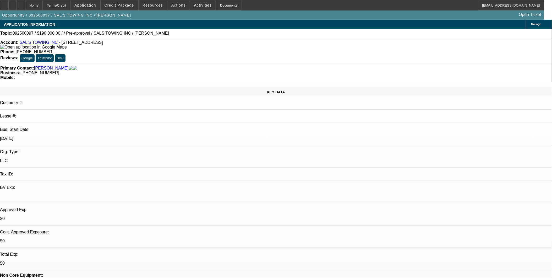
select select "0"
select select "0.1"
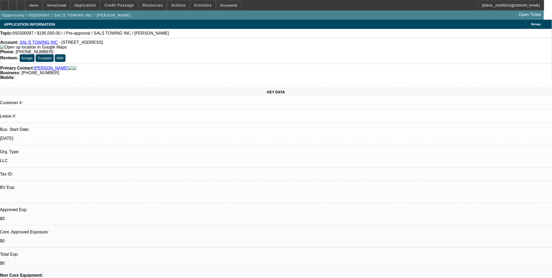
select select "1"
select select "2"
select select "6"
select select "1"
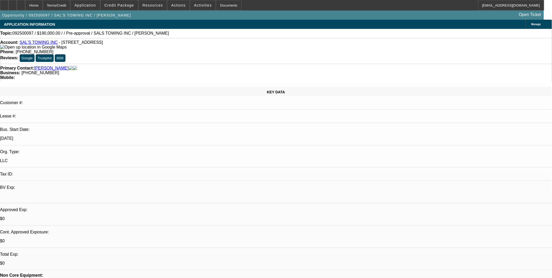
select select "4"
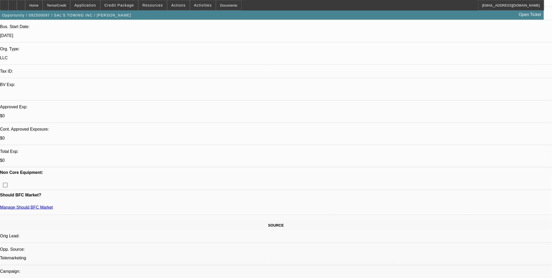
scroll to position [87, 0]
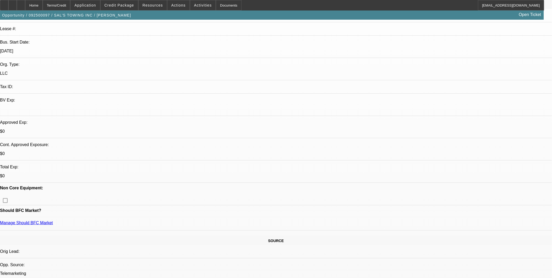
click at [181, 4] on span at bounding box center [179, 5] width 22 height 13
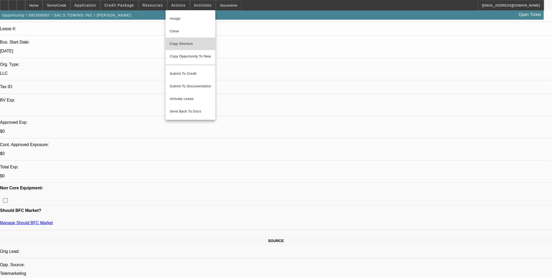
click at [192, 45] on span "Copy Shortcut" at bounding box center [190, 44] width 41 height 6
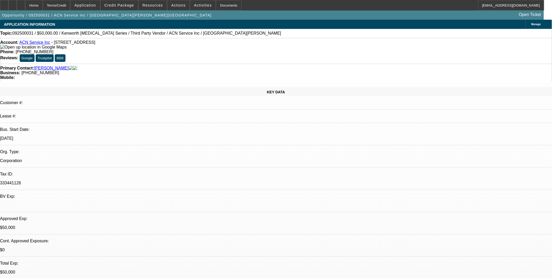
select select "0"
select select "2"
select select "0.1"
select select "0"
select select "2"
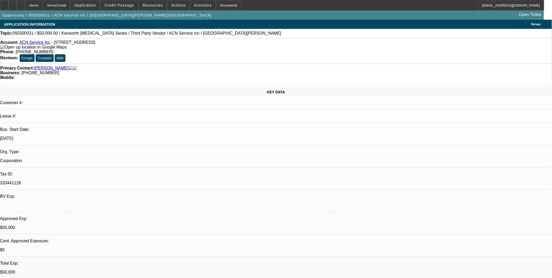
select select "0.1"
select select "0"
select select "2"
select select "0.1"
select select "0"
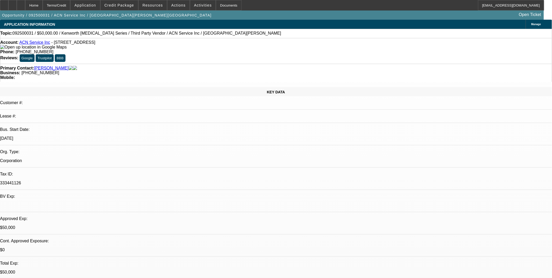
select select "0"
select select "0.1"
select select "1"
select select "2"
select select "4"
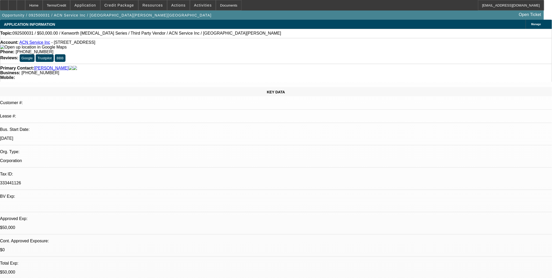
select select "1"
select select "2"
select select "4"
select select "1"
select select "2"
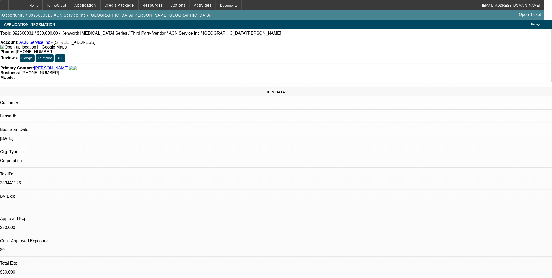
select select "4"
select select "1"
select select "4"
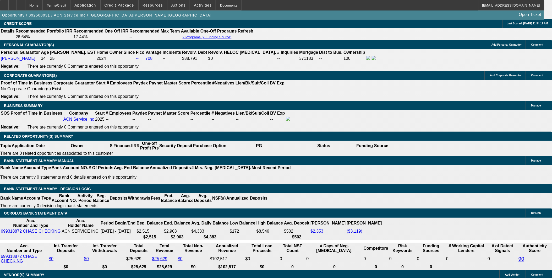
scroll to position [757, 0]
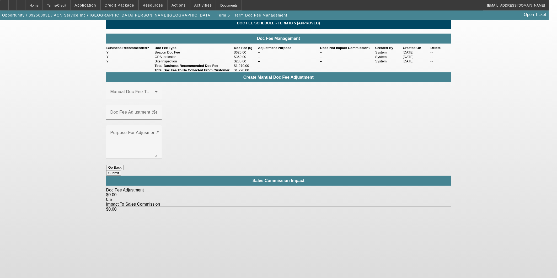
click at [124, 165] on button "Go Back" at bounding box center [115, 168] width 18 height 6
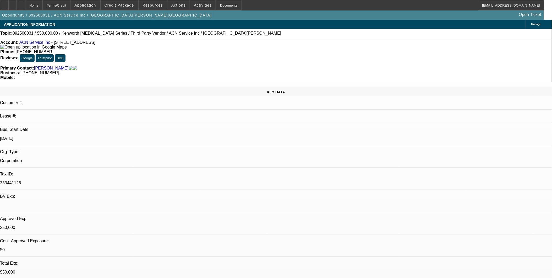
select select "0"
select select "2"
select select "0.1"
select select "4"
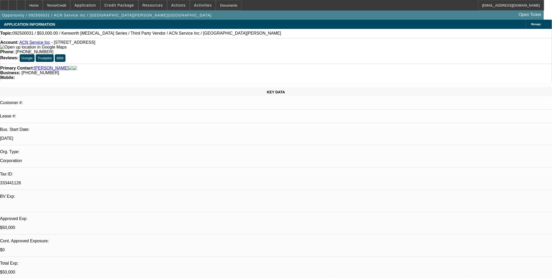
select select "0"
select select "2"
select select "0.1"
select select "4"
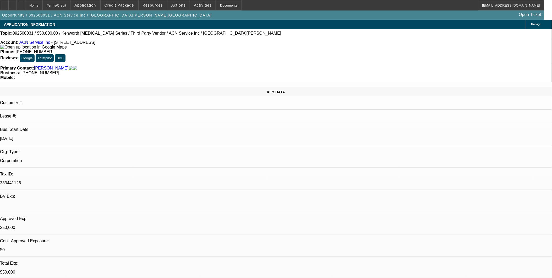
select select "0"
select select "2"
select select "0.1"
select select "4"
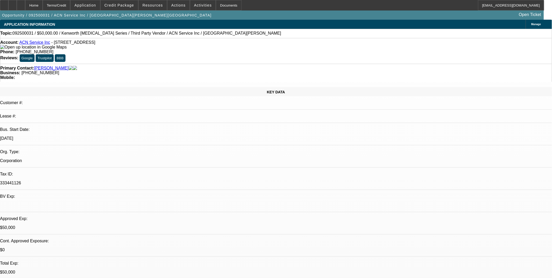
select select "0"
select select "0.1"
select select "4"
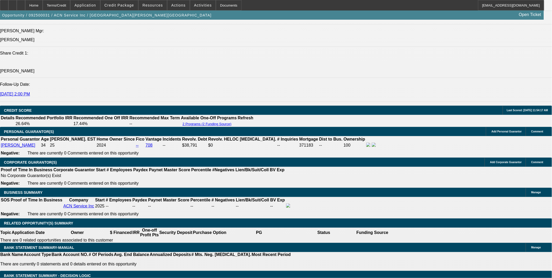
scroll to position [728, 0]
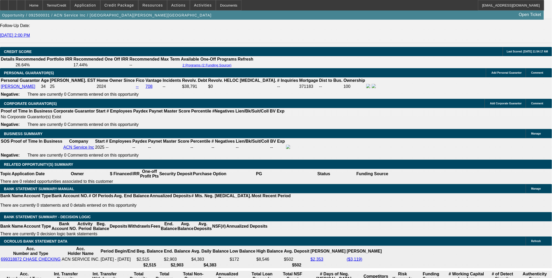
click at [25, 7] on div at bounding box center [21, 5] width 8 height 10
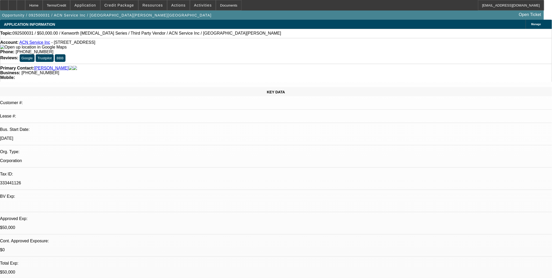
select select "0"
select select "2"
select select "0.1"
select select "0"
select select "2"
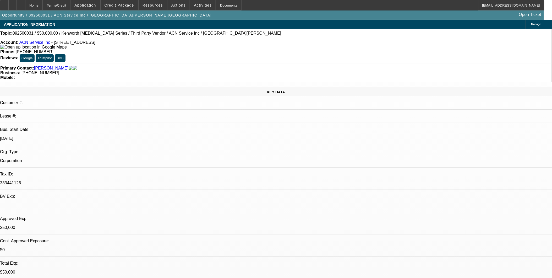
select select "0.1"
select select "0"
select select "2"
select select "0.1"
select select "0"
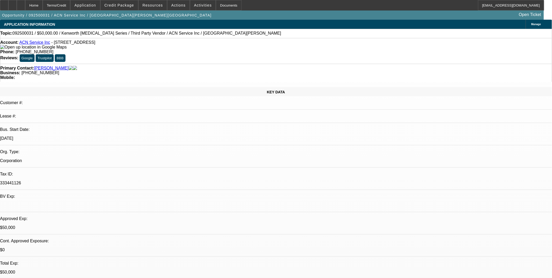
select select "0"
select select "0.1"
select select "1"
select select "2"
select select "4"
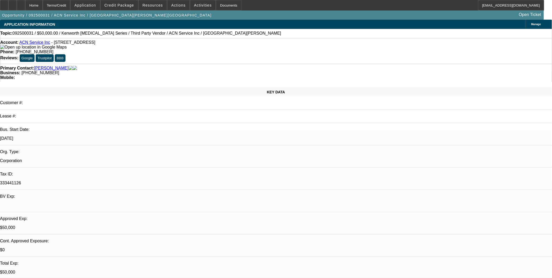
select select "1"
select select "2"
select select "4"
select select "1"
select select "2"
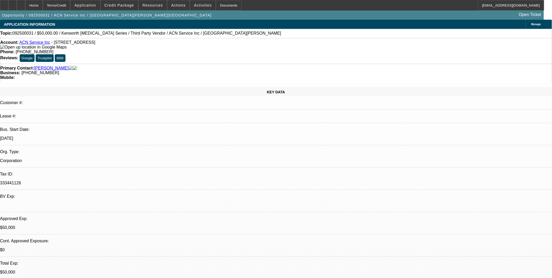
select select "4"
select select "1"
select select "4"
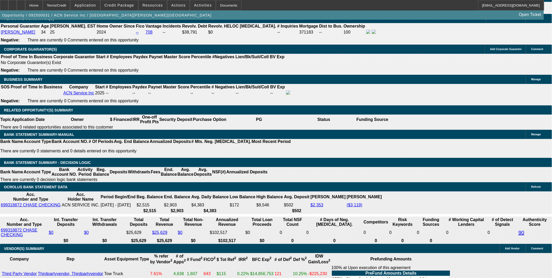
scroll to position [786, 0]
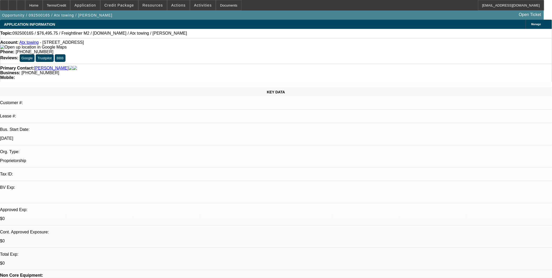
select select "0.15"
select select "2"
select select "0.2"
select select "1"
select select "2"
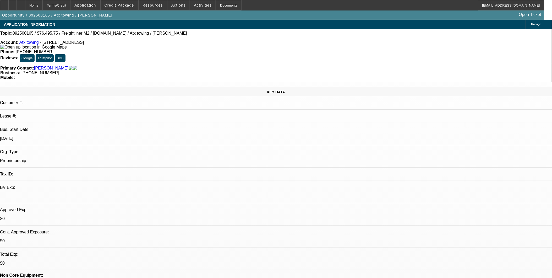
select select "17"
click at [119, 4] on span "Credit Package" at bounding box center [120, 5] width 30 height 4
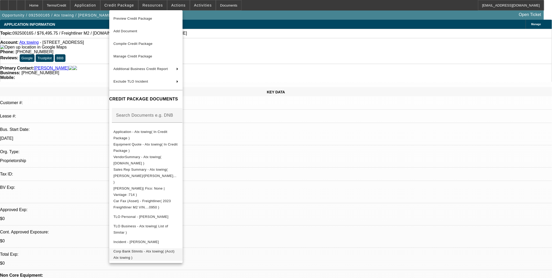
click at [164, 248] on span "Corp Bank Stmnts - Atx towing( (Acct) Atx towing )" at bounding box center [146, 254] width 65 height 13
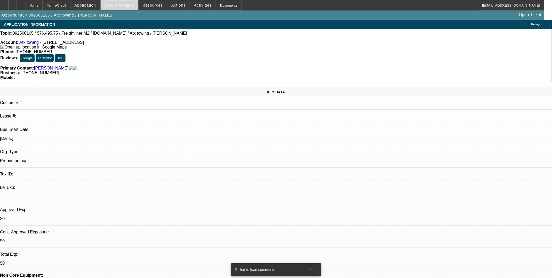
click at [127, 3] on span "Credit Package" at bounding box center [120, 5] width 30 height 4
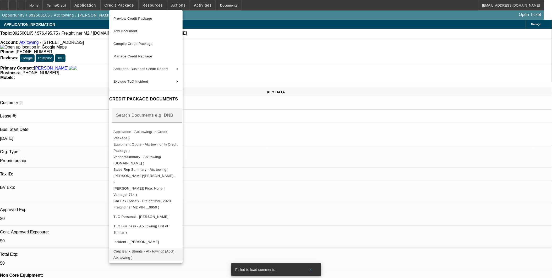
click at [135, 249] on span "Corp Bank Stmnts - Atx towing( (Acct) Atx towing )" at bounding box center [144, 254] width 61 height 10
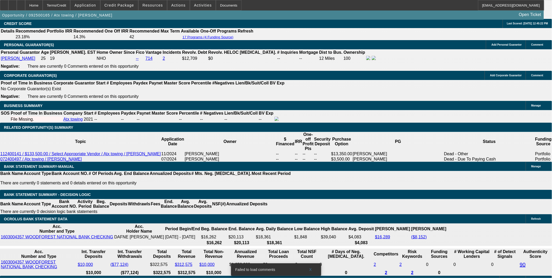
scroll to position [757, 0]
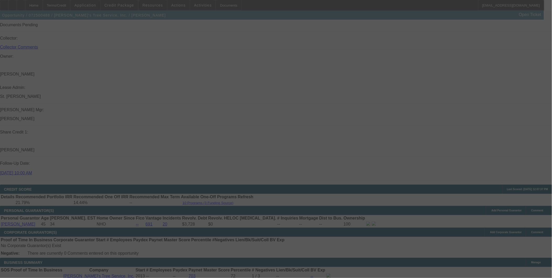
scroll to position [775, 0]
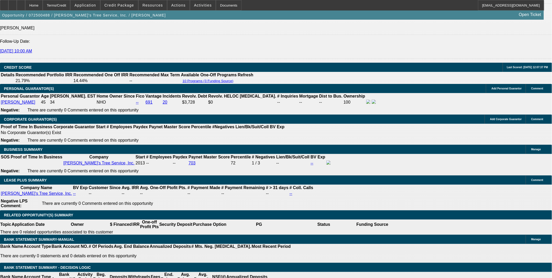
select select "0"
select select "2"
select select "0.1"
select select "0"
select select "2"
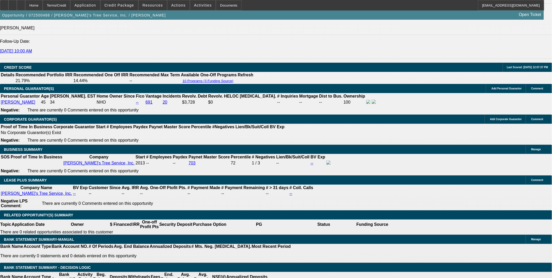
select select "0.1"
select select "0"
select select "2"
select select "0.1"
select select "0"
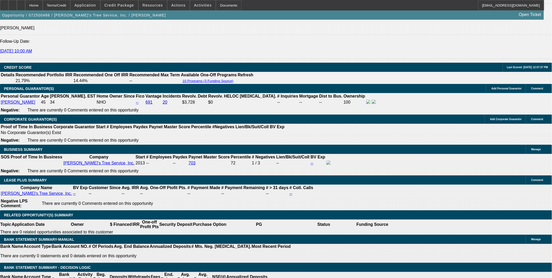
select select "2"
select select "0.1"
select select "1"
select select "2"
select select "4"
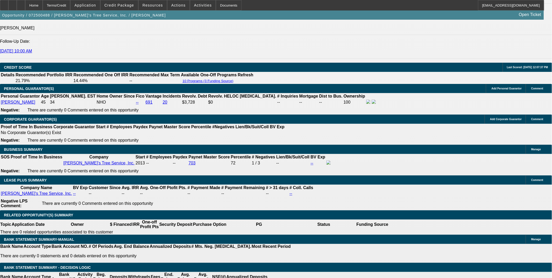
select select "1"
select select "2"
select select "4"
select select "1"
select select "2"
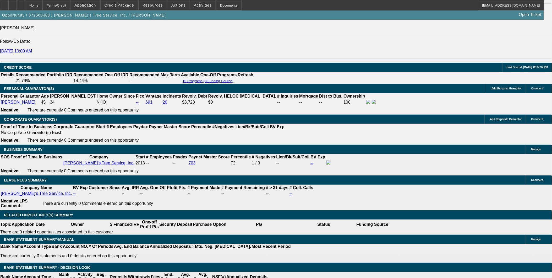
select select "4"
select select "1"
select select "2"
select select "4"
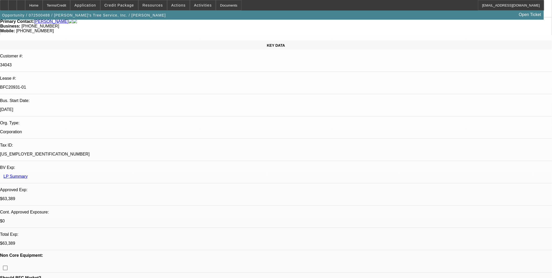
scroll to position [262, 0]
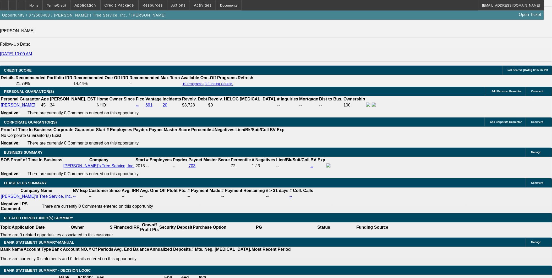
scroll to position [775, 0]
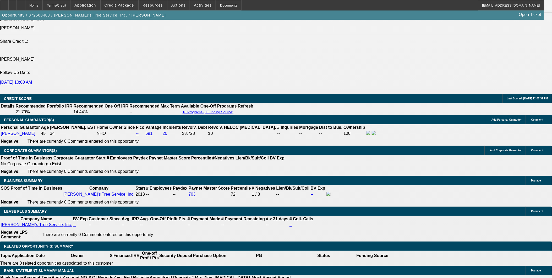
scroll to position [746, 0]
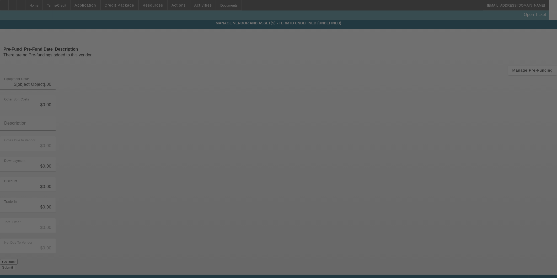
type input "$64,990.00"
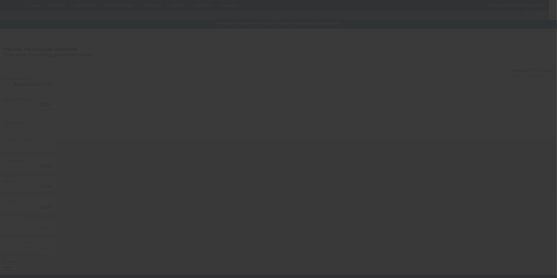
type input "$399.00"
type input "service fee"
type input "$65,389.00"
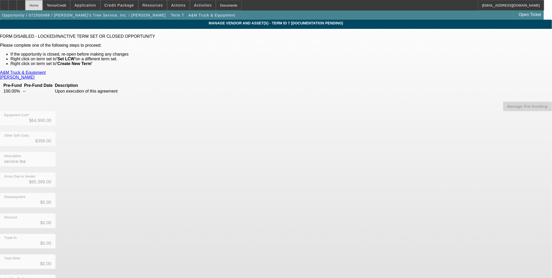
click at [43, 6] on div "Home" at bounding box center [34, 5] width 18 height 10
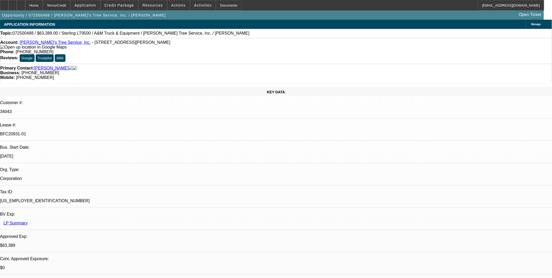
select select "0"
select select "2"
select select "0.1"
select select "4"
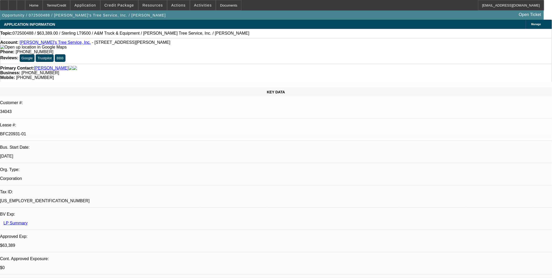
select select "0"
select select "2"
select select "0.1"
select select "4"
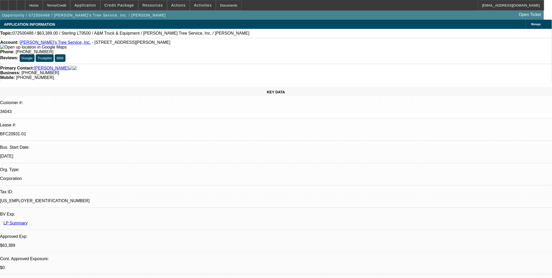
select select "0"
select select "2"
select select "0.1"
select select "4"
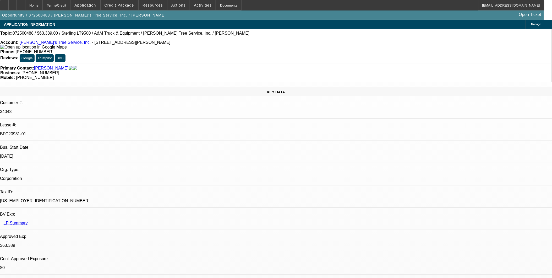
select select "0"
select select "2"
select select "0.1"
select select "4"
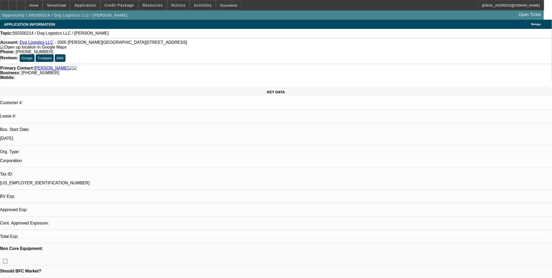
select select "0"
select select "2"
select select "0.1"
select select "1"
select select "2"
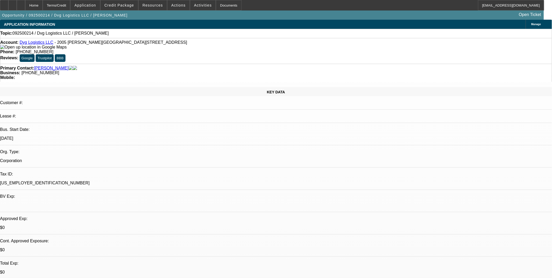
select select "4"
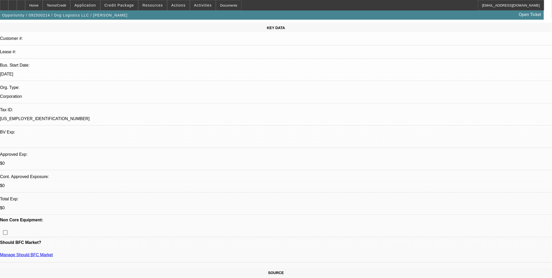
scroll to position [58, 0]
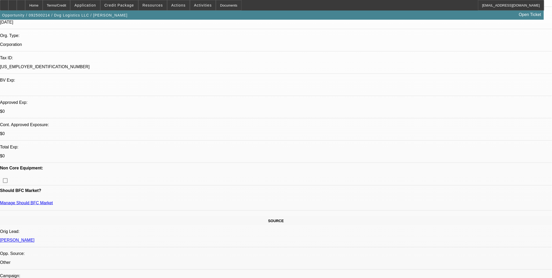
scroll to position [116, 0]
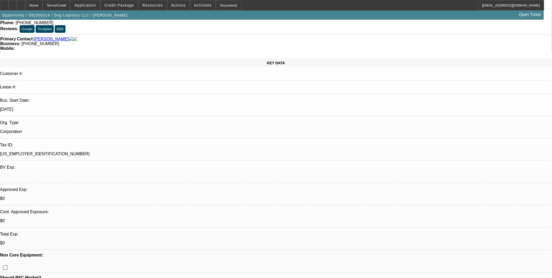
click at [96, 7] on span "Application" at bounding box center [84, 5] width 21 height 4
click at [102, 19] on span "Account" at bounding box center [108, 18] width 40 height 6
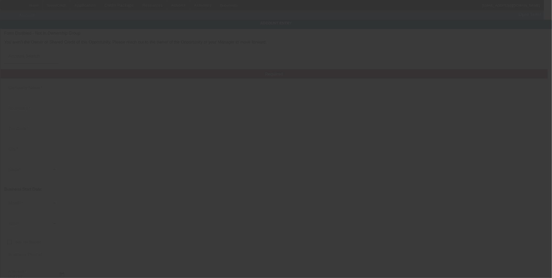
type input "Dvg Logistics LLC"
type input "2005 [PERSON_NAME][GEOGRAPHIC_DATA]"
type input "61822"
type input "Champaign"
type input "[PHONE_NUMBER]"
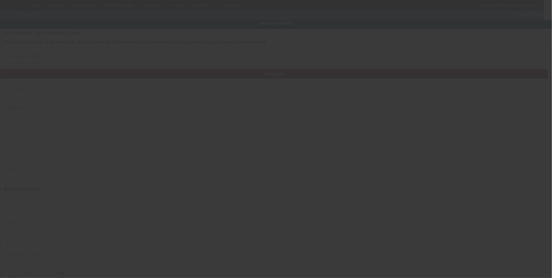
type input "Unit 308"
type input "[PERSON_NAME][EMAIL_ADDRESS][DOMAIN_NAME]"
type input "[US_EMPLOYER_IDENTIFICATION_NUMBER]"
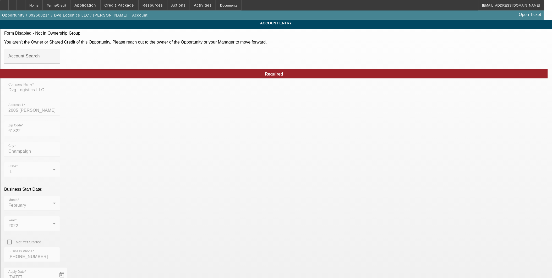
click at [67, 268] on mat-form-field "Apply Date [DATE]" at bounding box center [35, 278] width 63 height 20
click at [43, 8] on div "Home" at bounding box center [34, 5] width 18 height 10
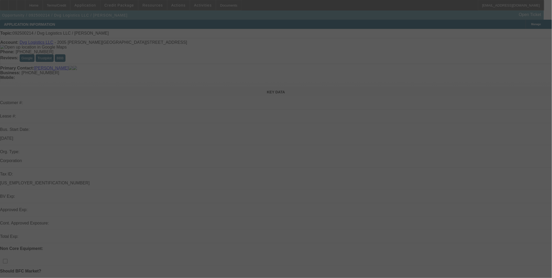
select select "0"
select select "2"
select select "0.1"
select select "4"
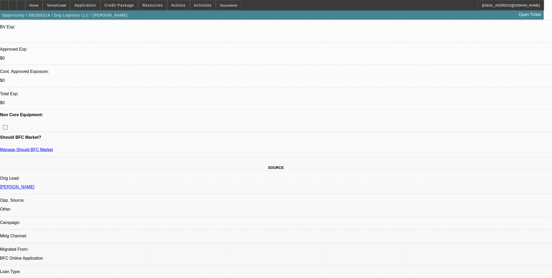
scroll to position [116, 0]
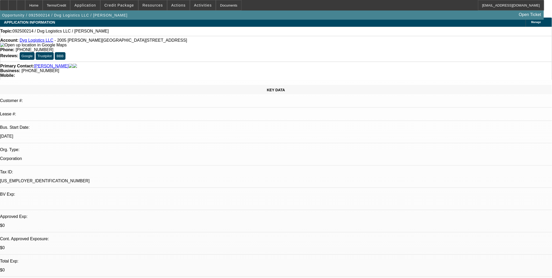
scroll to position [0, 0]
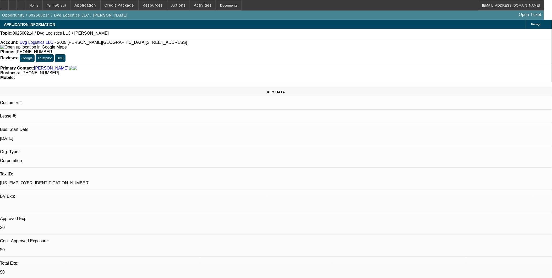
click at [128, 6] on span "Credit Package" at bounding box center [120, 5] width 30 height 4
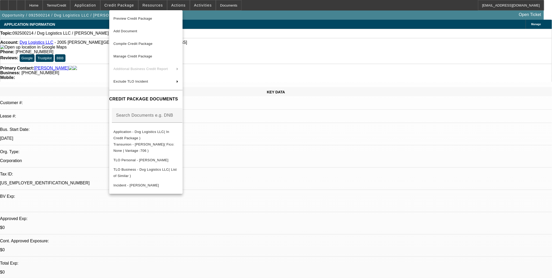
click at [318, 176] on div at bounding box center [276, 139] width 552 height 278
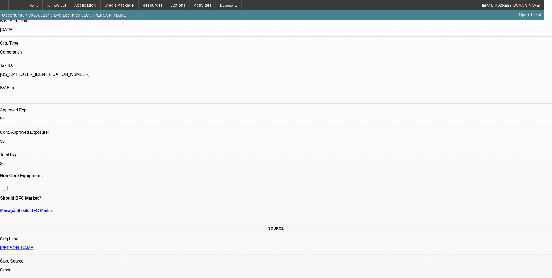
scroll to position [146, 0]
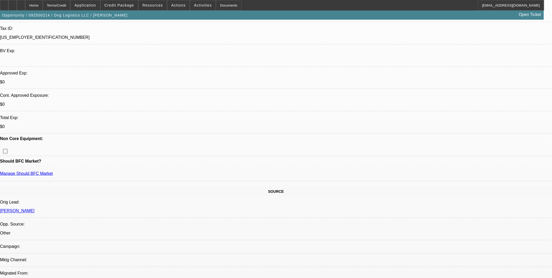
drag, startPoint x: 134, startPoint y: 214, endPoint x: 145, endPoint y: 215, distance: 10.5
drag, startPoint x: 387, startPoint y: 223, endPoint x: 339, endPoint y: 216, distance: 48.2
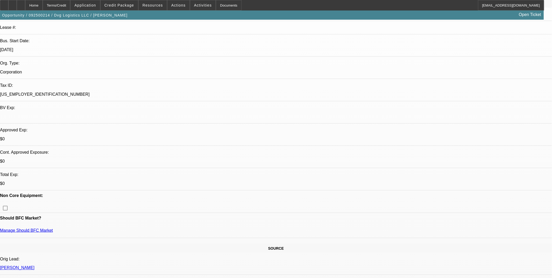
scroll to position [87, 0]
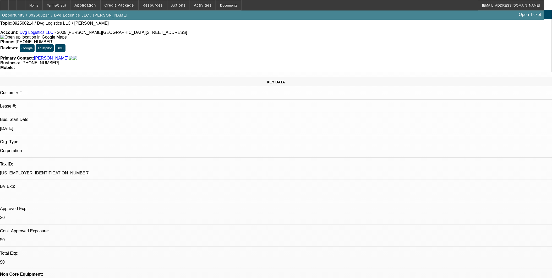
scroll to position [0, 0]
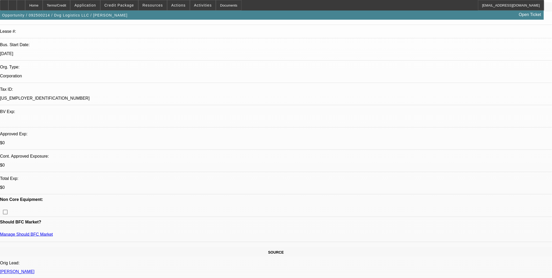
scroll to position [87, 0]
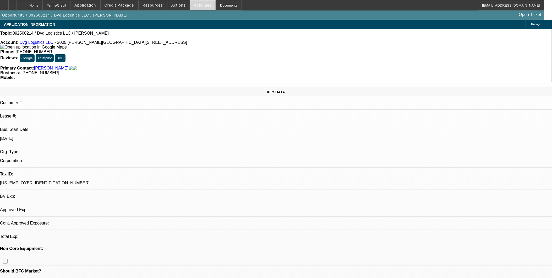
select select "0"
select select "2"
select select "0.1"
select select "1"
select select "2"
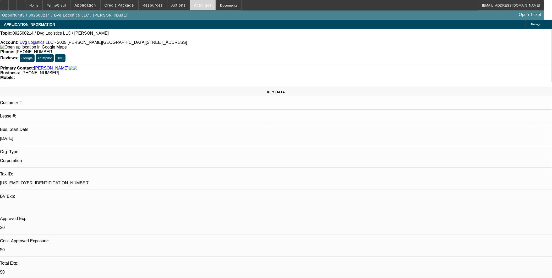
select select "4"
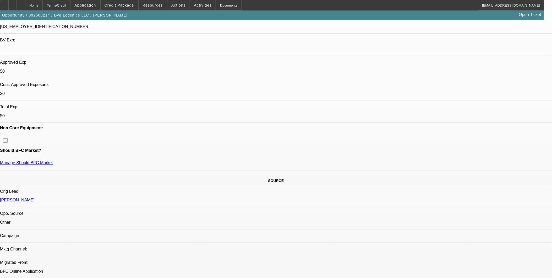
scroll to position [204, 0]
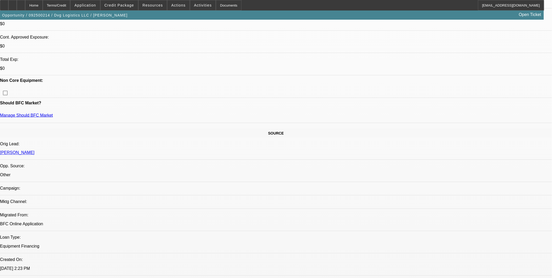
click at [123, 7] on span "Credit Package" at bounding box center [120, 5] width 30 height 4
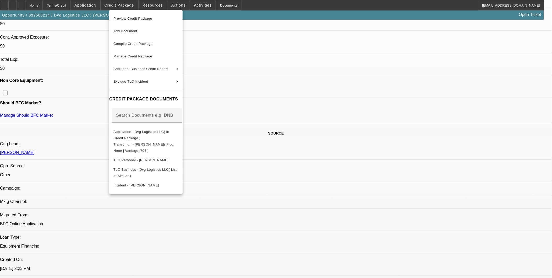
click at [311, 171] on div at bounding box center [276, 139] width 552 height 278
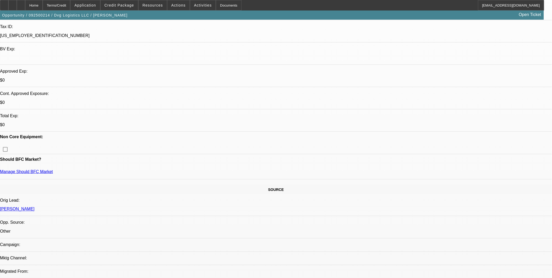
scroll to position [146, 0]
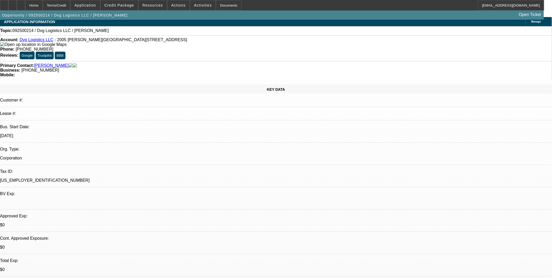
scroll to position [0, 0]
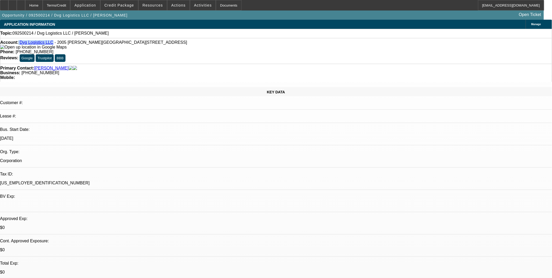
drag, startPoint x: 22, startPoint y: 42, endPoint x: 50, endPoint y: 44, distance: 28.1
click at [50, 44] on div "Account: Dvg Logistics LLC - [STREET_ADDRESS][PERSON_NAME]" at bounding box center [276, 44] width 552 height 9
copy div "Dvg Logistics LLC"
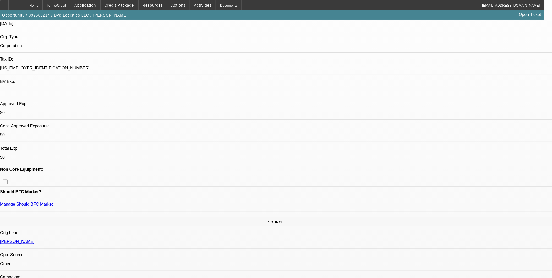
scroll to position [116, 0]
